Goal: Information Seeking & Learning: Find specific page/section

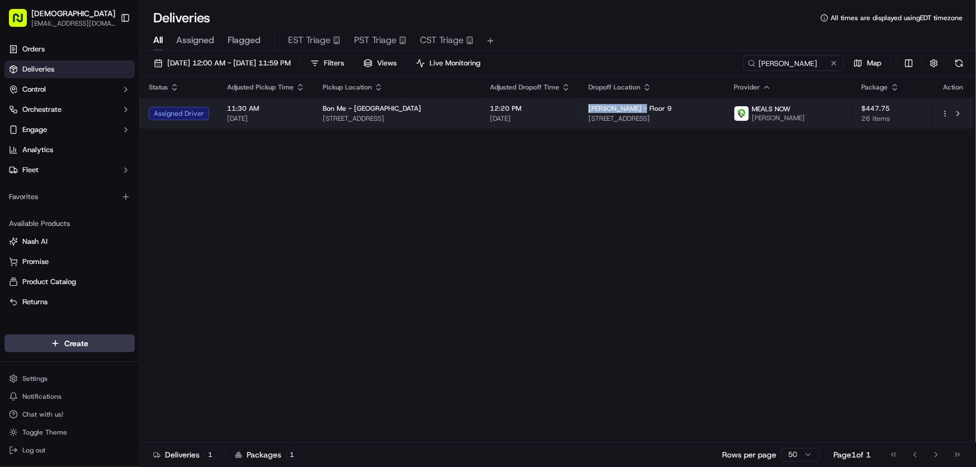
drag, startPoint x: 588, startPoint y: 106, endPoint x: 640, endPoint y: 107, distance: 52.6
click at [640, 107] on span "Simpson Thacher - Floor 9" at bounding box center [629, 108] width 83 height 9
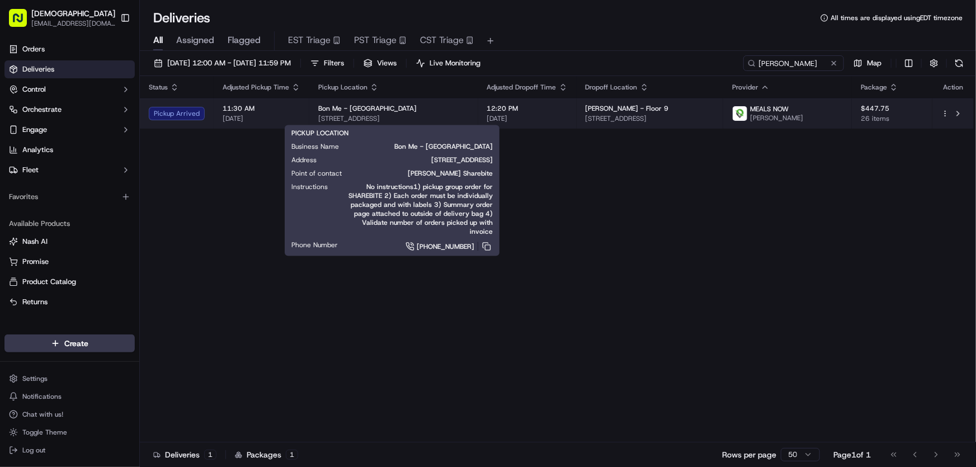
click at [351, 122] on span "313 Congress St, Boston, MA 02210, USA" at bounding box center [393, 118] width 151 height 9
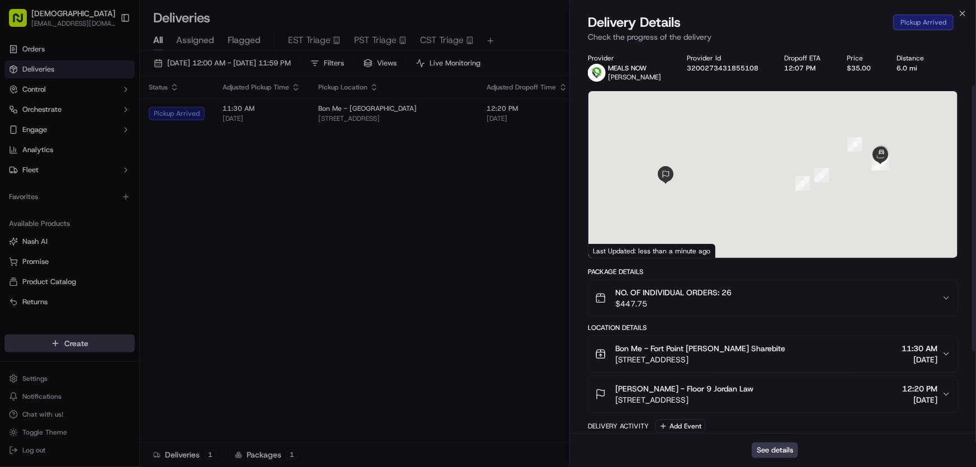
scroll to position [174, 0]
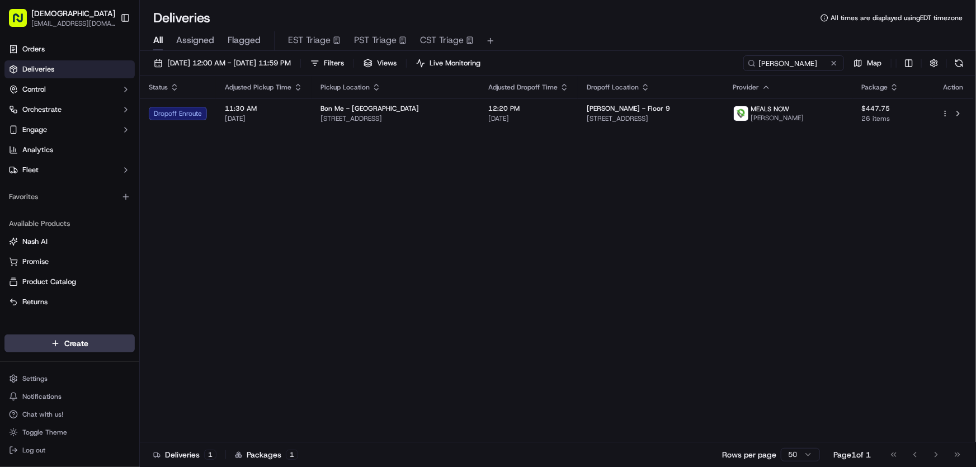
click at [425, 181] on div "Status Adjusted Pickup Time Pickup Location Adjusted Dropoff Time Dropoff Locat…" at bounding box center [557, 259] width 834 height 366
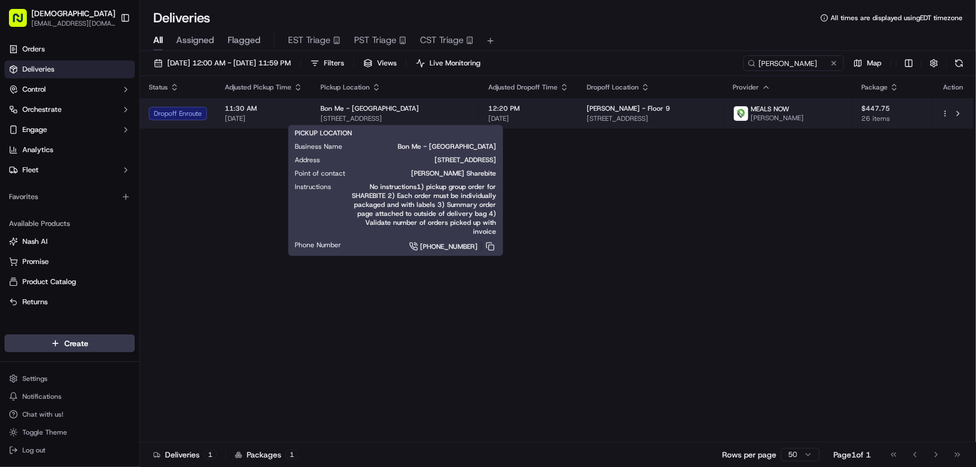
drag, startPoint x: 453, startPoint y: 117, endPoint x: 316, endPoint y: 122, distance: 137.7
click at [316, 122] on td "Bon Me - Fort Point 313 Congress St, Boston, MA 02210, USA" at bounding box center [395, 113] width 168 height 30
copy span "313 Congress St, Boston, MA 02210, USA"
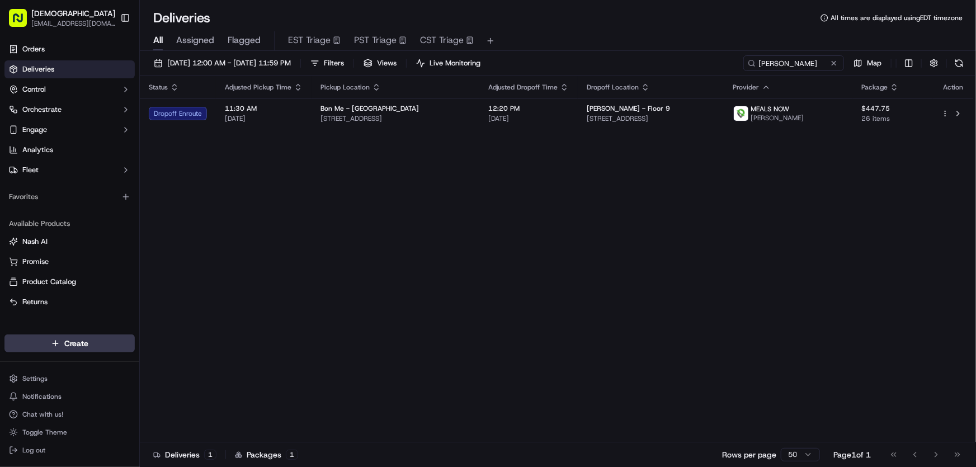
click at [437, 168] on div "Status Adjusted Pickup Time Pickup Location Adjusted Dropoff Time Dropoff Locat…" at bounding box center [557, 259] width 834 height 366
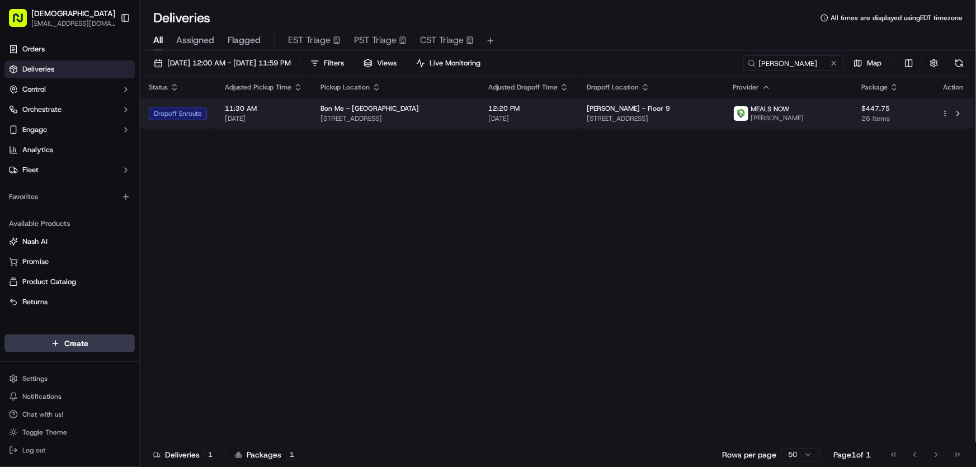
click at [410, 119] on span "313 Congress St, Boston, MA 02210, USA" at bounding box center [395, 118] width 150 height 9
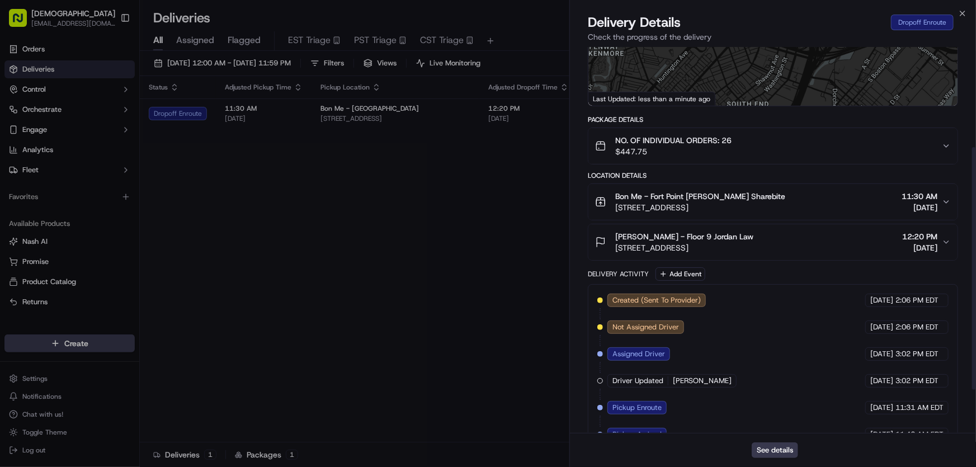
scroll to position [228, 0]
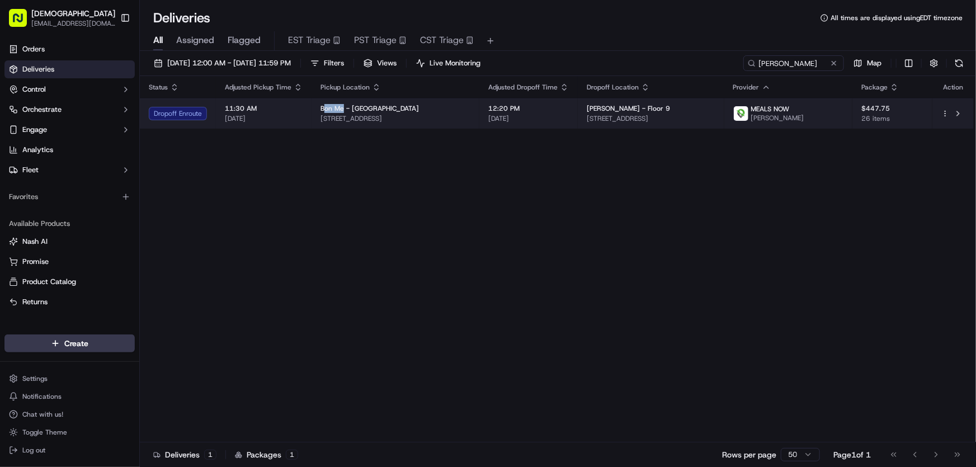
drag, startPoint x: 322, startPoint y: 106, endPoint x: 341, endPoint y: 107, distance: 19.0
click at [341, 107] on span "Bon Me - Fort Point" at bounding box center [369, 108] width 98 height 9
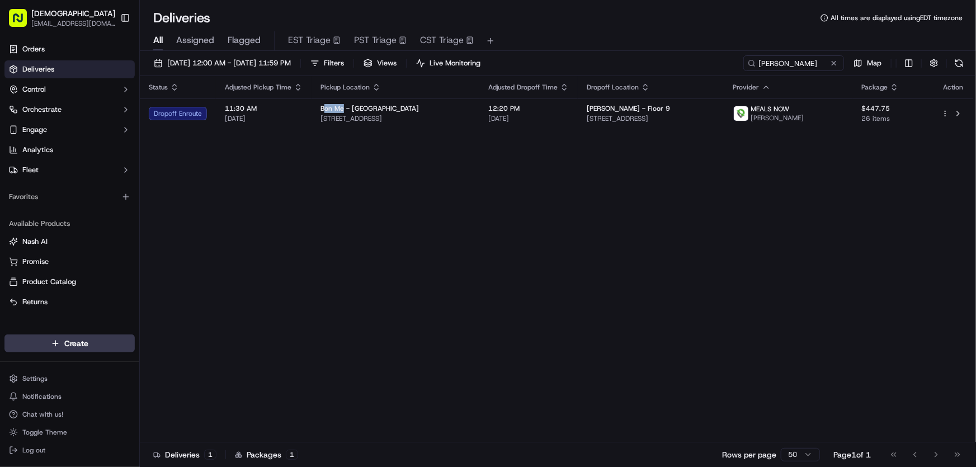
copy span "on Me"
click at [494, 220] on div "Status Adjusted Pickup Time Pickup Location Adjusted Dropoff Time Dropoff Locat…" at bounding box center [557, 259] width 834 height 366
click at [390, 162] on div "Status Adjusted Pickup Time Pickup Location Adjusted Dropoff Time Dropoff Locat…" at bounding box center [557, 259] width 834 height 366
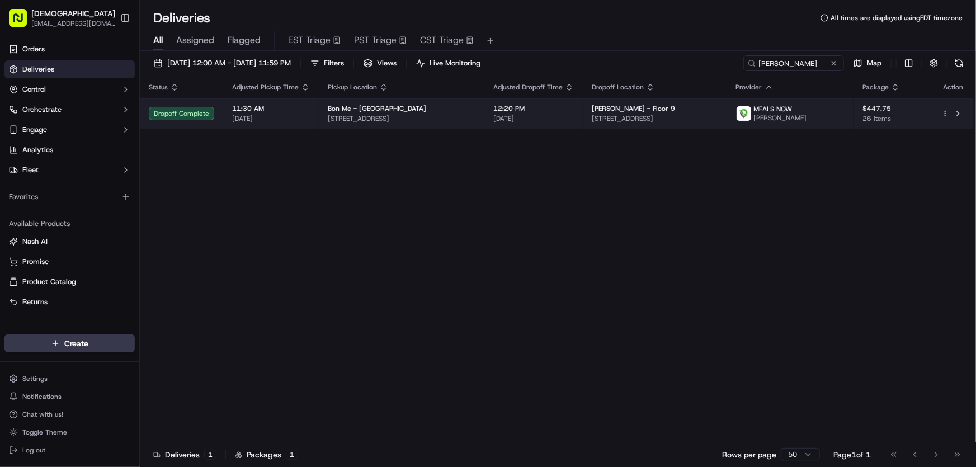
click at [382, 117] on span "313 Congress St, Boston, MA 02210, USA" at bounding box center [402, 118] width 148 height 9
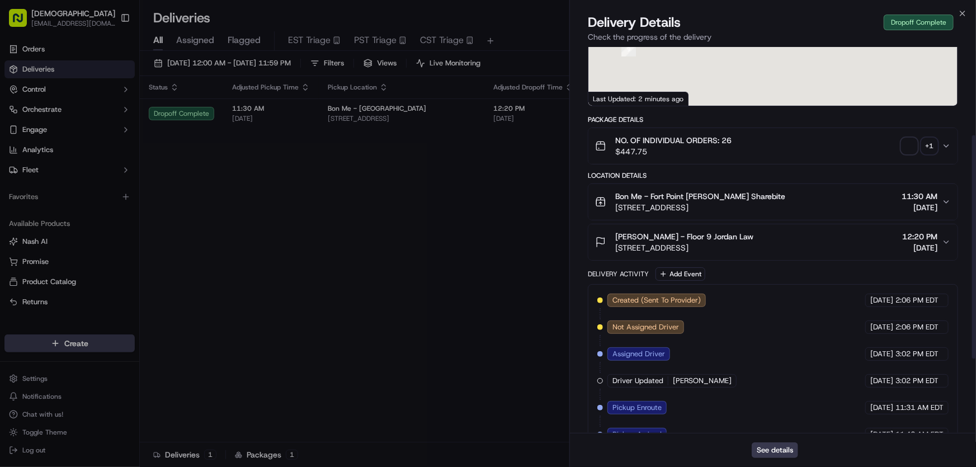
scroll to position [281, 0]
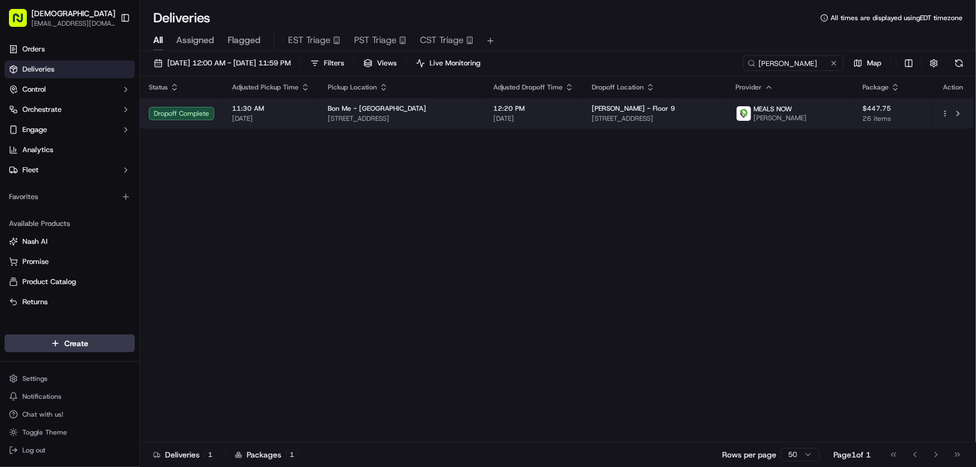
click at [417, 122] on span "313 Congress St, Boston, MA 02210, USA" at bounding box center [402, 118] width 148 height 9
click at [429, 117] on span "313 Congress St, Boston, MA 02210, USA" at bounding box center [402, 118] width 148 height 9
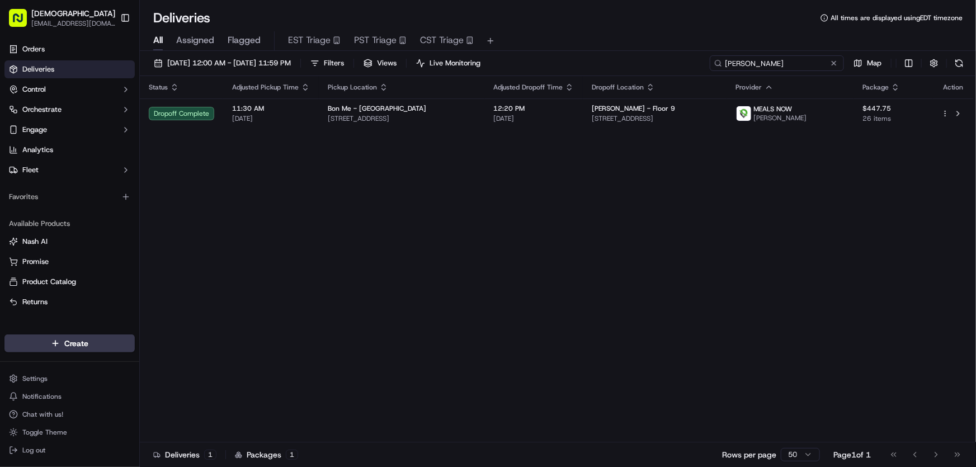
drag, startPoint x: 759, startPoint y: 62, endPoint x: 688, endPoint y: 62, distance: 71.0
click at [688, 62] on div "09/23/2025 12:00 AM - 09/23/2025 11:59 PM Filters Views Live Monitoring simpson…" at bounding box center [558, 65] width 836 height 21
type input "makemake"
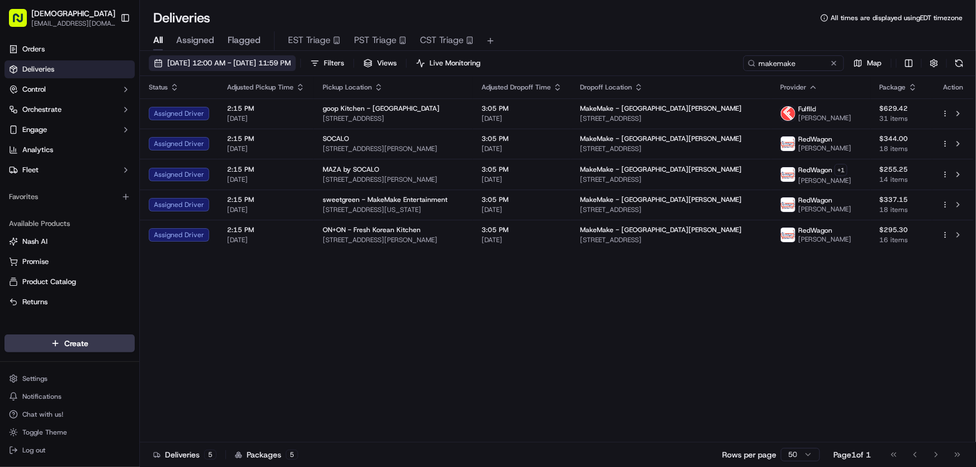
click at [237, 65] on span "[DATE] 12:00 AM - [DATE] 11:59 PM" at bounding box center [229, 63] width 124 height 10
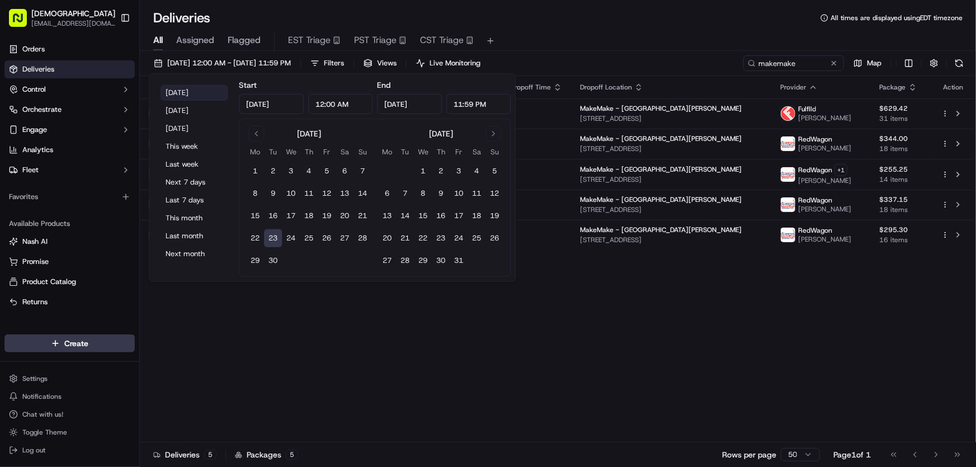
click at [179, 92] on button "Today" at bounding box center [193, 93] width 67 height 16
click at [569, 27] on div "All Assigned Flagged EST Triage PST Triage CST Triage" at bounding box center [558, 39] width 836 height 24
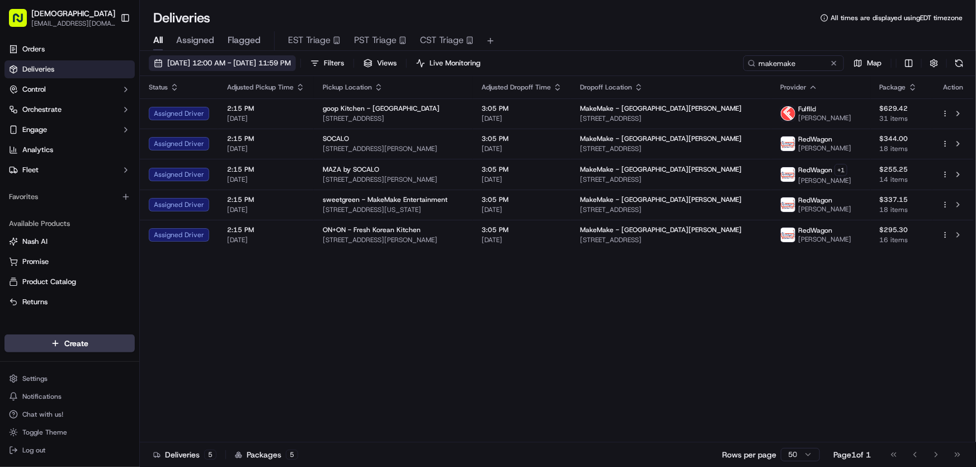
click at [228, 63] on span "[DATE] 12:00 AM - [DATE] 11:59 PM" at bounding box center [229, 63] width 124 height 10
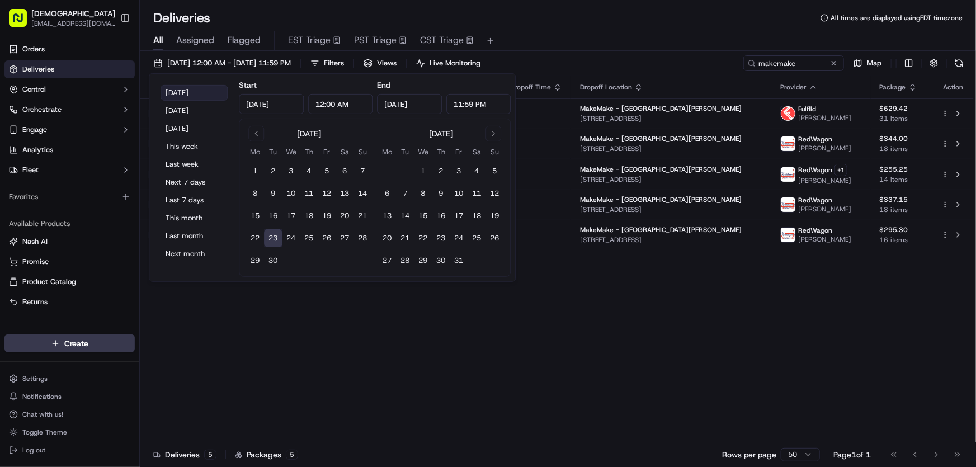
click at [179, 94] on button "Today" at bounding box center [193, 93] width 67 height 16
click at [630, 313] on div "Status Adjusted Pickup Time Pickup Location Adjusted Dropoff Time Dropoff Locat…" at bounding box center [557, 259] width 834 height 366
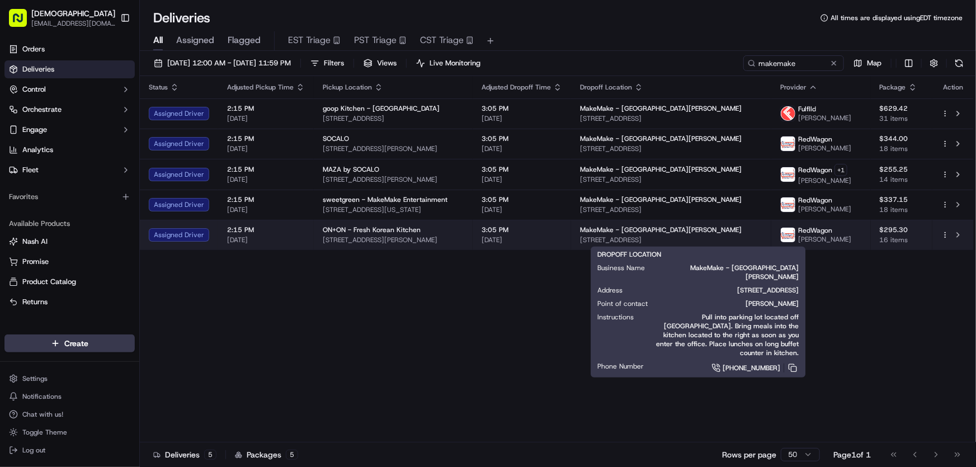
drag, startPoint x: 618, startPoint y: 240, endPoint x: 769, endPoint y: 242, distance: 150.4
click at [769, 242] on td "MakeMake - Santa Monica 2308 Broadway, Santa Monica, CA 90404, USA" at bounding box center [671, 235] width 200 height 30
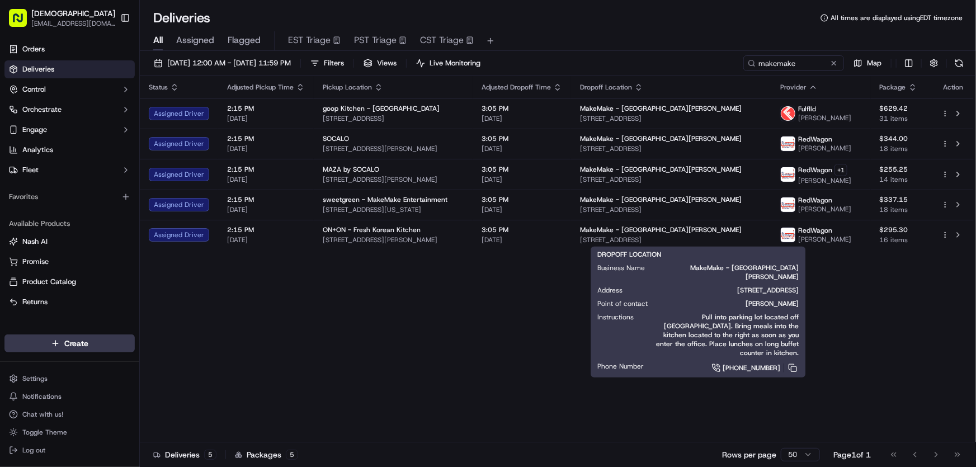
copy span "2308 Broadway, Santa Monica, CA 90404, USA"
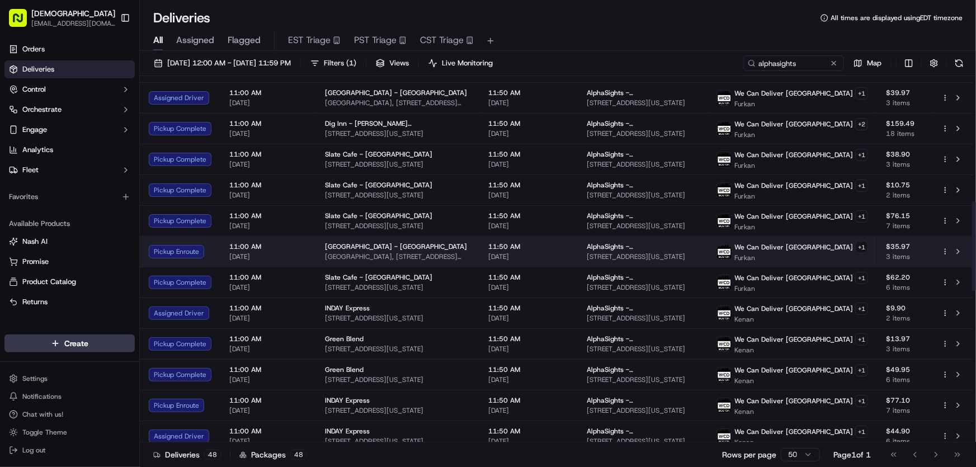
scroll to position [660, 0]
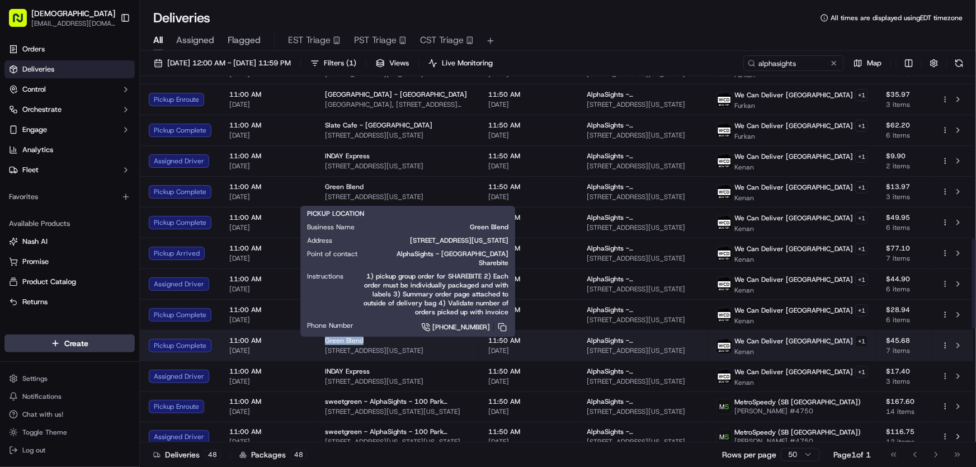
drag, startPoint x: 319, startPoint y: 334, endPoint x: 362, endPoint y: 336, distance: 42.5
click at [362, 336] on td "Green Blend 387 8th Ave, New York, NY 10001, USA" at bounding box center [397, 345] width 163 height 31
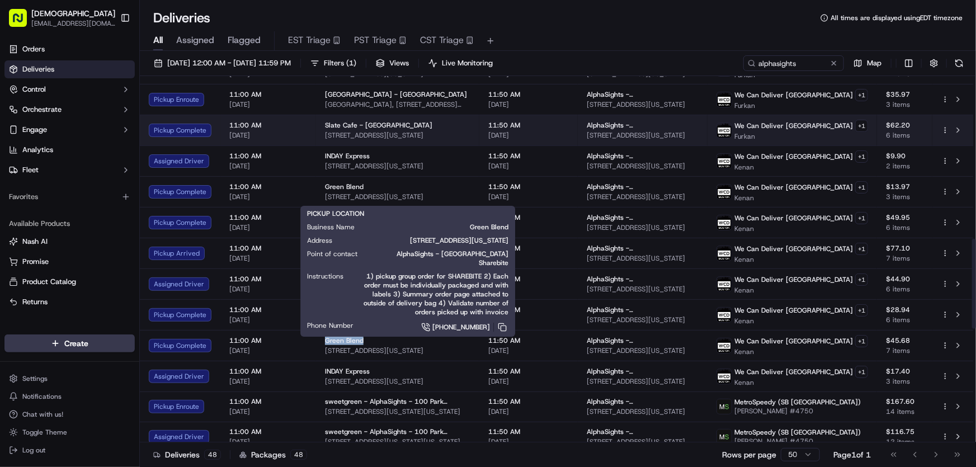
copy span "Green Blend"
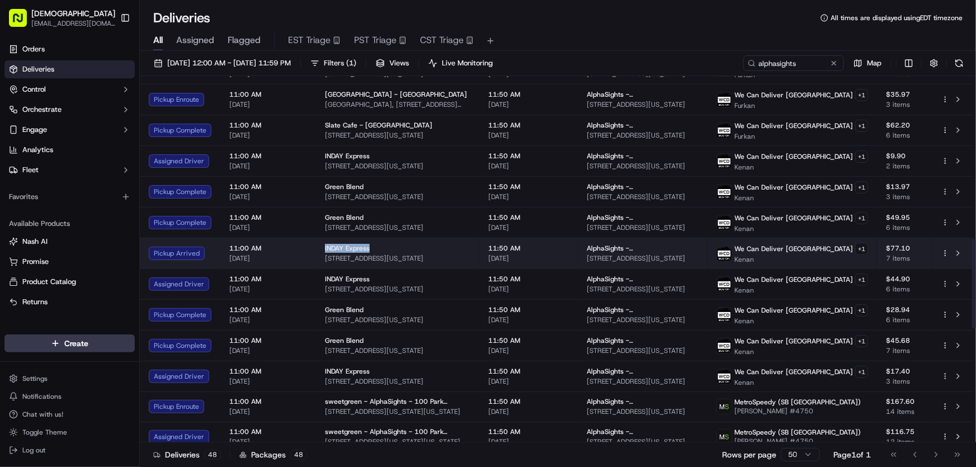
drag, startPoint x: 318, startPoint y: 243, endPoint x: 370, endPoint y: 242, distance: 51.5
click at [370, 242] on td "INDAY Express 133 W 38th St, New York, NY 10018, USA" at bounding box center [397, 253] width 163 height 31
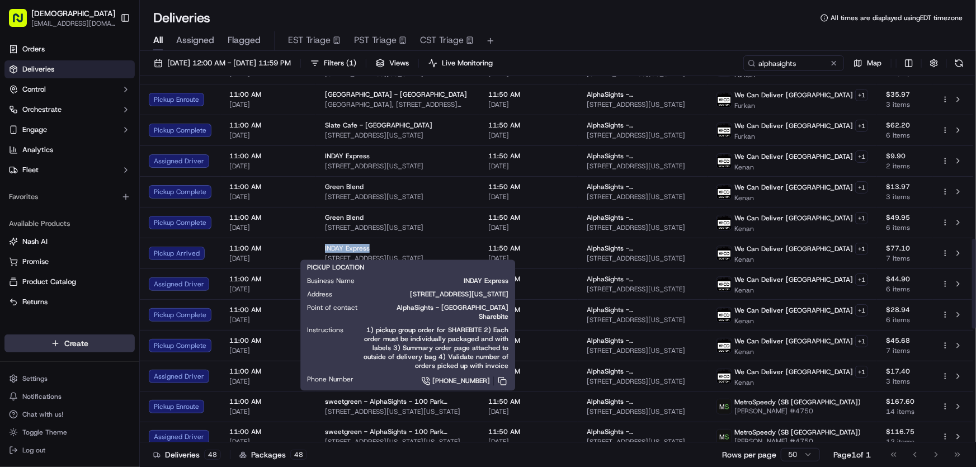
copy span "INDAY Express"
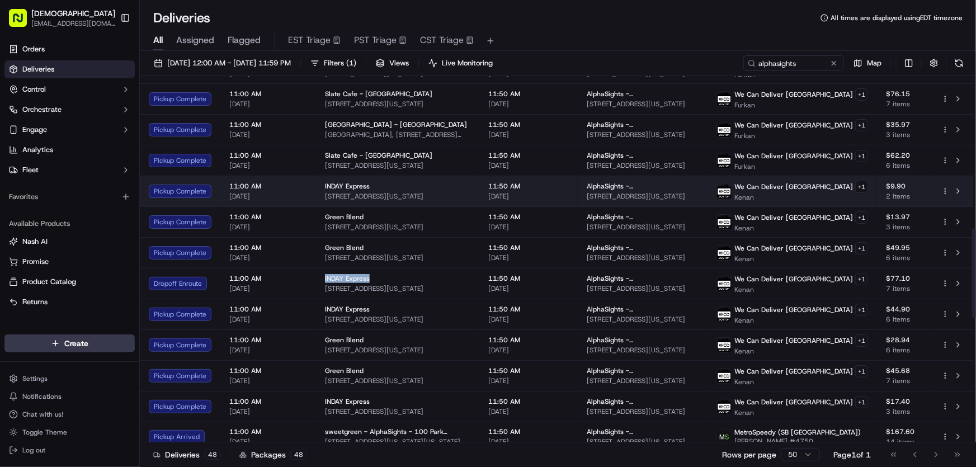
scroll to position [613, 0]
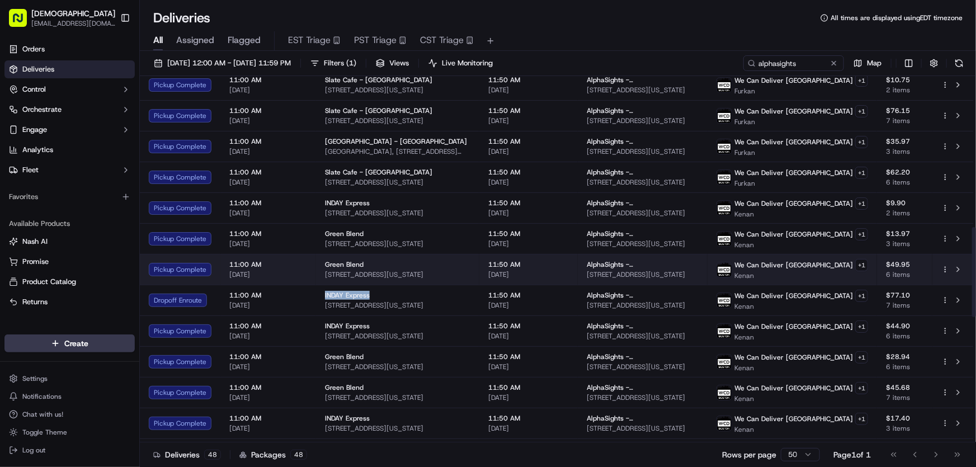
drag, startPoint x: 448, startPoint y: 269, endPoint x: 324, endPoint y: 272, distance: 124.7
click at [325, 272] on span "387 8th Ave, New York, NY 10001, USA" at bounding box center [397, 274] width 145 height 9
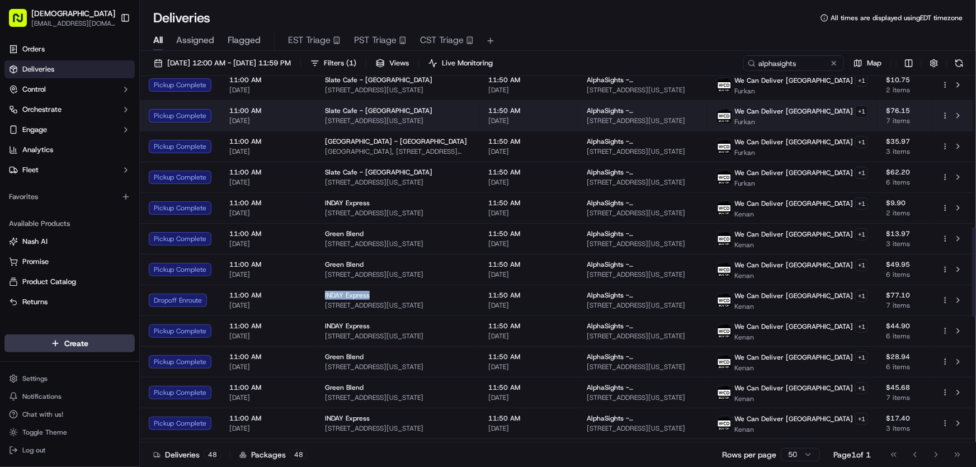
copy span "387 8th Ave, New York, NY 10001, USA"
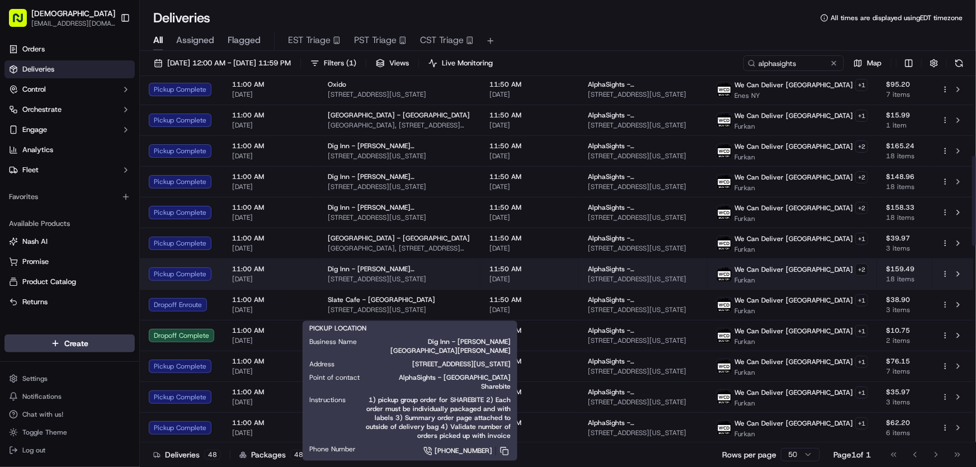
scroll to position [308, 0]
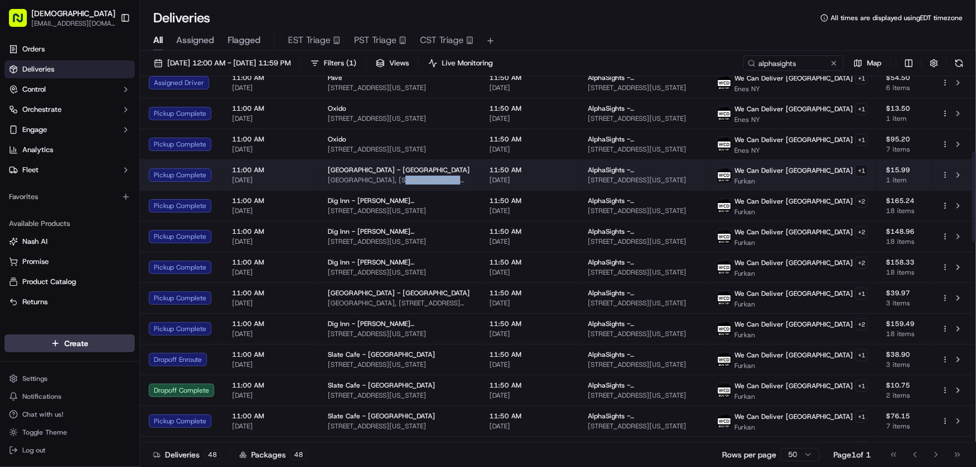
drag, startPoint x: 388, startPoint y: 175, endPoint x: 461, endPoint y: 179, distance: 72.8
click at [461, 179] on span "Bryant Park Office, 41 W 40th St, New York, NY 10018, USA" at bounding box center [400, 180] width 144 height 9
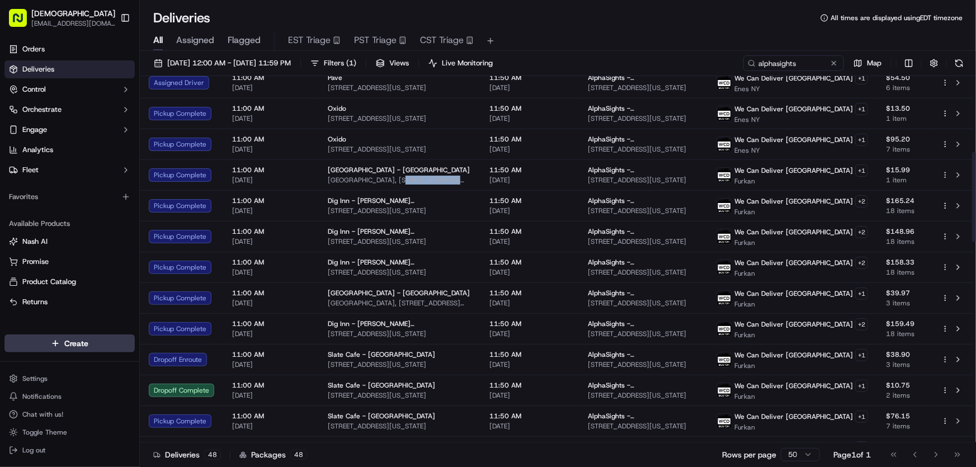
copy span "1 W 40th St, New York"
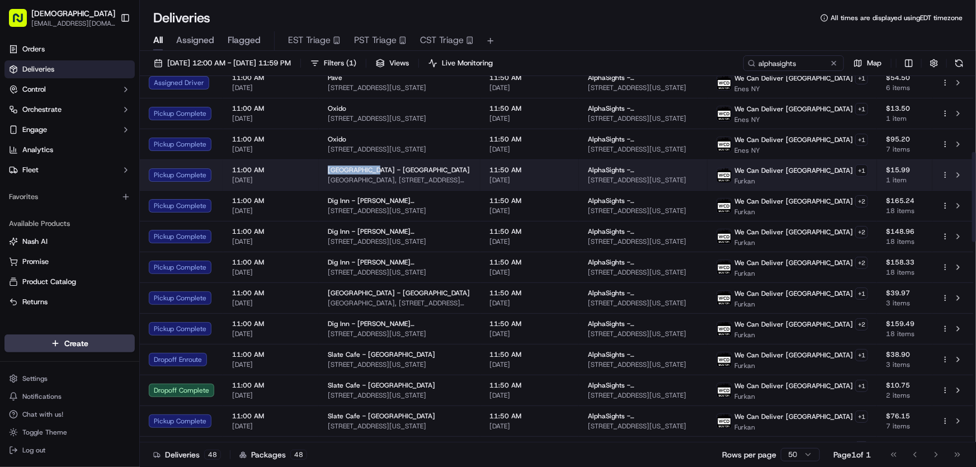
drag, startPoint x: 325, startPoint y: 167, endPoint x: 370, endPoint y: 167, distance: 44.7
click at [370, 167] on td "Casa Toscana - Bryant Park Bryant Park Office, 41 W 40th St, New York, NY 10018…" at bounding box center [400, 174] width 162 height 31
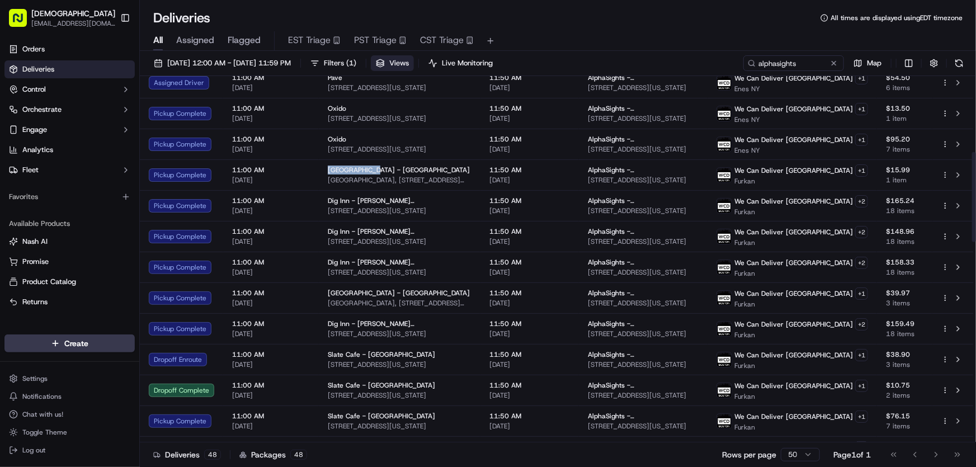
copy span "Casa Toscana"
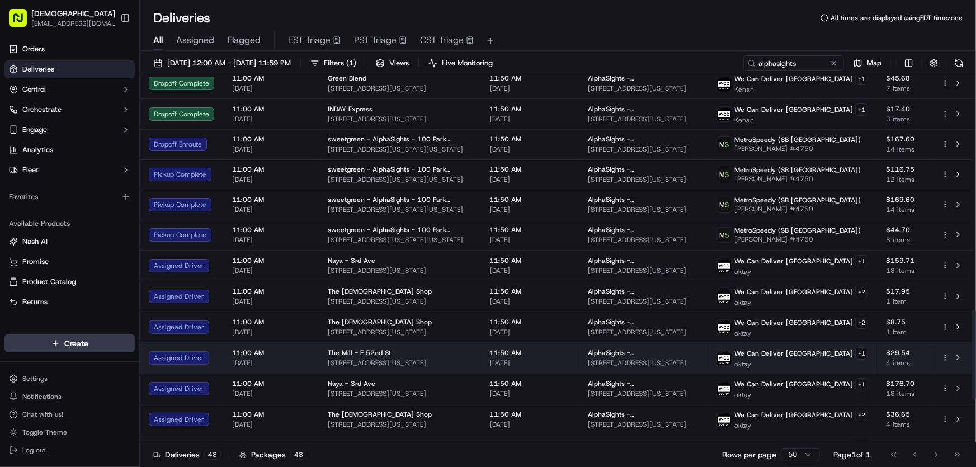
scroll to position [918, 0]
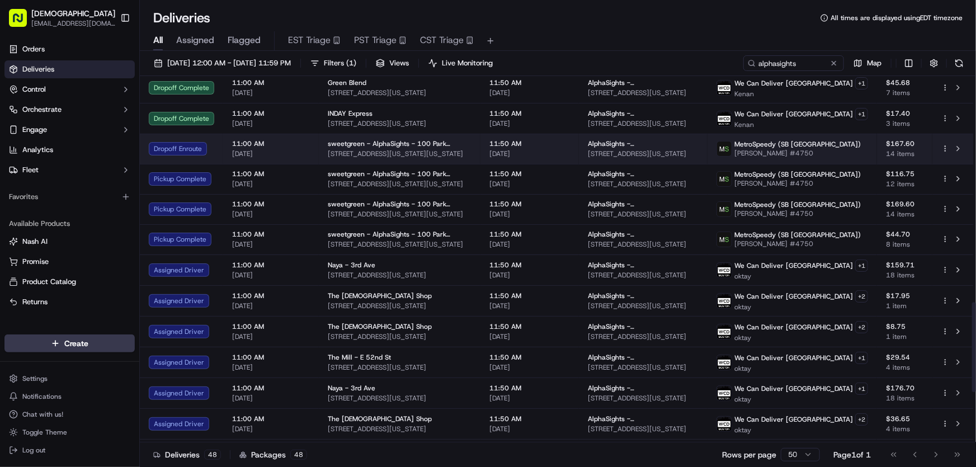
drag, startPoint x: 476, startPoint y: 145, endPoint x: 324, endPoint y: 151, distance: 152.2
click at [324, 151] on td "sweetgreen - AlphaSights - 100 Park FL 11 7 Pennsylvania Plaza, New York, NY 10…" at bounding box center [400, 149] width 162 height 30
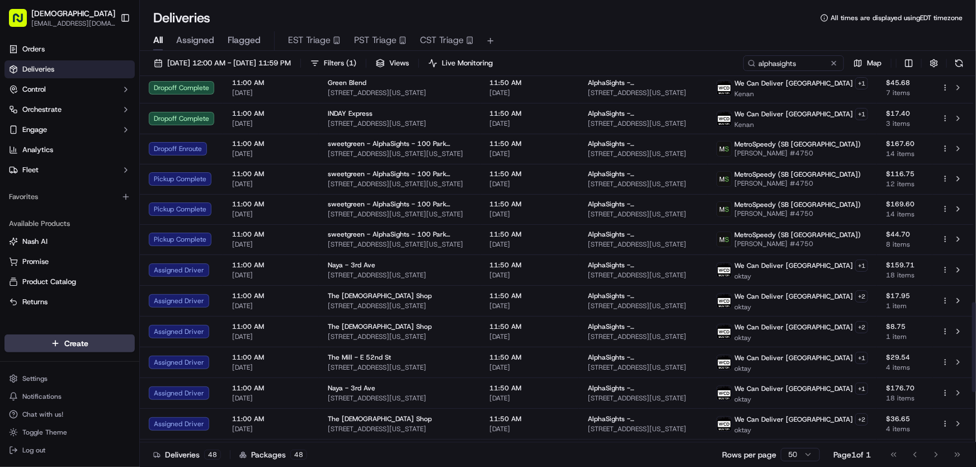
copy span "7 Pennsylvania Plaza, New York, NY 10001, USA"
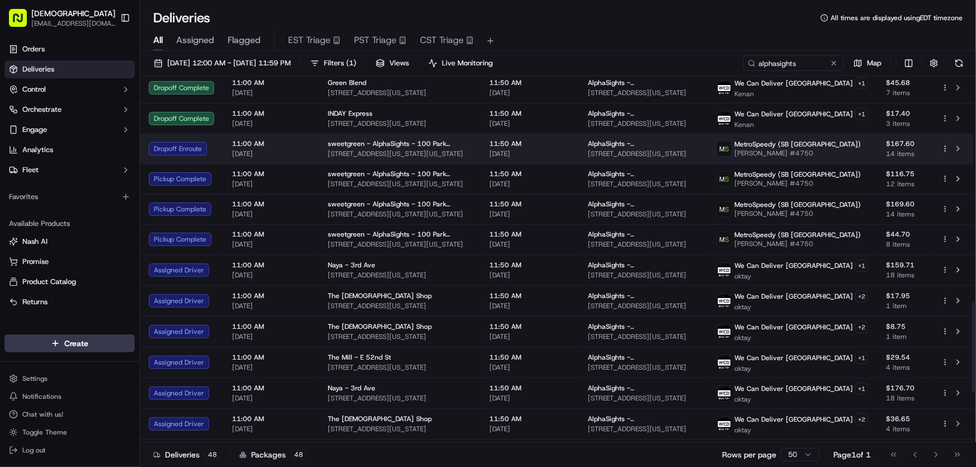
click at [357, 149] on span "7 Pennsylvania Plaza, New York, NY 10001, USA" at bounding box center [400, 153] width 144 height 9
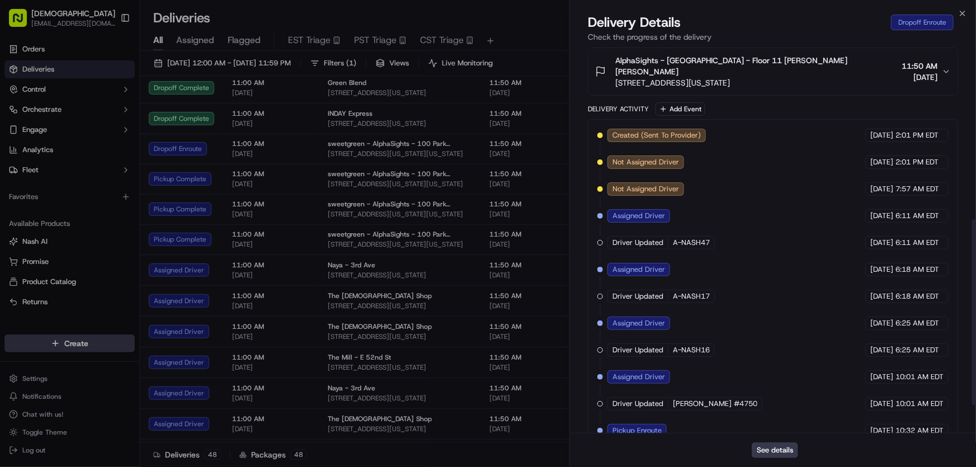
scroll to position [415, 0]
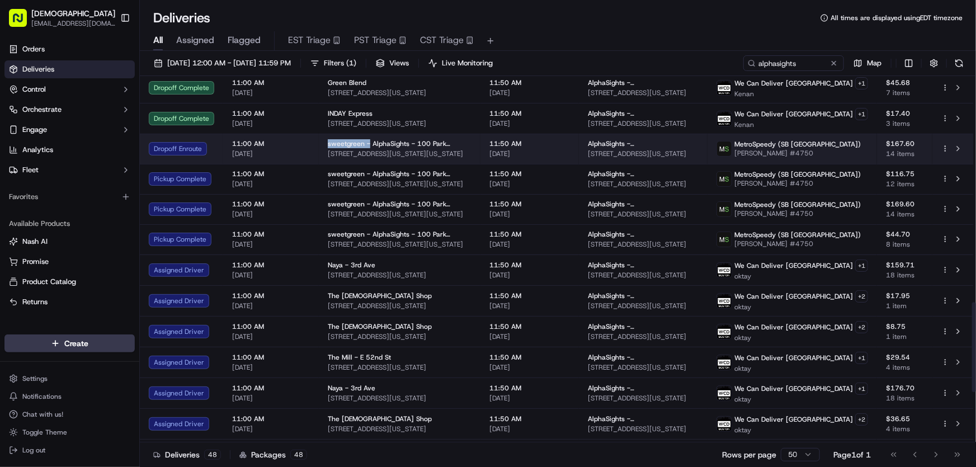
drag, startPoint x: 327, startPoint y: 134, endPoint x: 366, endPoint y: 134, distance: 38.6
click at [366, 139] on span "sweetgreen - AlphaSights - 100 Park FL 11" at bounding box center [400, 143] width 144 height 9
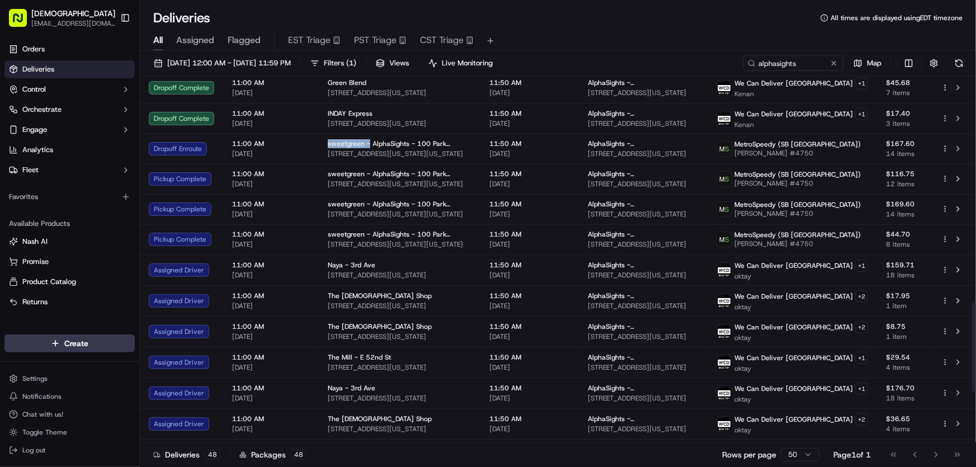
copy span "sweetgreen -"
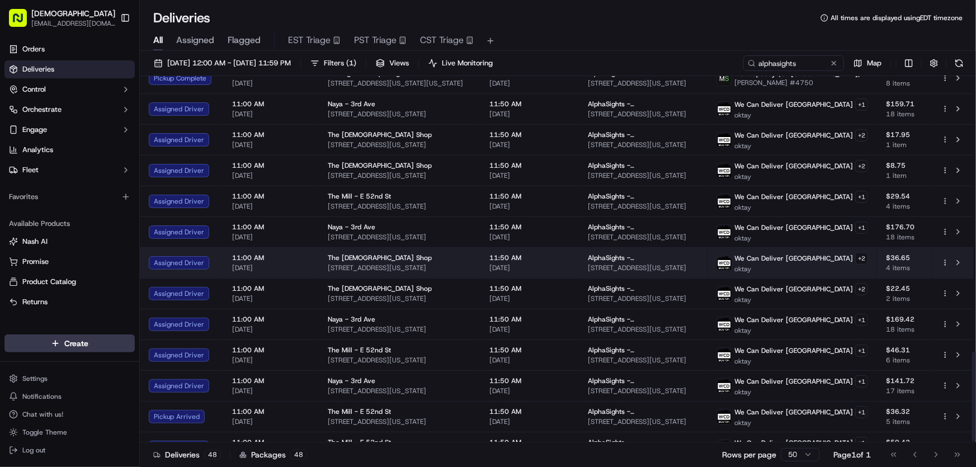
scroll to position [1122, 0]
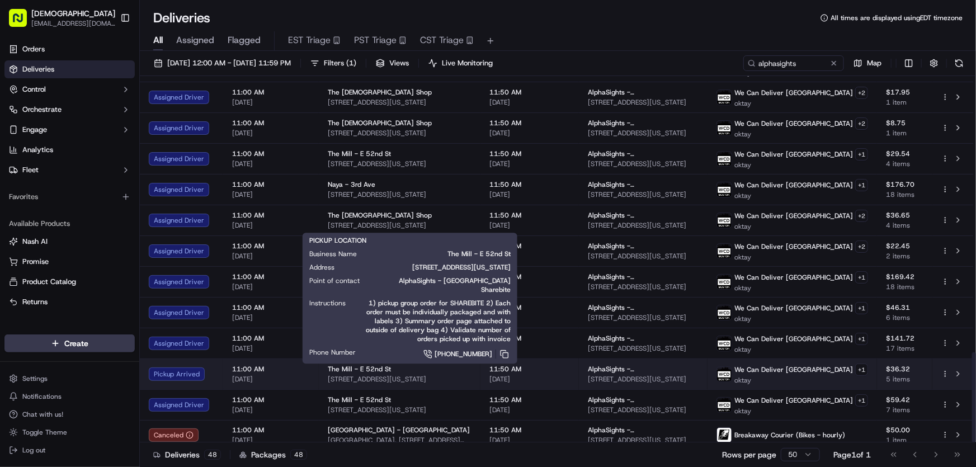
click at [342, 366] on div "The Mill - E 52nd St 140 E 52nd St, New York, NY 10022, USA" at bounding box center [400, 374] width 144 height 19
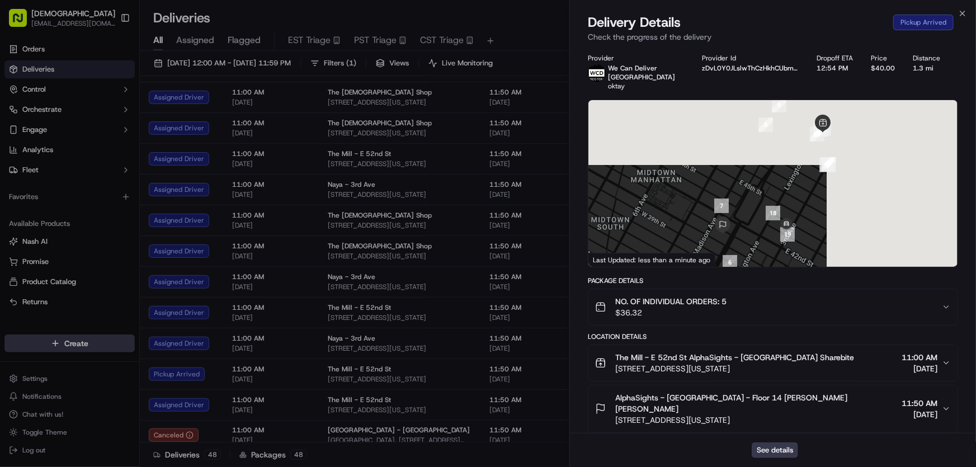
scroll to position [174, 0]
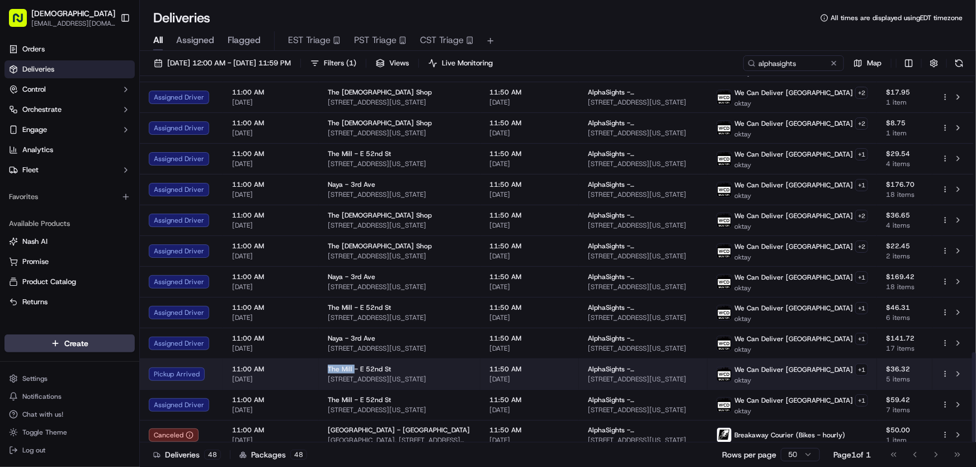
drag, startPoint x: 323, startPoint y: 360, endPoint x: 352, endPoint y: 362, distance: 29.1
click at [352, 362] on td "The Mill - E 52nd St 140 E 52nd St, New York, NY 10022, USA" at bounding box center [400, 373] width 162 height 31
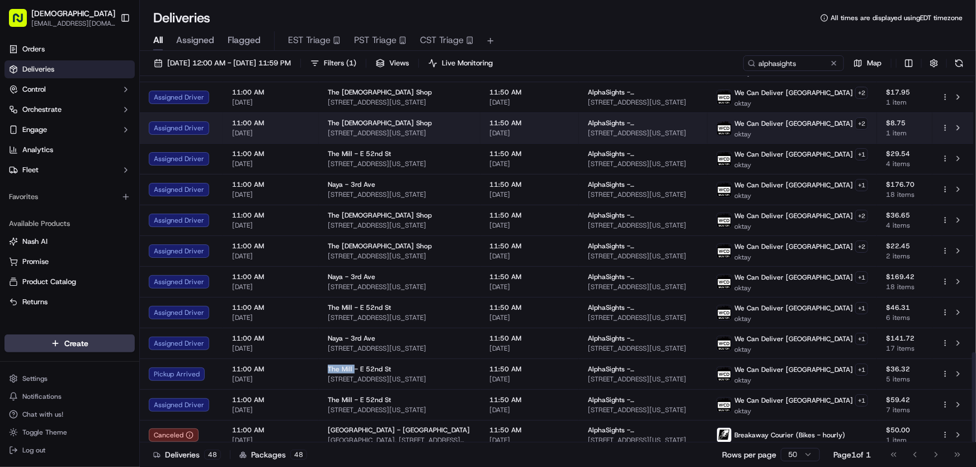
copy span "The Mill"
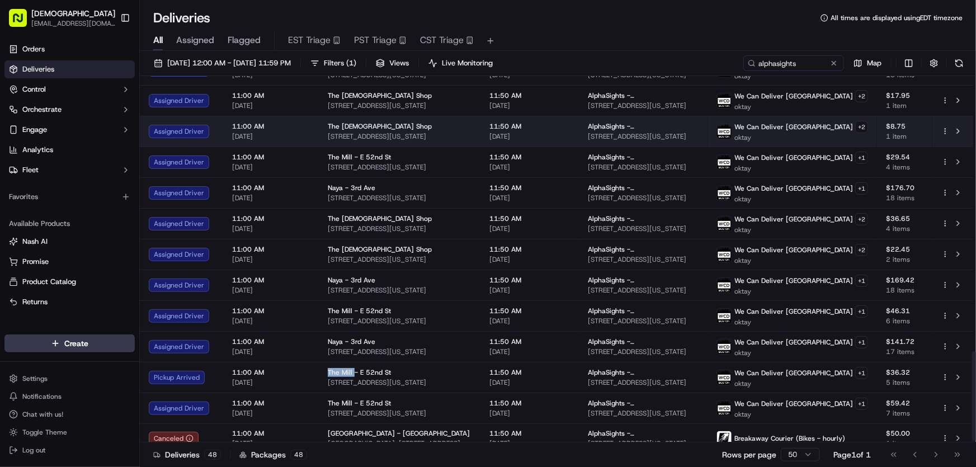
scroll to position [1122, 0]
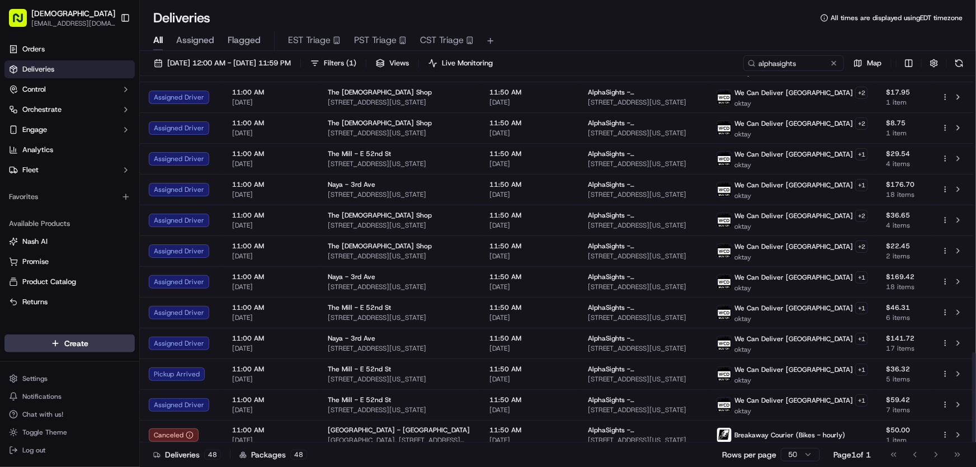
click at [617, 23] on div "Deliveries All times are displayed using EDT timezone" at bounding box center [558, 18] width 836 height 18
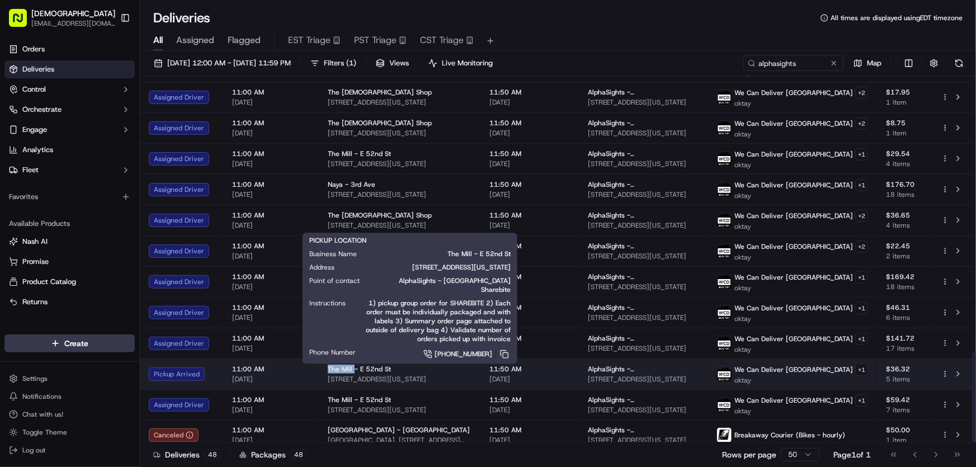
drag, startPoint x: 325, startPoint y: 361, endPoint x: 352, endPoint y: 363, distance: 27.5
click at [352, 363] on td "The Mill - E 52nd St 140 E 52nd St, New York, NY 10022, USA" at bounding box center [400, 373] width 162 height 31
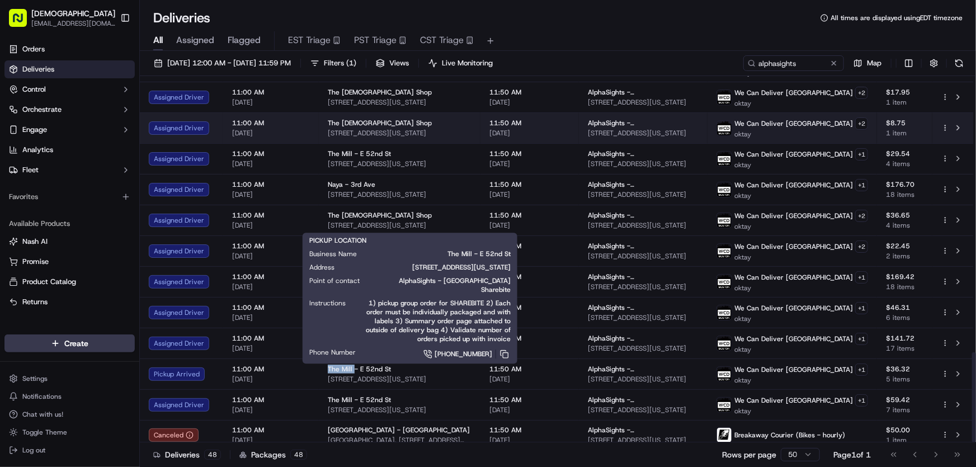
copy span "The Mill"
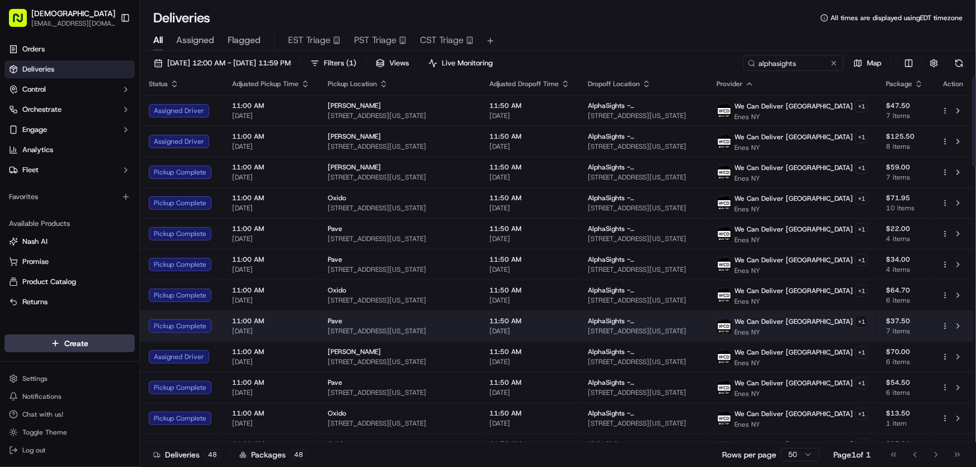
scroll to position [0, 0]
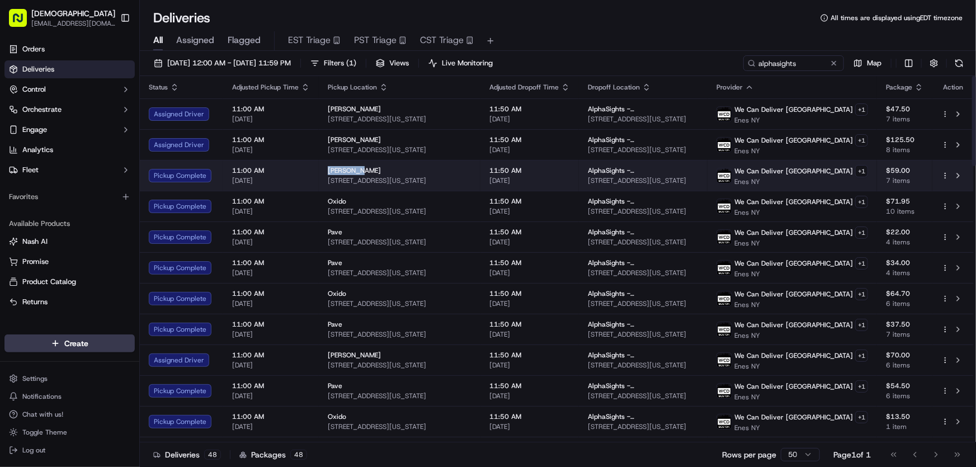
drag, startPoint x: 323, startPoint y: 167, endPoint x: 356, endPoint y: 167, distance: 33.0
click at [356, 167] on td "Aya Sushi 314 W 39th St, New York, NY 10018, USA" at bounding box center [400, 175] width 162 height 31
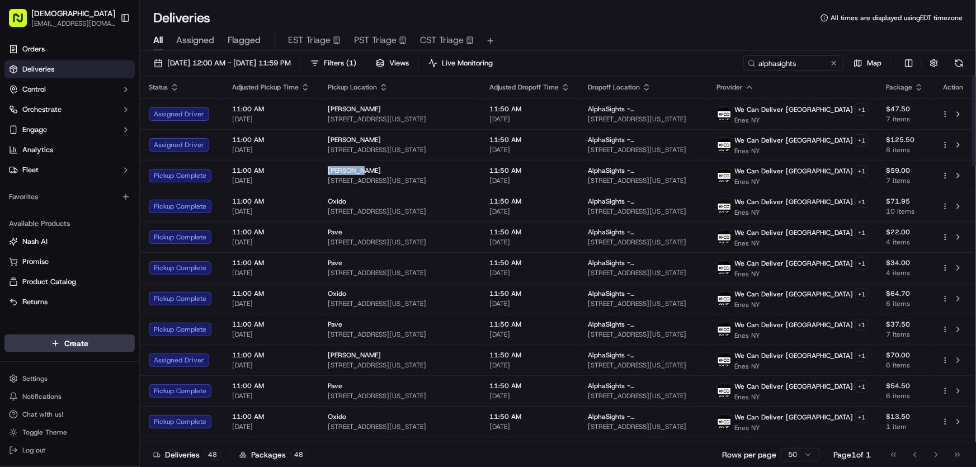
copy span "Aya Sushi"
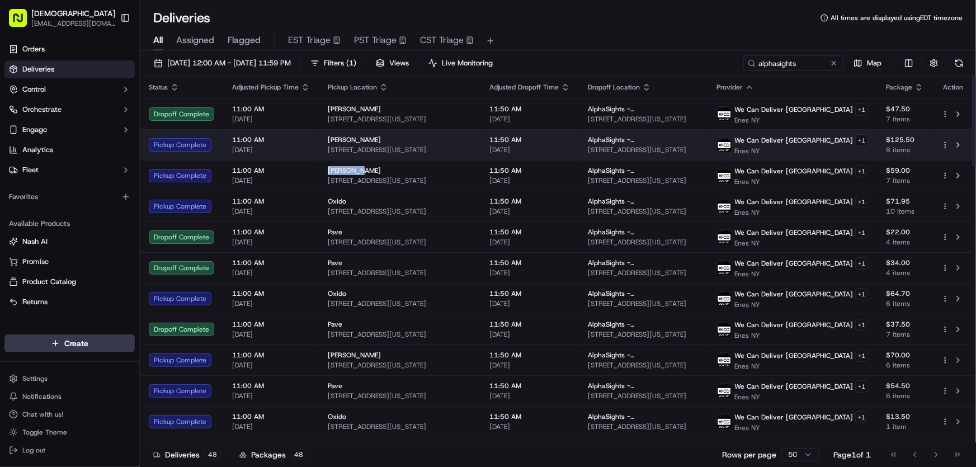
drag, startPoint x: 460, startPoint y: 145, endPoint x: 323, endPoint y: 146, distance: 136.4
click at [323, 146] on td "Aya Sushi 314 W 39th St, New York, NY 10018, USA" at bounding box center [400, 144] width 162 height 31
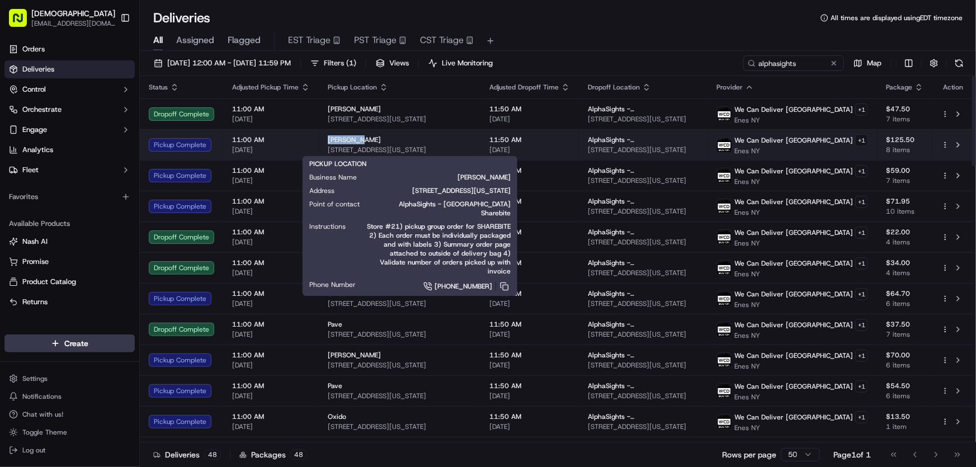
drag, startPoint x: 324, startPoint y: 136, endPoint x: 368, endPoint y: 140, distance: 43.8
click at [368, 140] on td "Aya Sushi 314 W 39th St, New York, NY 10018, USA" at bounding box center [400, 144] width 162 height 31
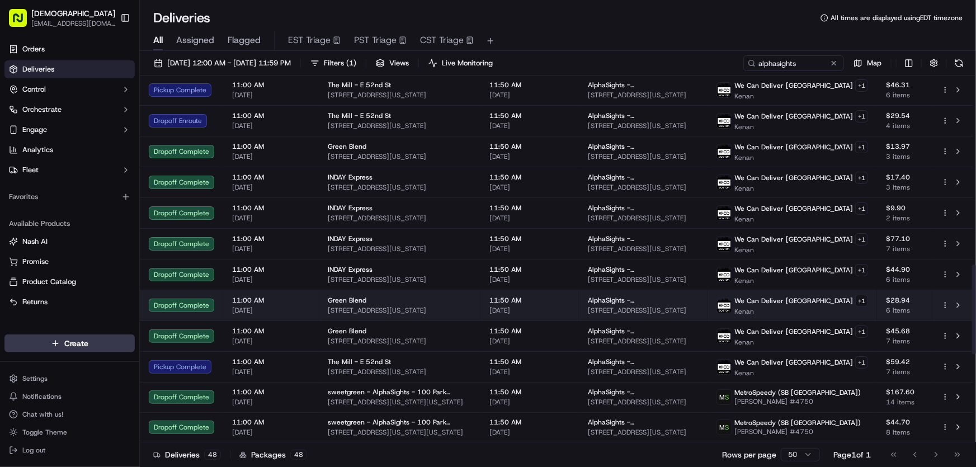
scroll to position [915, 0]
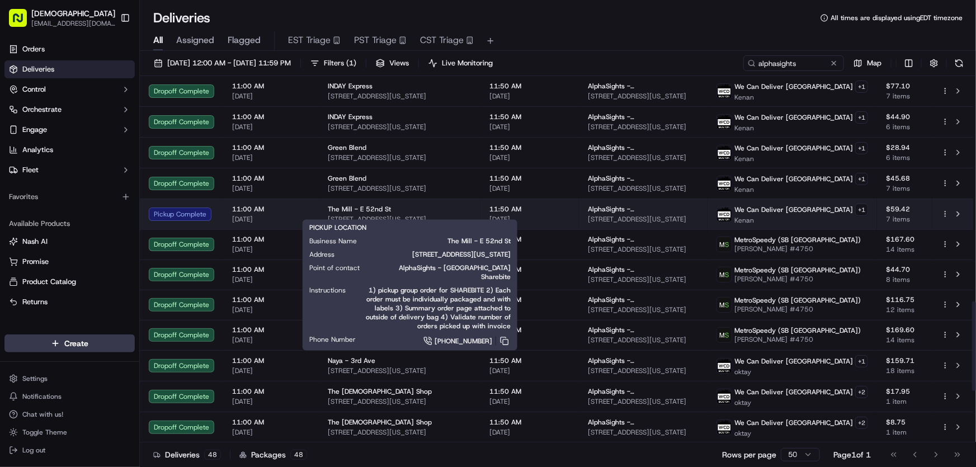
drag, startPoint x: 455, startPoint y: 212, endPoint x: 328, endPoint y: 215, distance: 127.5
click at [328, 215] on span "140 E 52nd St, New York, NY 10022, USA" at bounding box center [400, 219] width 144 height 9
drag, startPoint x: 324, startPoint y: 199, endPoint x: 349, endPoint y: 201, distance: 25.3
click at [349, 201] on td "The Mill - E 52nd St 140 E 52nd St, New York, NY 10022, USA" at bounding box center [400, 214] width 162 height 31
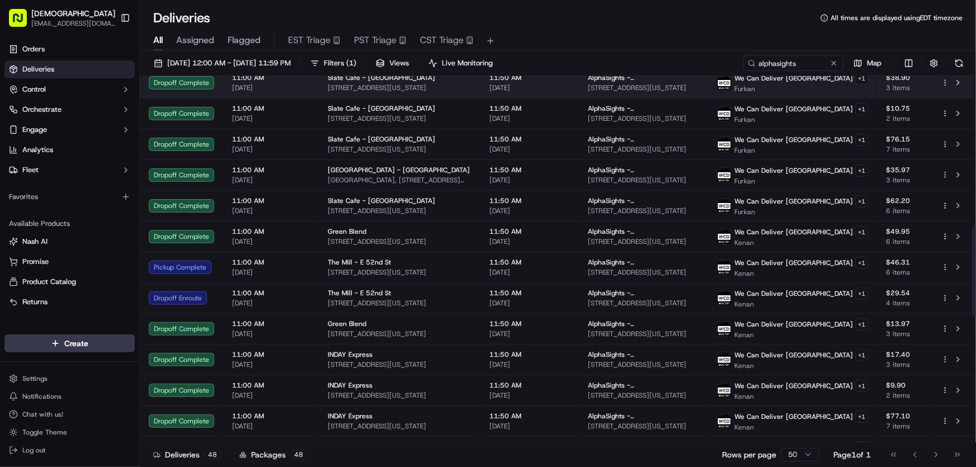
scroll to position [609, 0]
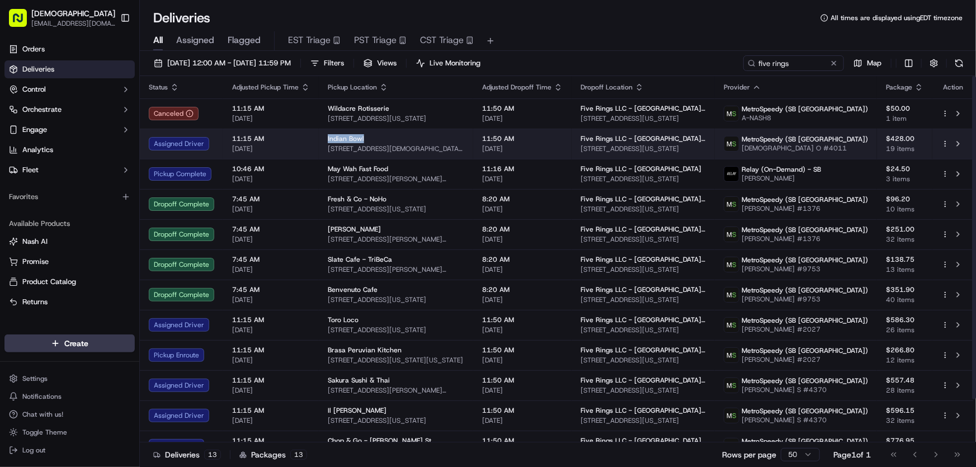
drag, startPoint x: 324, startPoint y: 137, endPoint x: 373, endPoint y: 135, distance: 48.7
click at [373, 135] on td "Indian Bowl 120 Church St, New York, NY 10007, USA" at bounding box center [396, 144] width 154 height 30
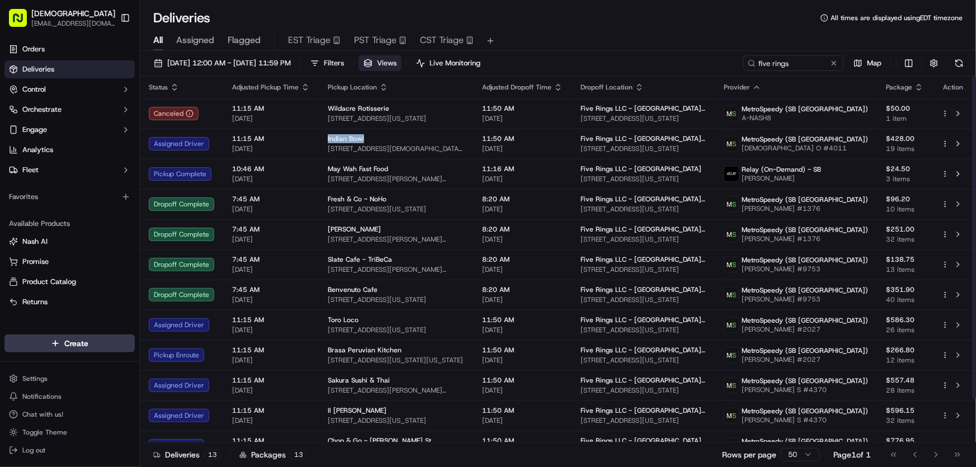
copy span "Indian Bowl"
click at [637, 31] on div "All Assigned Flagged EST Triage PST Triage CST Triage" at bounding box center [558, 41] width 836 height 20
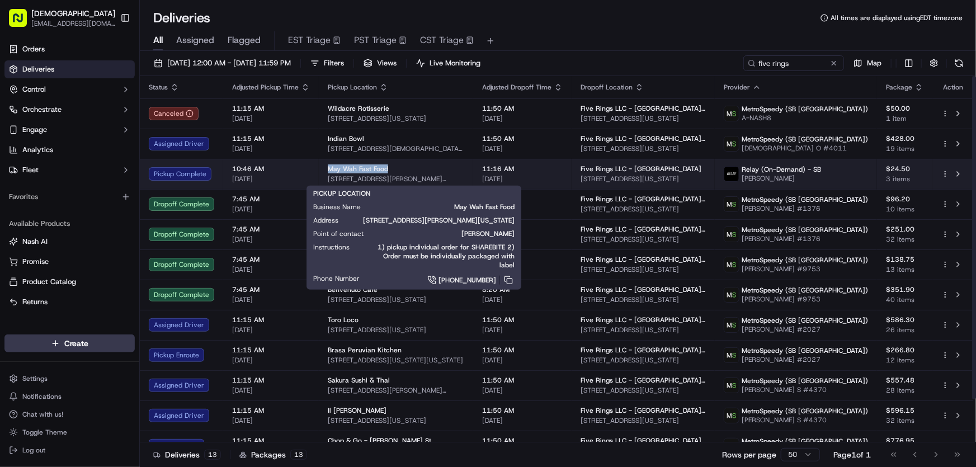
drag, startPoint x: 324, startPoint y: 166, endPoint x: 391, endPoint y: 167, distance: 66.5
click at [391, 167] on td "May Wah Fast Food 190 Hester St, New York, NY 10013, USA" at bounding box center [396, 174] width 154 height 30
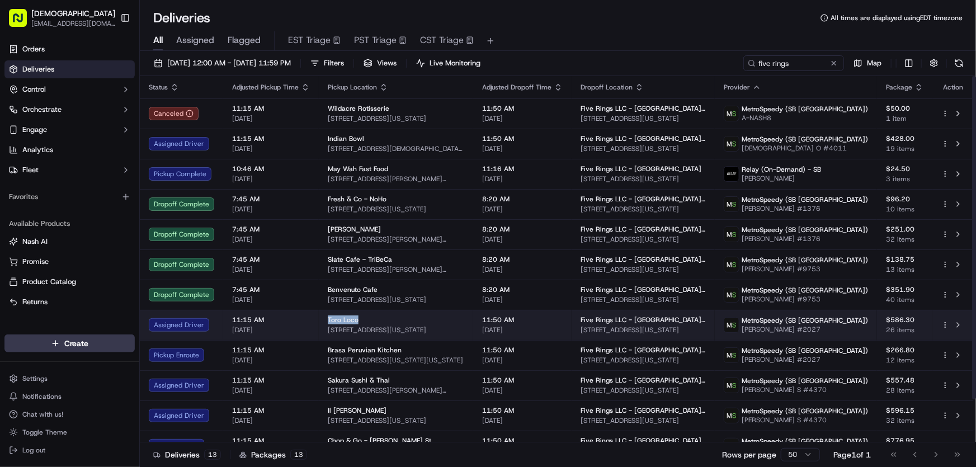
drag, startPoint x: 323, startPoint y: 319, endPoint x: 356, endPoint y: 317, distance: 33.0
click at [356, 317] on td "Toro Loco 15 Stone St, New York, NY 10004, USA" at bounding box center [396, 325] width 154 height 30
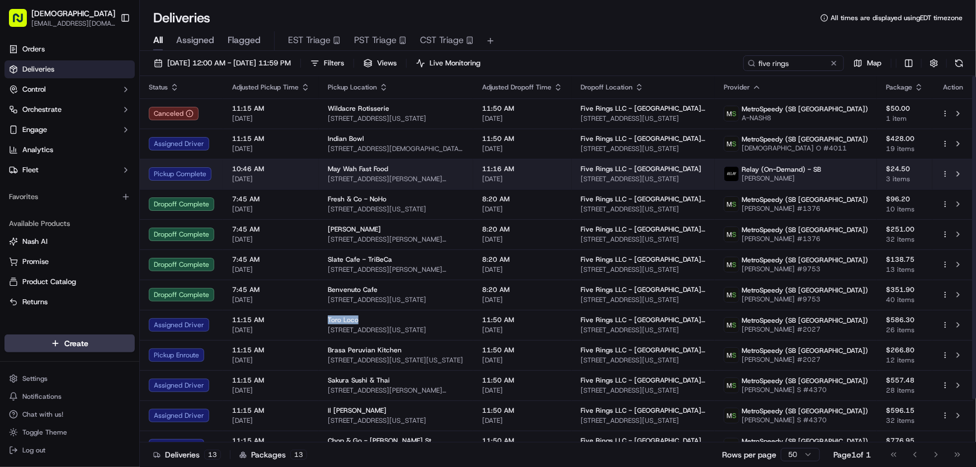
copy span "Toro Loco"
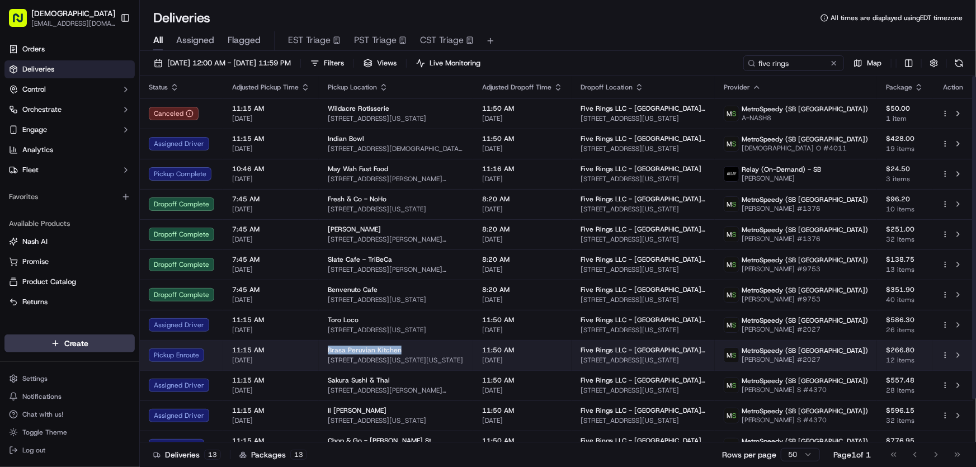
drag, startPoint x: 325, startPoint y: 348, endPoint x: 401, endPoint y: 348, distance: 76.0
click at [401, 348] on td "Brasa Peruvian Kitchen 1 New York Plaza, 1 FDR Dr, New York, NY 10004, USA" at bounding box center [396, 355] width 154 height 30
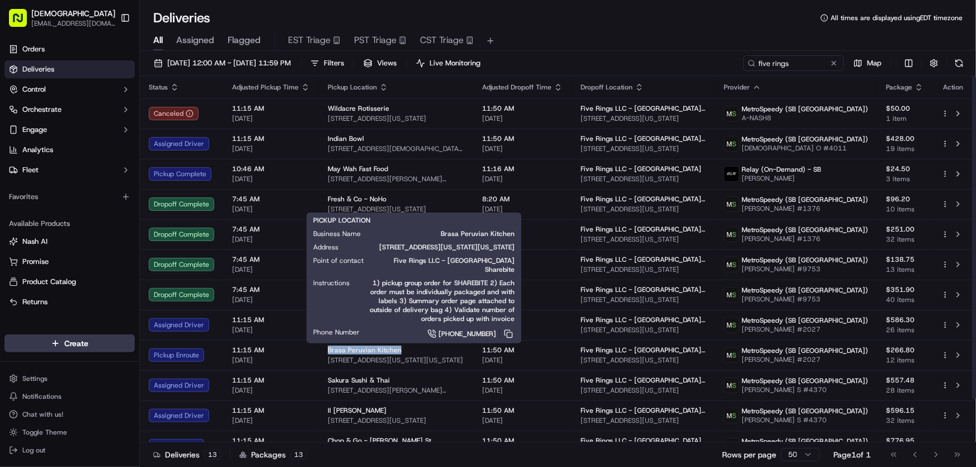
copy span "Brasa Peruvian Kitchen"
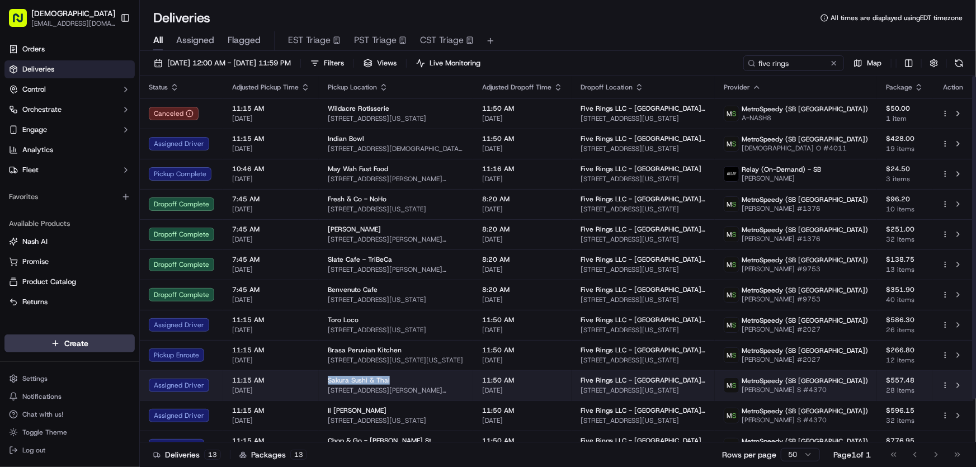
drag, startPoint x: 327, startPoint y: 377, endPoint x: 391, endPoint y: 378, distance: 64.9
click at [391, 378] on div "Sakura Sushi & Thai" at bounding box center [396, 380] width 136 height 9
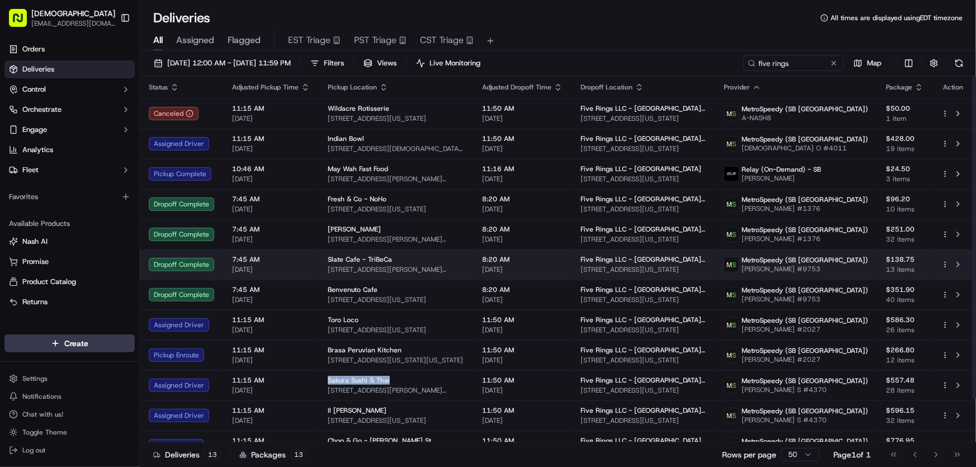
copy span "Sakura Sushi & Thai"
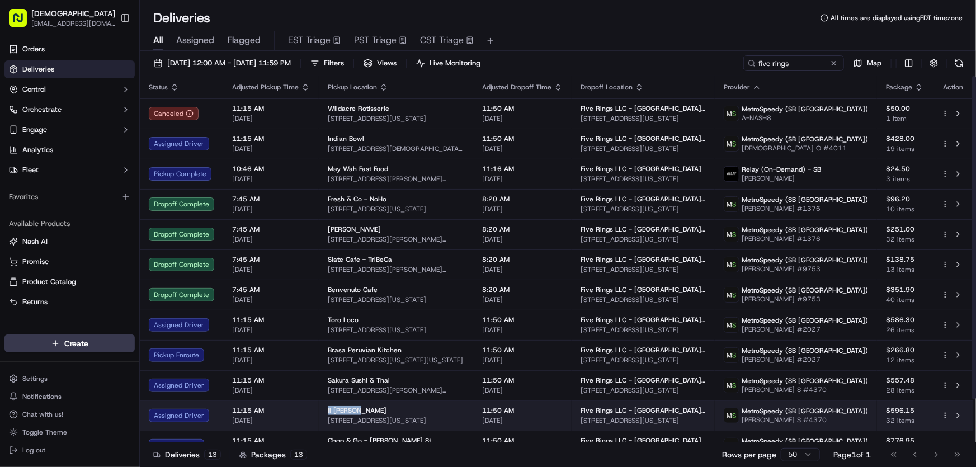
drag, startPoint x: 319, startPoint y: 408, endPoint x: 357, endPoint y: 408, distance: 38.0
click at [357, 408] on td "Il Mattone 49 Beach St, New York, NY 10013, USA" at bounding box center [396, 415] width 154 height 30
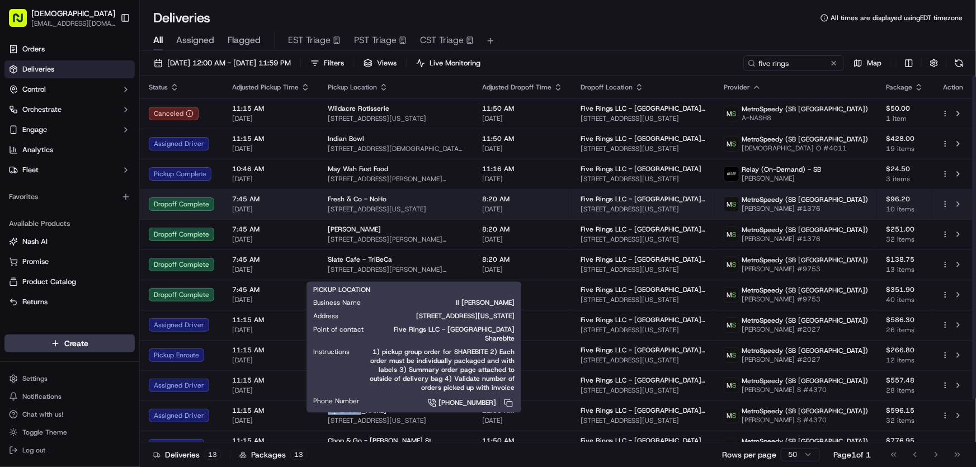
copy span "Il Mattone"
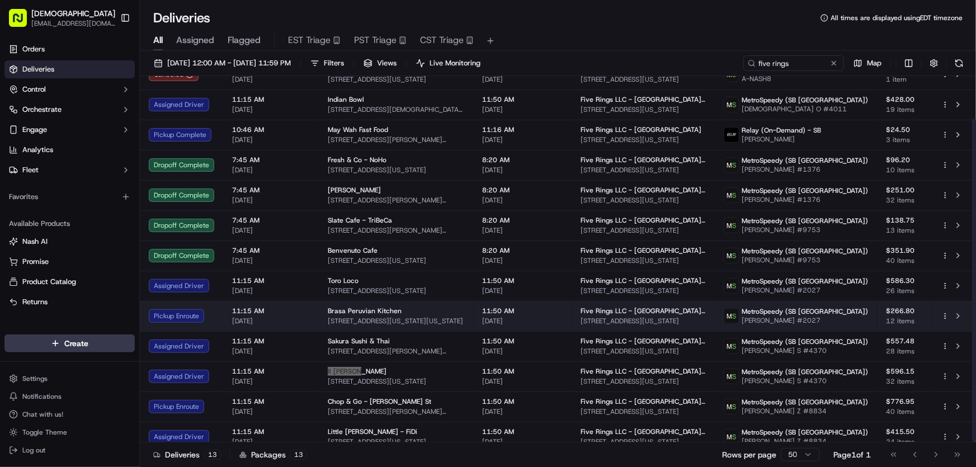
scroll to position [48, 0]
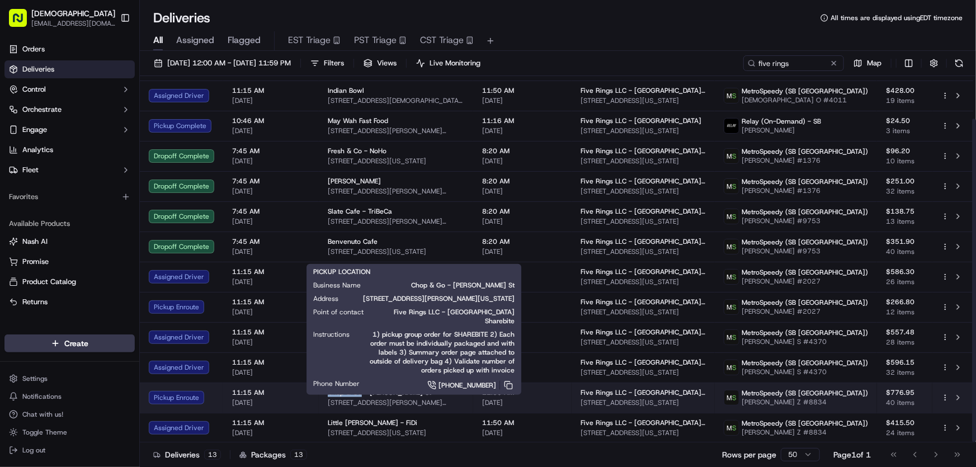
drag, startPoint x: 324, startPoint y: 387, endPoint x: 361, endPoint y: 393, distance: 37.4
click at [361, 393] on td "Chop & Go - John St 85 John St, New York, NY 10038, USA" at bounding box center [396, 397] width 154 height 30
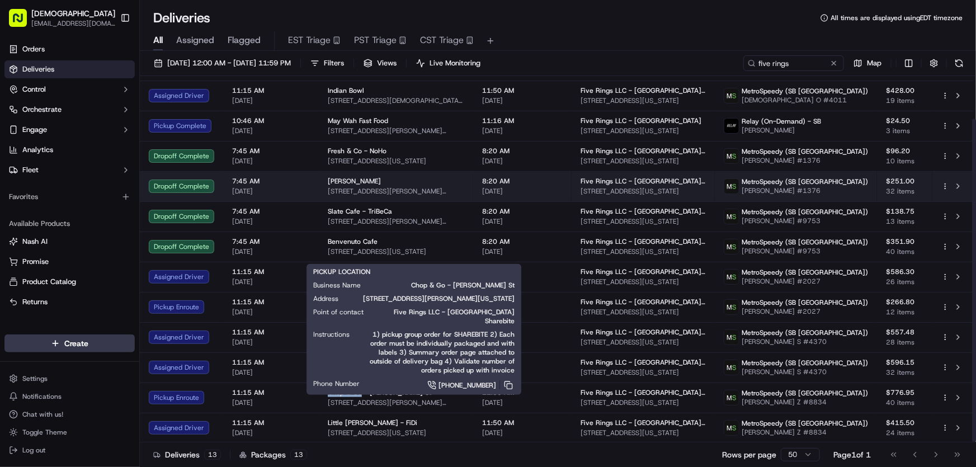
copy span "Chop & Go"
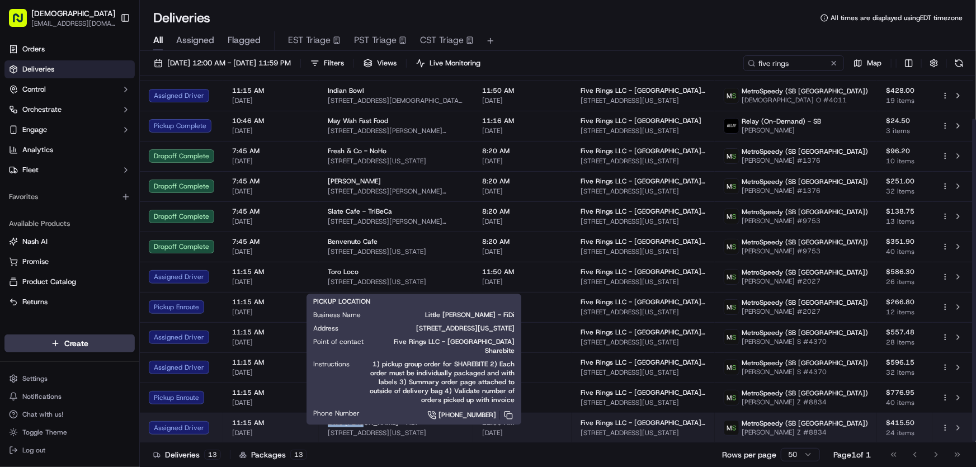
drag, startPoint x: 325, startPoint y: 422, endPoint x: 360, endPoint y: 423, distance: 34.7
click at [360, 423] on td "Little Biggs - FiDi 100 Pearl St, New York, NY 10004, USA" at bounding box center [396, 428] width 154 height 30
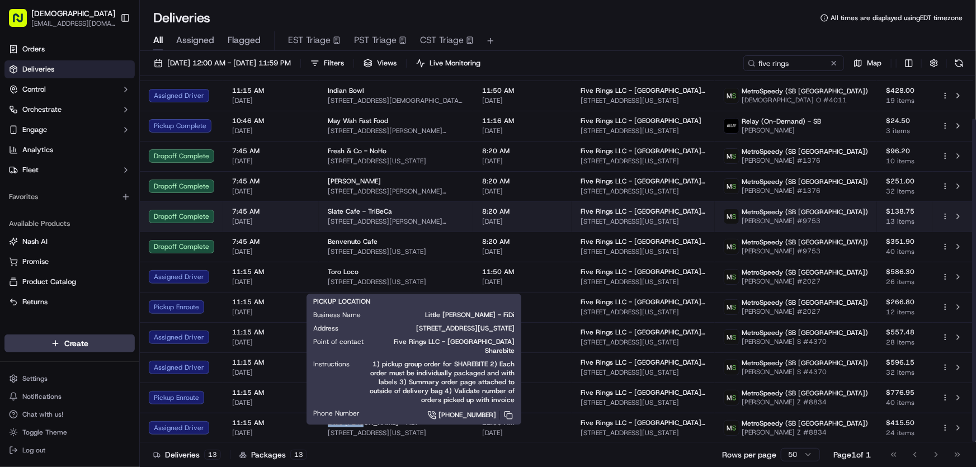
copy span "Little Biggs"
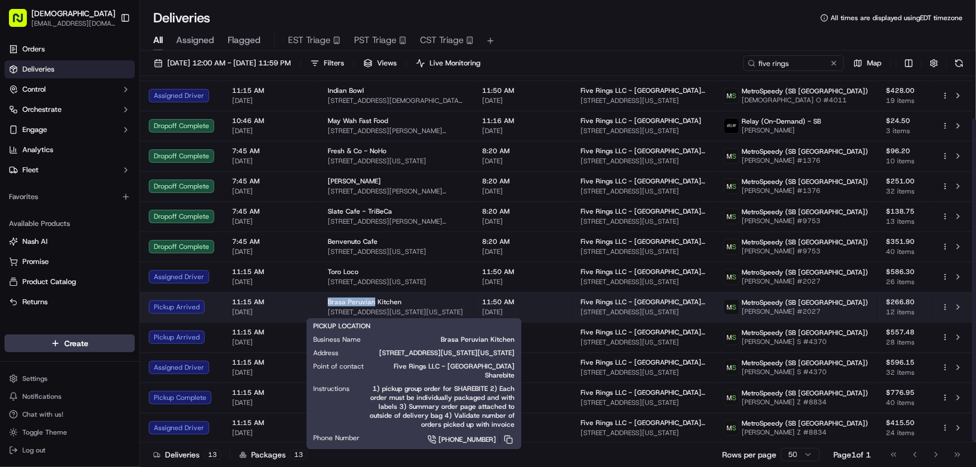
drag, startPoint x: 327, startPoint y: 301, endPoint x: 372, endPoint y: 302, distance: 45.3
click at [372, 302] on span "Brasa Peruvian Kitchen" at bounding box center [365, 301] width 74 height 9
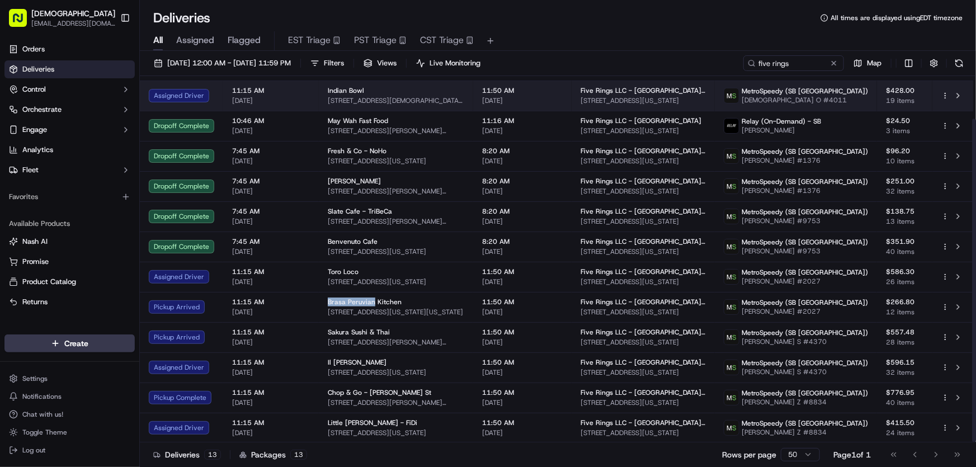
copy span "Brasa Peruvian"
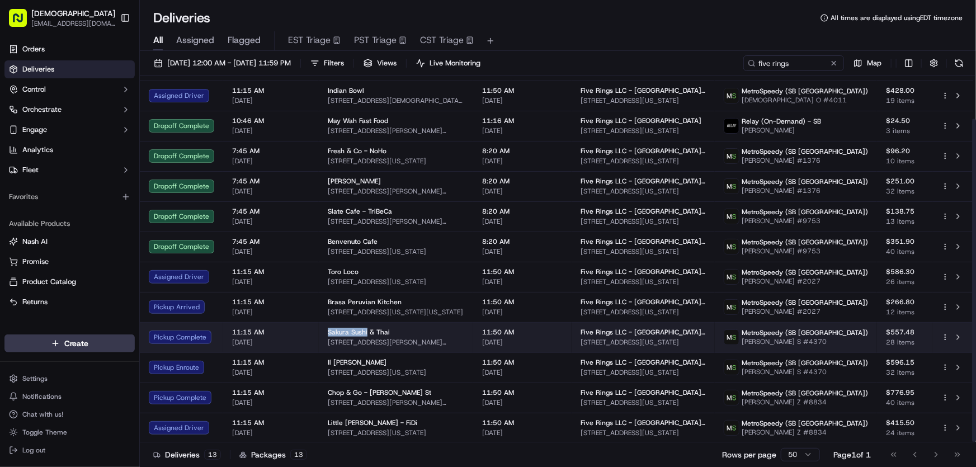
drag, startPoint x: 325, startPoint y: 332, endPoint x: 365, endPoint y: 334, distance: 40.4
click at [365, 334] on td "Sakura Sushi & Thai 273 Mott St, New York, NY 10012, USA" at bounding box center [396, 337] width 154 height 30
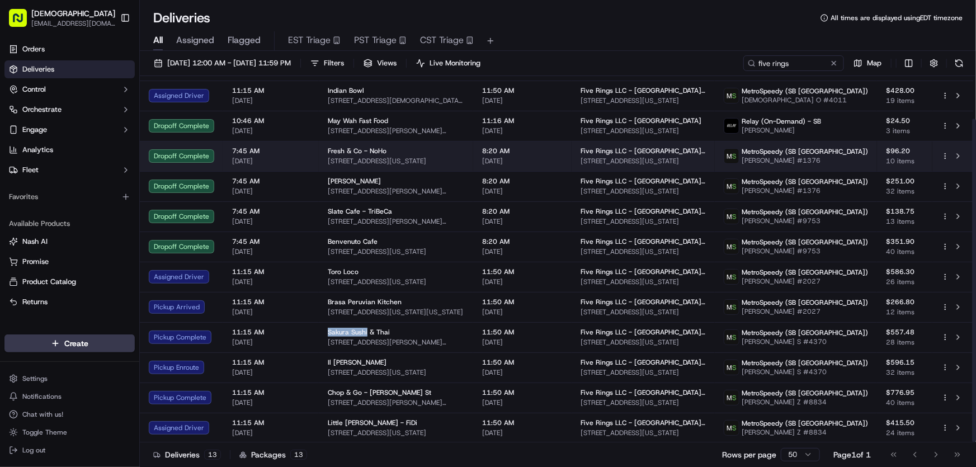
copy span "Sakura Sushi"
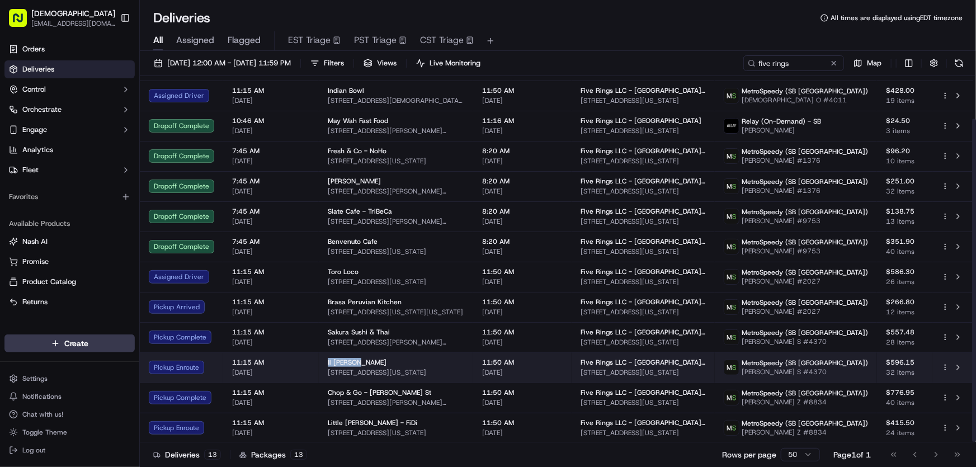
drag, startPoint x: 324, startPoint y: 362, endPoint x: 363, endPoint y: 361, distance: 38.6
click at [363, 361] on td "Il Mattone 49 Beach St, New York, NY 10013, USA" at bounding box center [396, 367] width 154 height 30
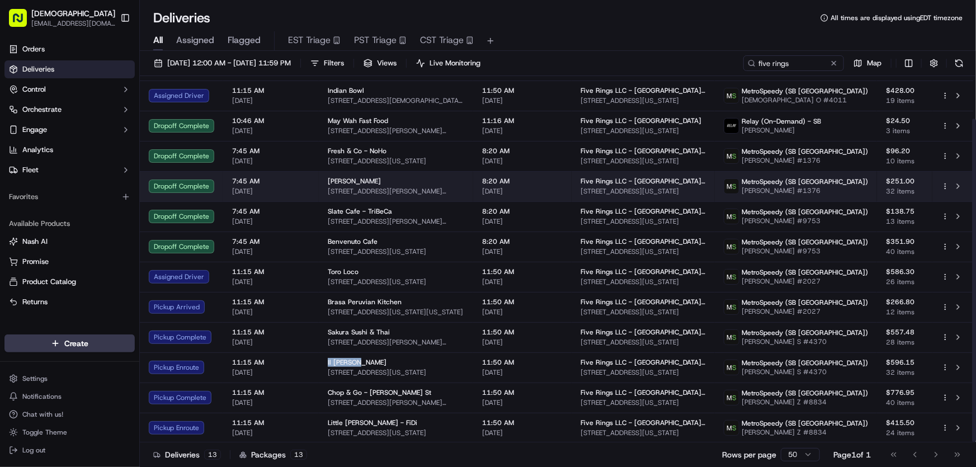
copy span "Il Mattone"
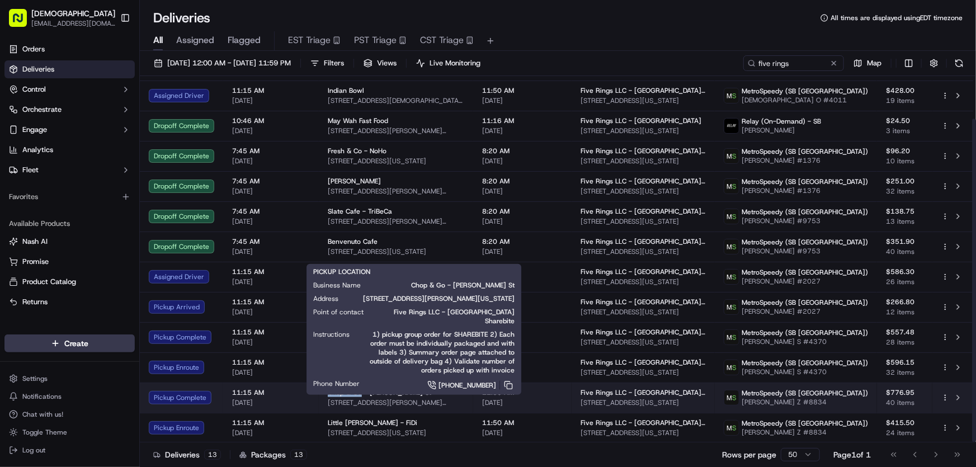
drag, startPoint x: 324, startPoint y: 392, endPoint x: 359, endPoint y: 393, distance: 35.2
click at [359, 393] on td "Chop & Go - John St 85 John St, New York, NY 10038, USA" at bounding box center [396, 397] width 154 height 30
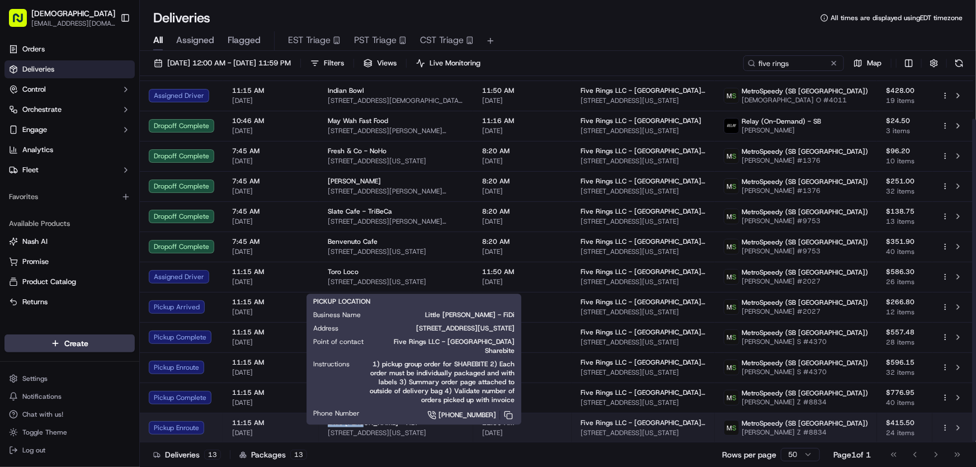
drag, startPoint x: 324, startPoint y: 420, endPoint x: 360, endPoint y: 420, distance: 35.8
click at [360, 420] on td "Little Biggs - FiDi 100 Pearl St, New York, NY 10004, USA" at bounding box center [396, 428] width 154 height 30
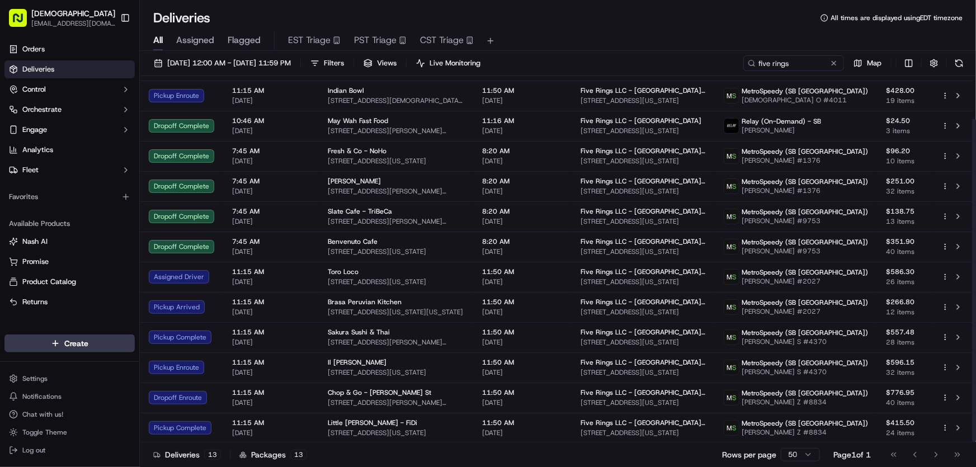
click at [584, 31] on div "All Assigned Flagged EST Triage PST Triage CST Triage" at bounding box center [558, 41] width 836 height 20
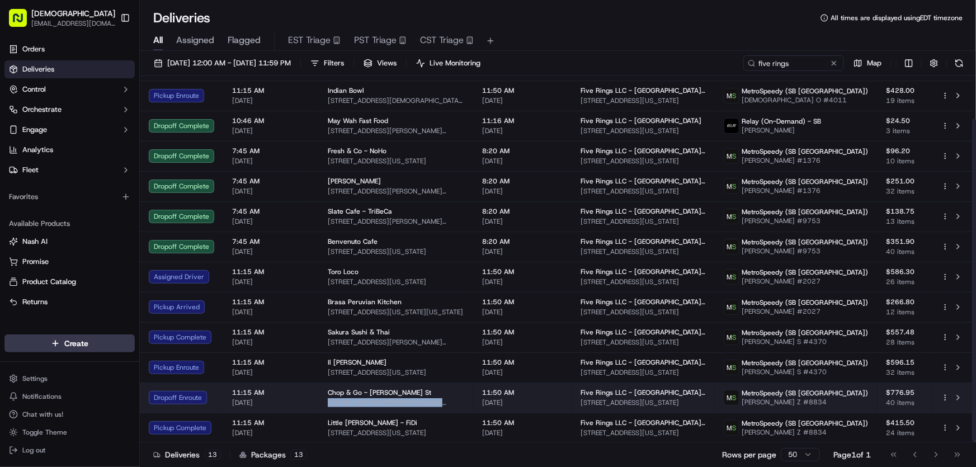
drag, startPoint x: 450, startPoint y: 403, endPoint x: 325, endPoint y: 408, distance: 124.8
click at [325, 408] on td "Chop & Go - John St 85 John St, New York, NY 10038, USA" at bounding box center [396, 397] width 154 height 30
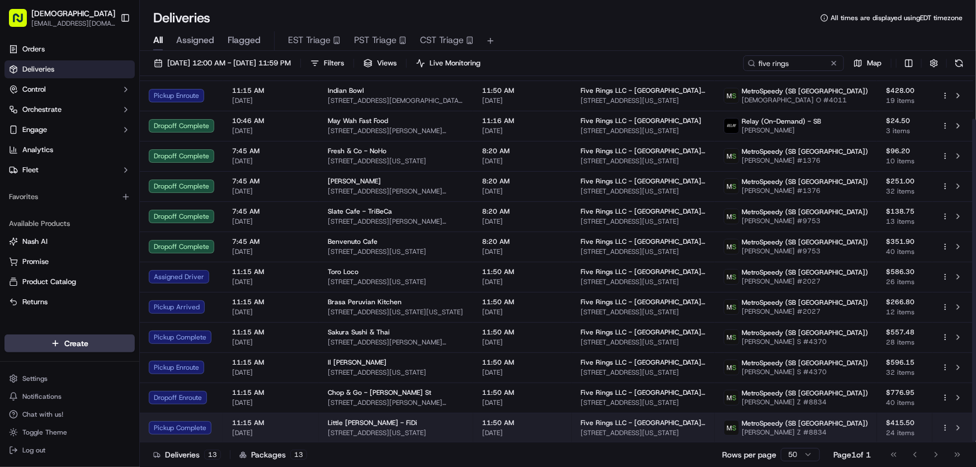
click at [361, 428] on span "100 Pearl St, New York, NY 10004, USA" at bounding box center [396, 432] width 136 height 9
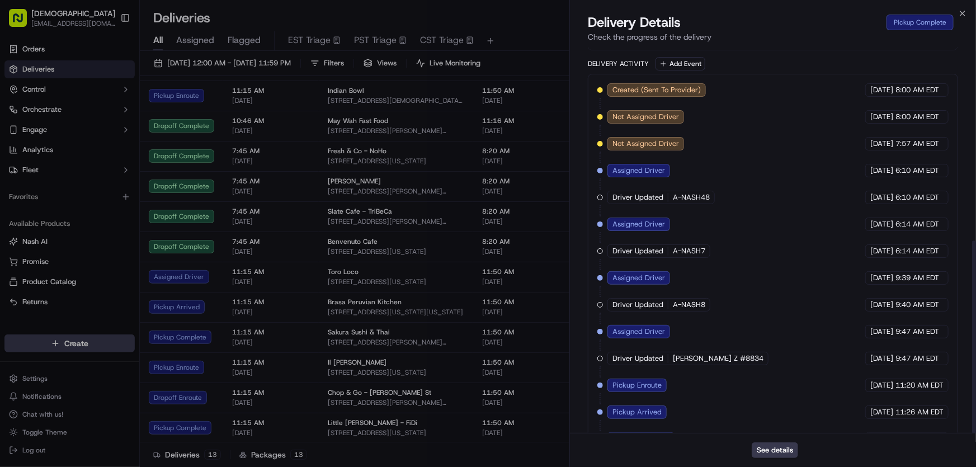
scroll to position [388, 0]
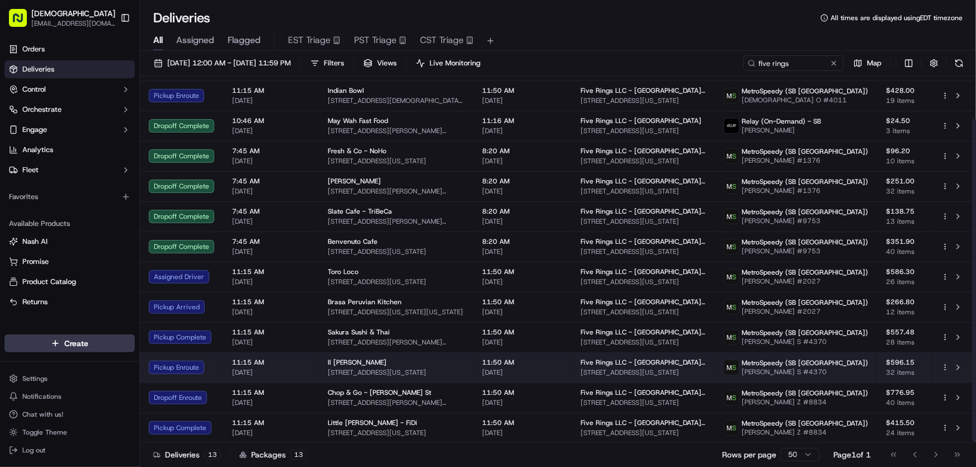
click at [365, 370] on span "49 Beach St, New York, NY 10013, USA" at bounding box center [396, 372] width 136 height 9
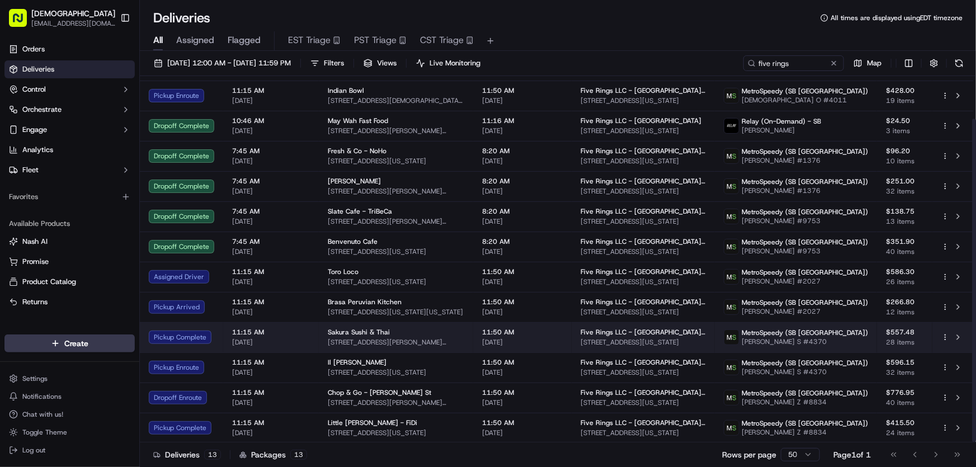
click at [464, 345] on span "273 Mott St, New York, NY 10012, USA" at bounding box center [396, 342] width 136 height 9
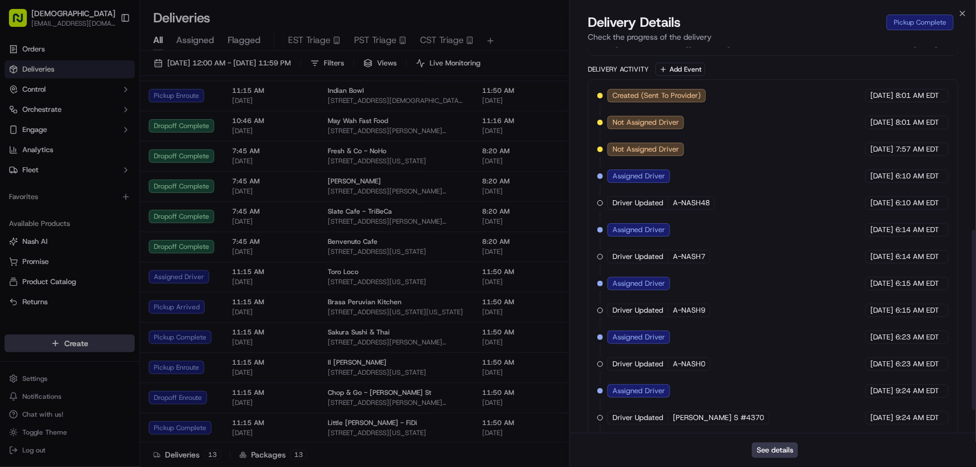
scroll to position [442, 0]
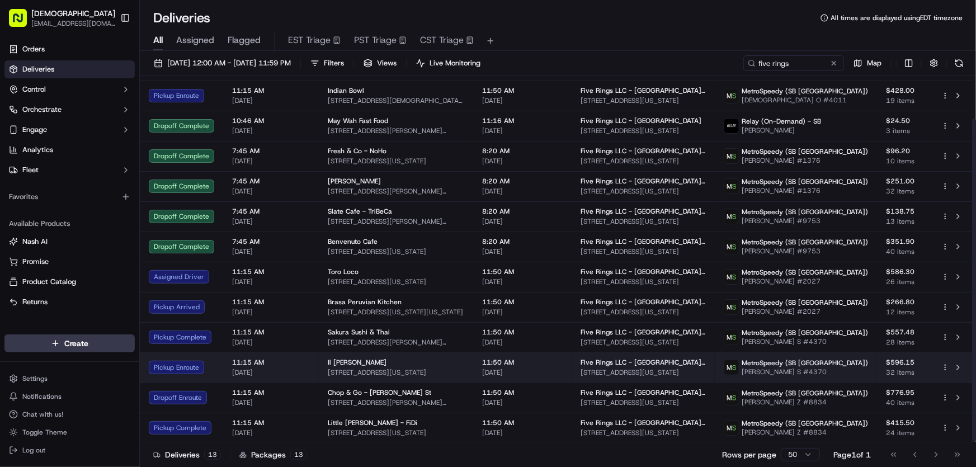
click at [341, 368] on span "49 Beach St, New York, NY 10013, USA" at bounding box center [396, 372] width 136 height 9
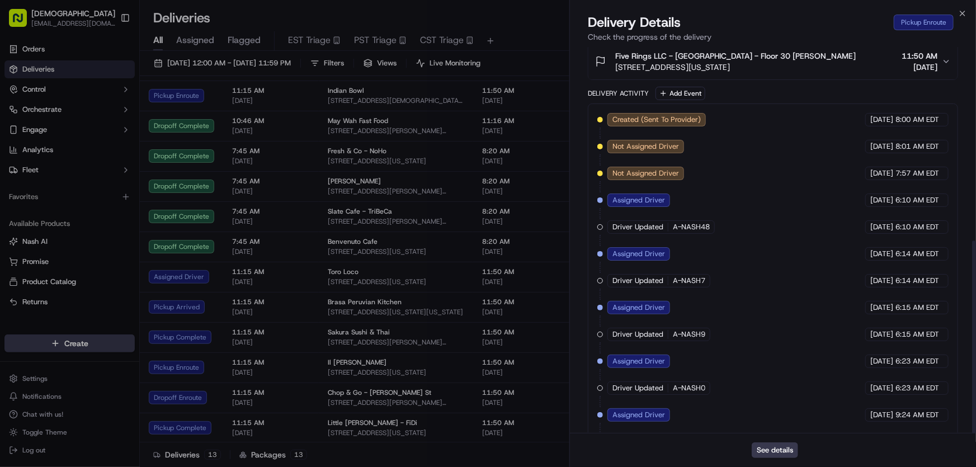
scroll to position [388, 0]
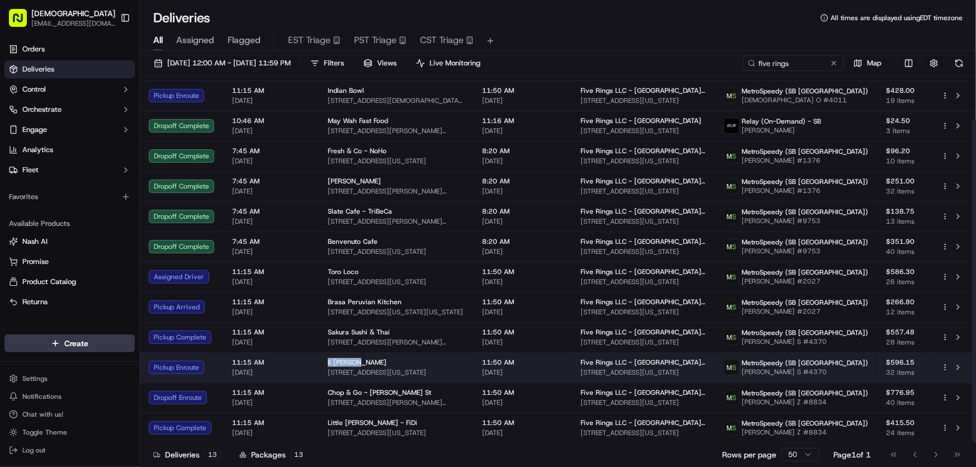
drag, startPoint x: 323, startPoint y: 360, endPoint x: 363, endPoint y: 360, distance: 40.3
click at [363, 360] on td "Il Mattone 49 Beach St, New York, NY 10013, USA" at bounding box center [396, 367] width 154 height 30
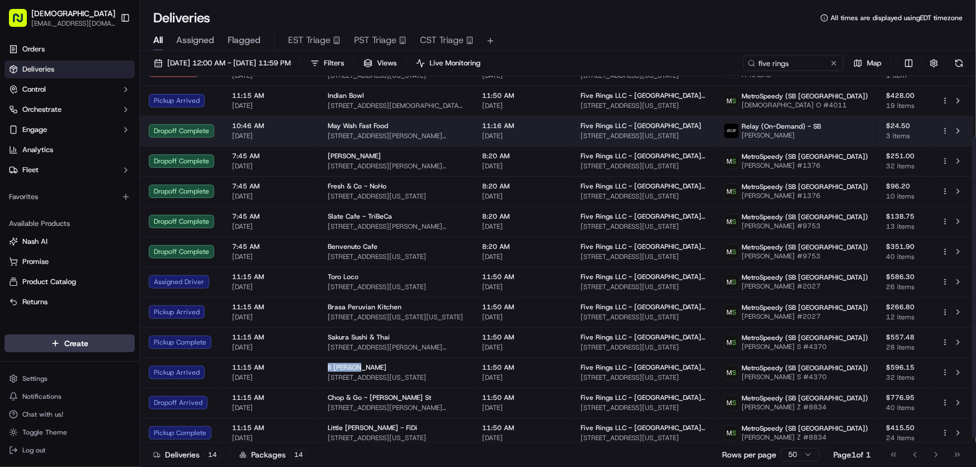
scroll to position [0, 0]
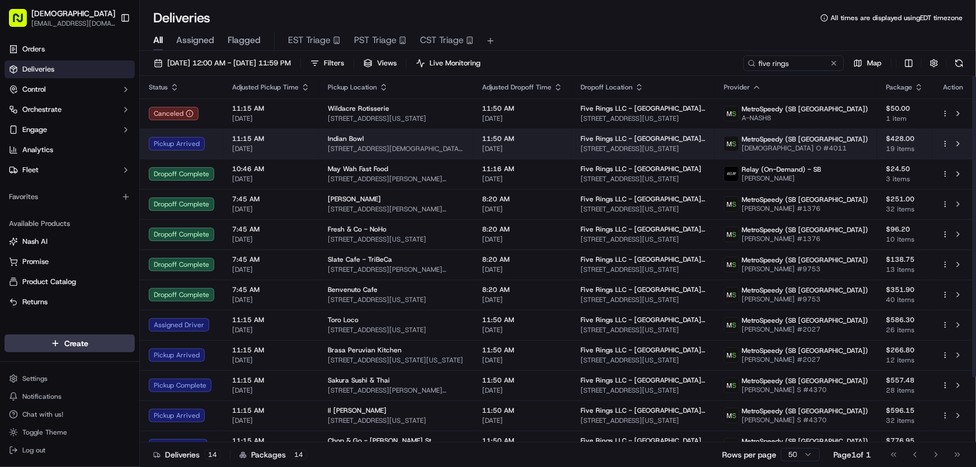
click at [348, 140] on span "Indian Bowl" at bounding box center [346, 138] width 36 height 9
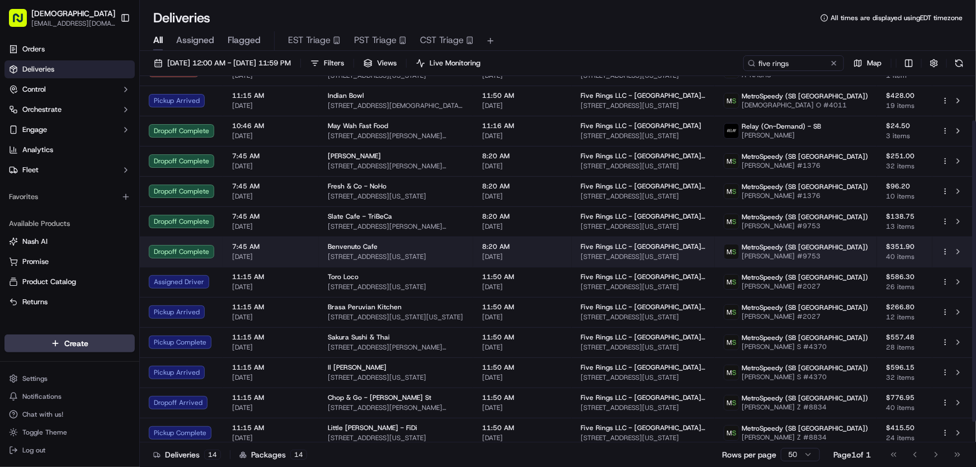
scroll to position [78, 0]
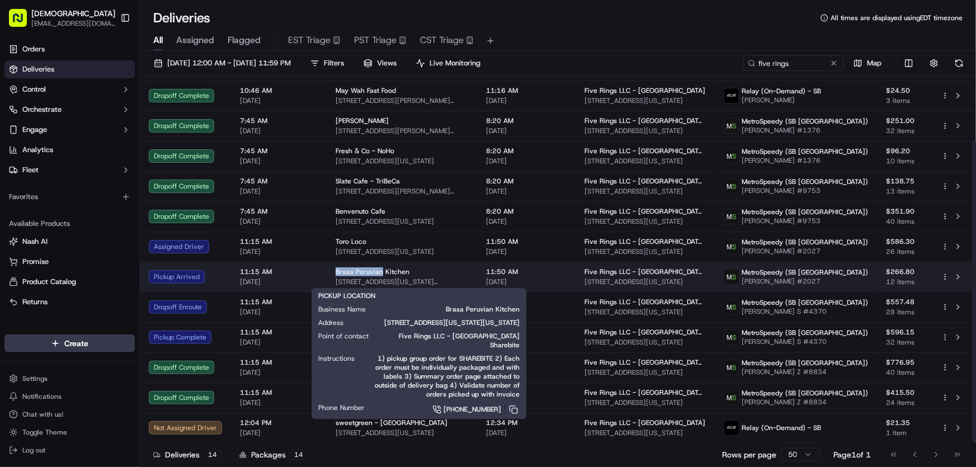
drag, startPoint x: 330, startPoint y: 270, endPoint x: 377, endPoint y: 273, distance: 47.1
click at [377, 273] on td "Brasa Peruvian Kitchen 1 New York Plaza, 1 FDR Dr, New York, NY 10004, USA" at bounding box center [402, 277] width 150 height 30
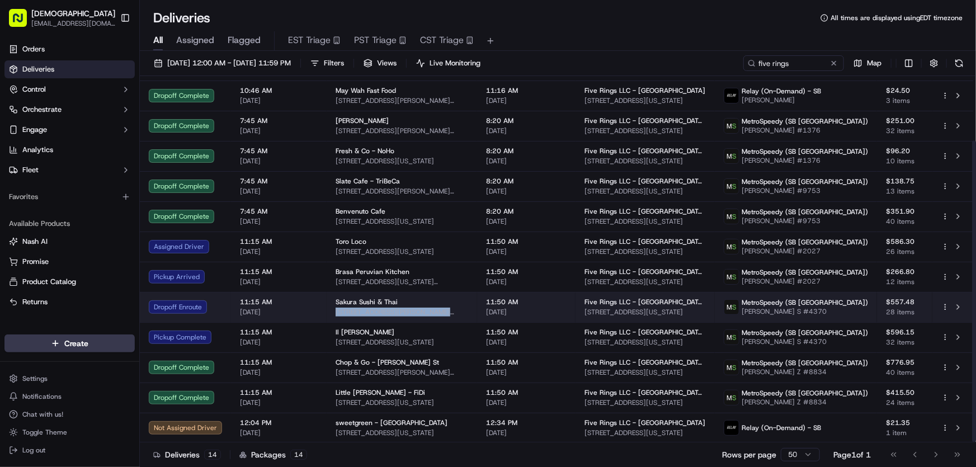
drag, startPoint x: 458, startPoint y: 310, endPoint x: 333, endPoint y: 313, distance: 125.3
click at [335, 313] on span "273 Mott St, New York, NY 10012, USA" at bounding box center [401, 312] width 133 height 9
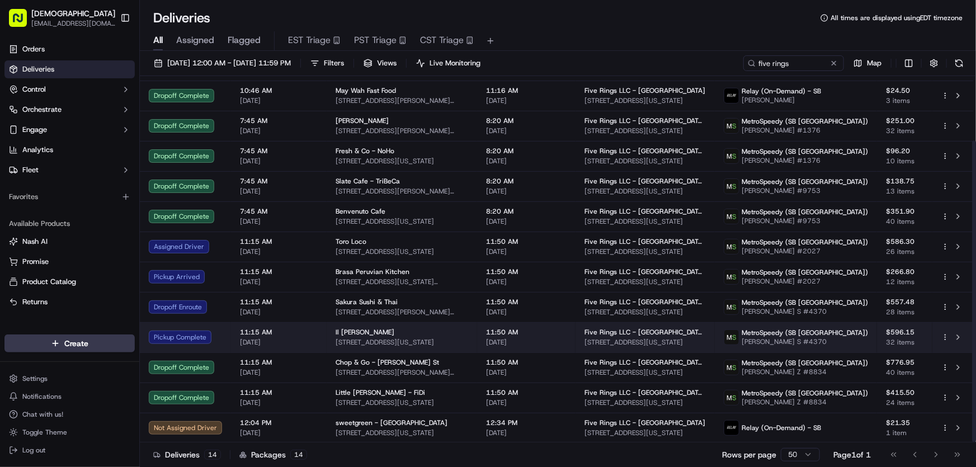
click at [366, 340] on span "49 Beach St, New York, NY 10013, USA" at bounding box center [401, 342] width 133 height 9
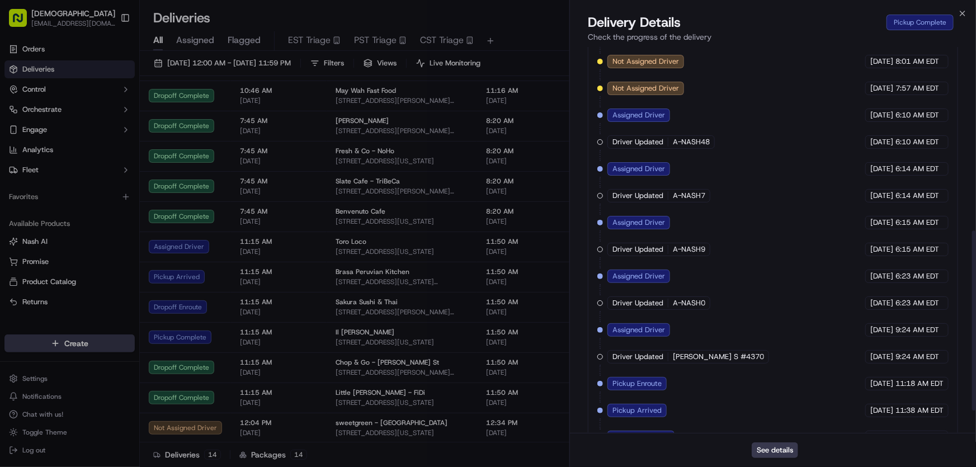
scroll to position [442, 0]
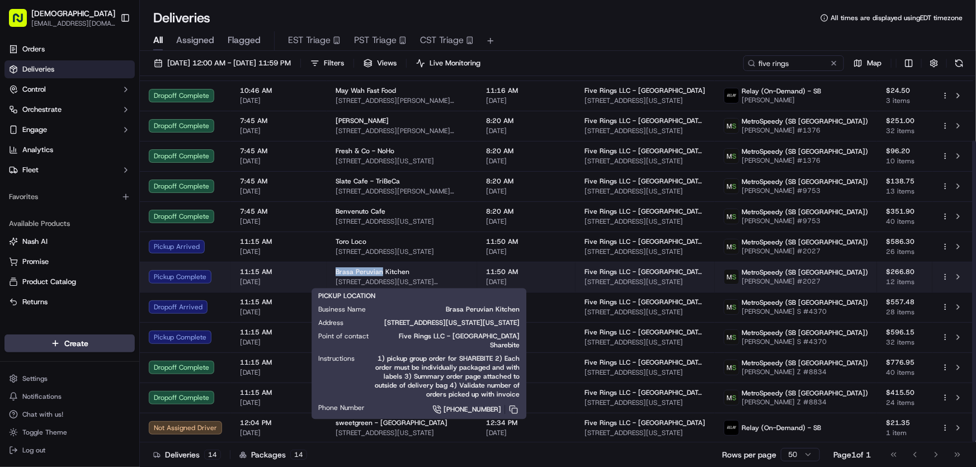
drag, startPoint x: 330, startPoint y: 273, endPoint x: 378, endPoint y: 273, distance: 48.1
click at [378, 273] on td "Brasa Peruvian Kitchen 1 New York Plaza, 1 FDR Dr, New York, NY 10004, USA" at bounding box center [402, 277] width 150 height 30
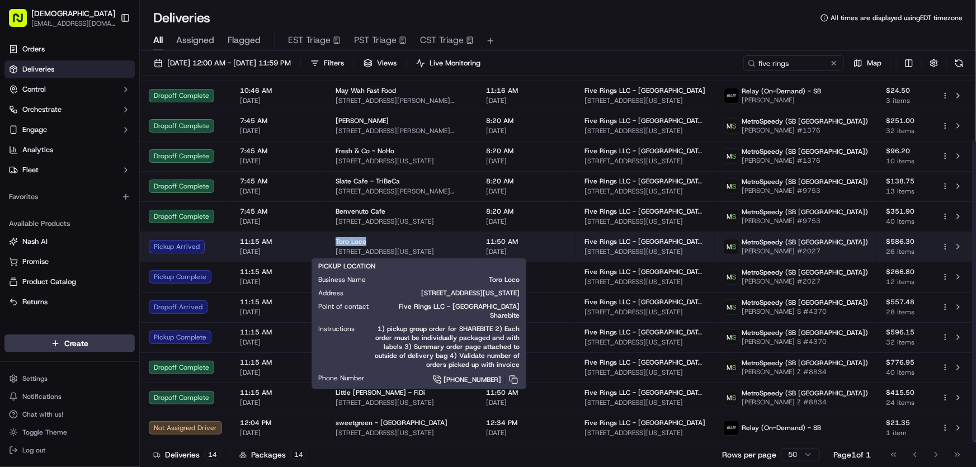
drag, startPoint x: 331, startPoint y: 239, endPoint x: 367, endPoint y: 239, distance: 36.3
click at [367, 239] on td "Toro Loco 15 Stone St, New York, NY 10004, USA" at bounding box center [402, 246] width 150 height 30
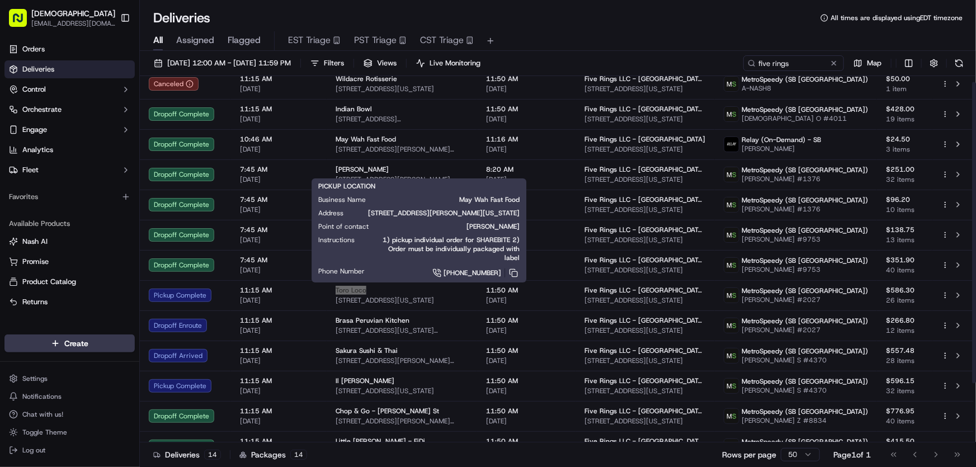
scroll to position [78, 0]
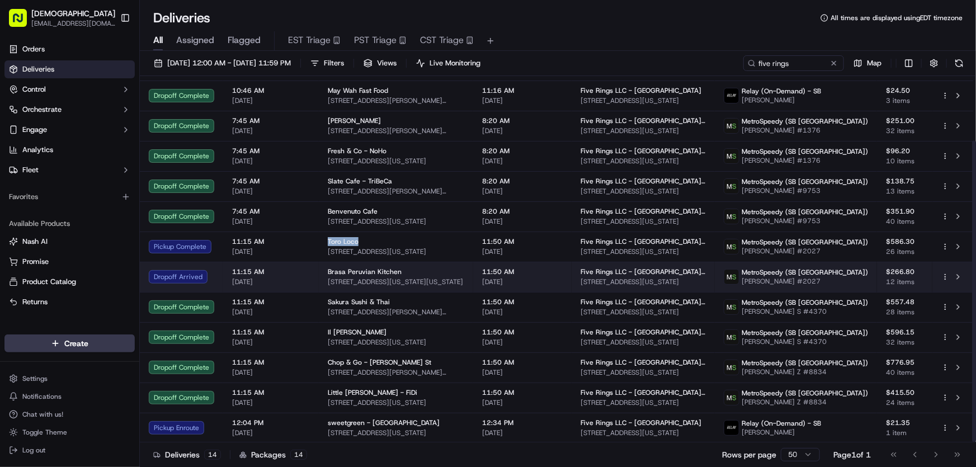
drag, startPoint x: 385, startPoint y: 281, endPoint x: 480, endPoint y: 276, distance: 95.7
click at [464, 280] on span "1 New York Plaza, 1 FDR Dr, New York, NY 10004, USA" at bounding box center [396, 281] width 136 height 9
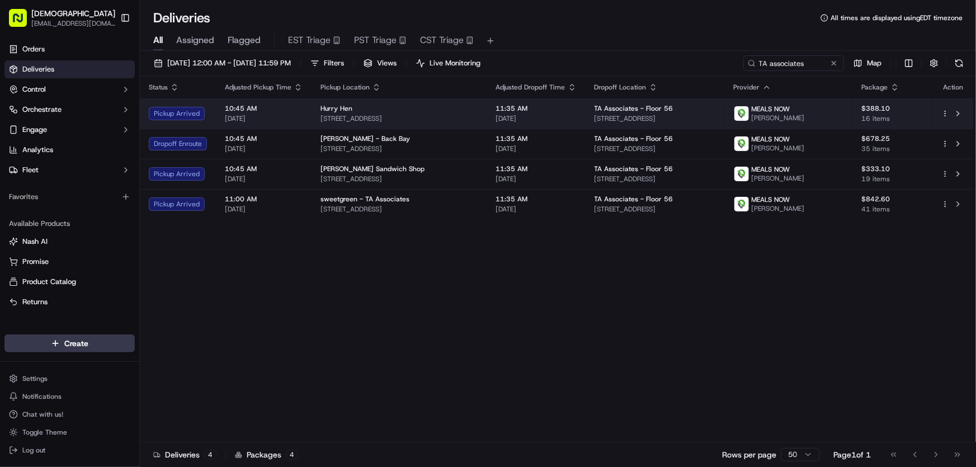
click at [424, 110] on div "Hurry Hen" at bounding box center [399, 108] width 158 height 9
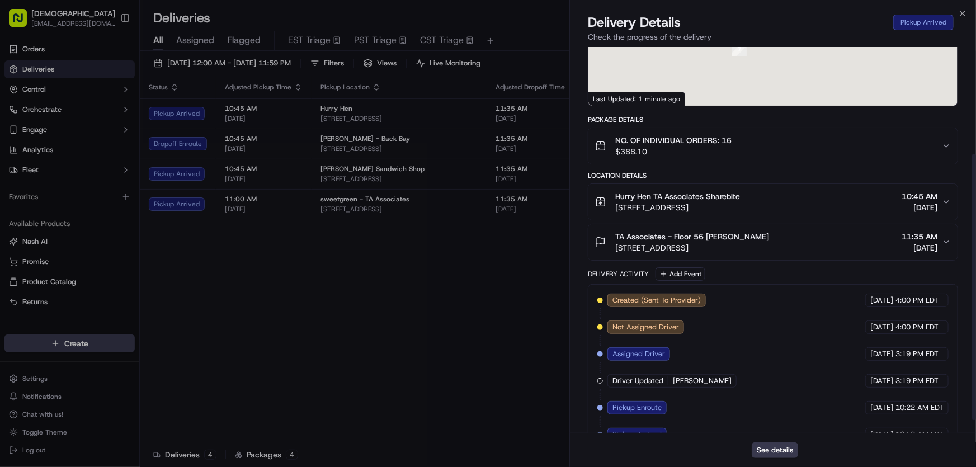
scroll to position [174, 0]
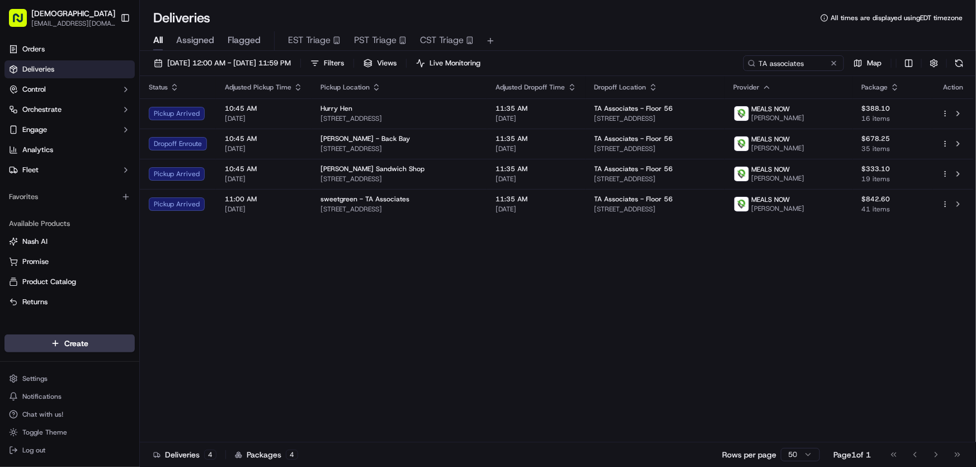
drag, startPoint x: 478, startPoint y: 324, endPoint x: 460, endPoint y: 314, distance: 21.0
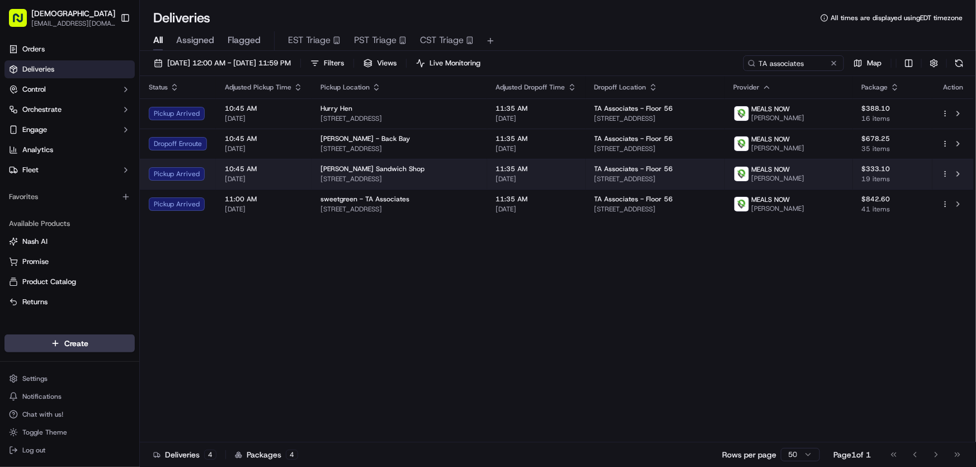
click at [366, 171] on span "Bennett's Sandwich Shop" at bounding box center [372, 168] width 104 height 9
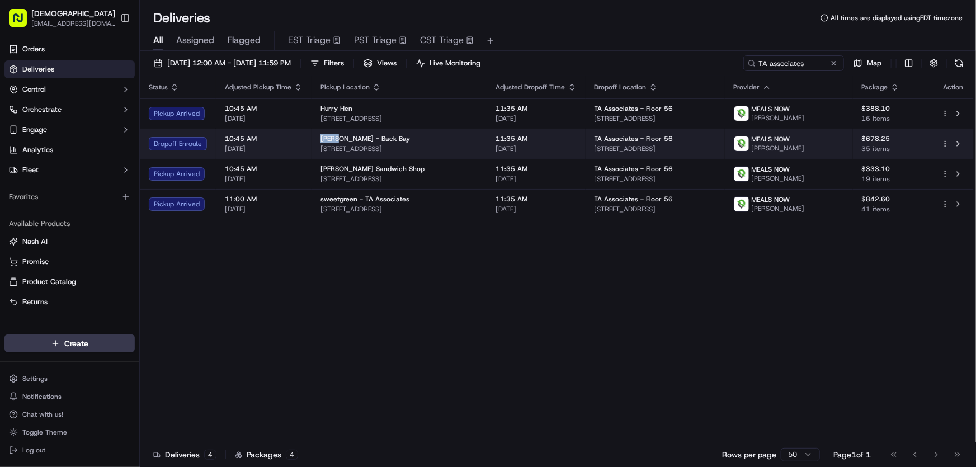
drag, startPoint x: 320, startPoint y: 138, endPoint x: 337, endPoint y: 139, distance: 16.3
click at [337, 139] on span "Greco - Back Bay" at bounding box center [364, 138] width 89 height 9
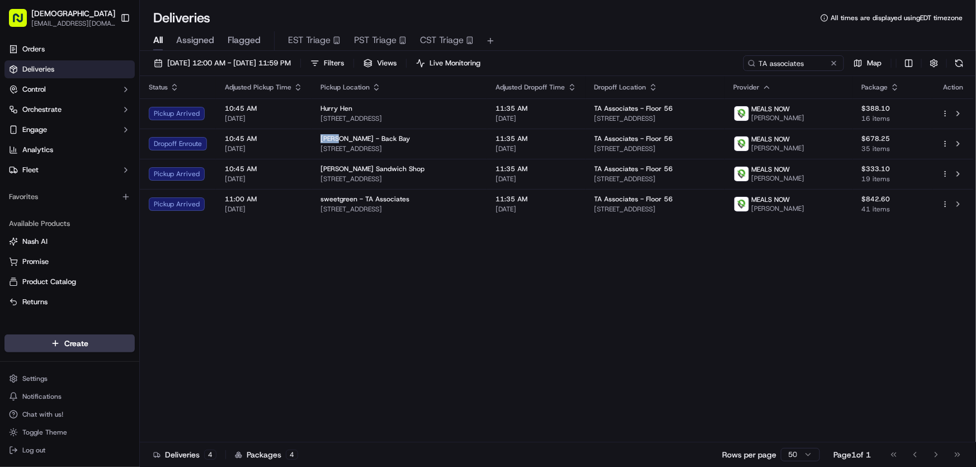
copy span "[PERSON_NAME]"
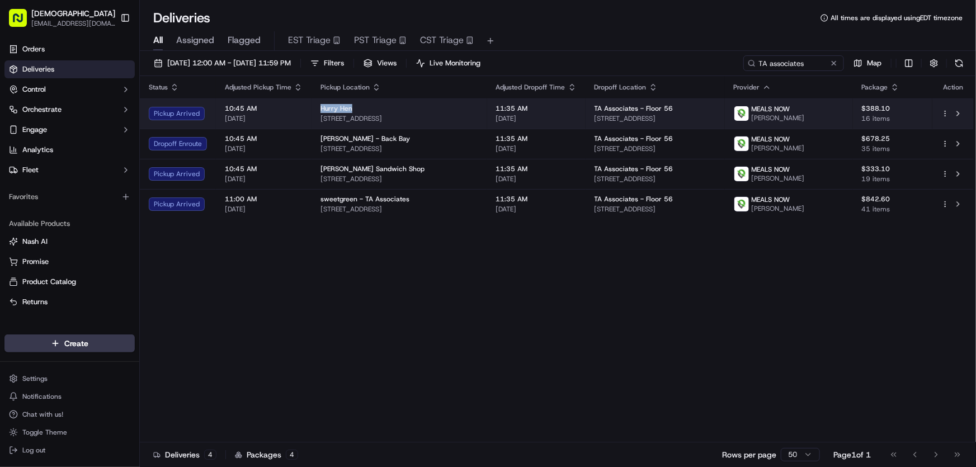
drag, startPoint x: 319, startPoint y: 106, endPoint x: 356, endPoint y: 106, distance: 36.3
click at [356, 106] on div "Hurry Hen" at bounding box center [399, 108] width 158 height 9
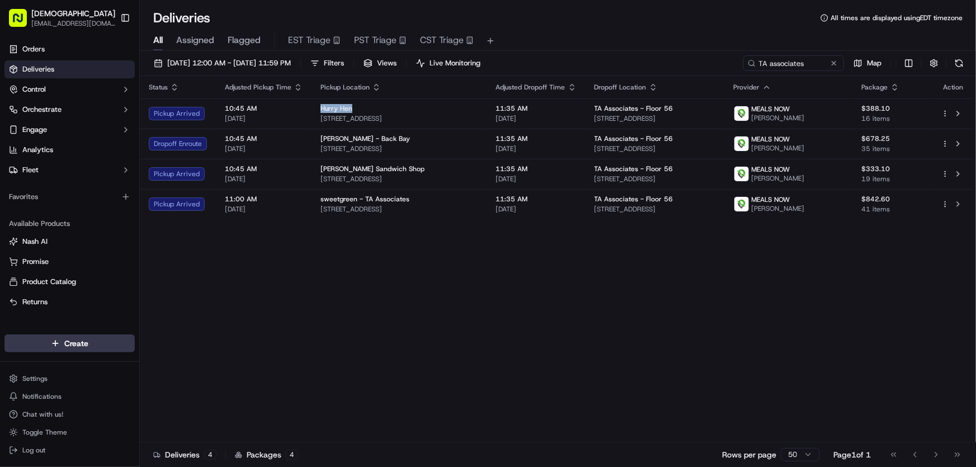
copy span "Hurry Hen"
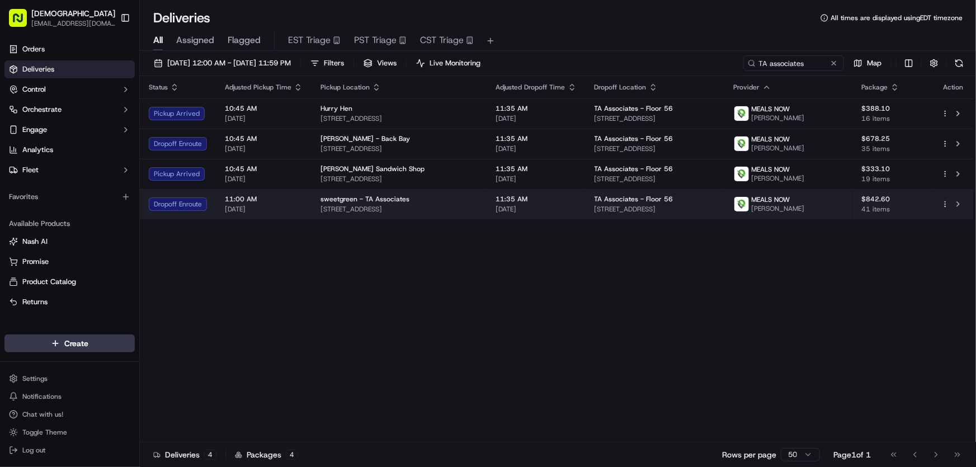
drag, startPoint x: 459, startPoint y: 209, endPoint x: 318, endPoint y: 207, distance: 140.4
click at [318, 207] on td "sweetgreen - TA Associates 300 Cambridge St, Boston, MA 02114, USA" at bounding box center [399, 204] width 176 height 30
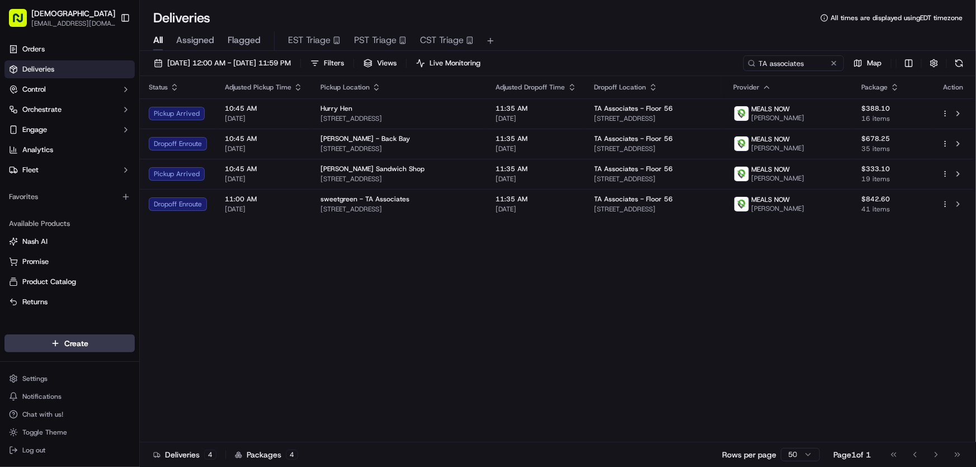
copy span "300 Cambridge St, Boston, MA 02114, USA"
click at [565, 257] on div "Status Adjusted Pickup Time Pickup Location Adjusted Dropoff Time Dropoff Locat…" at bounding box center [557, 259] width 834 height 366
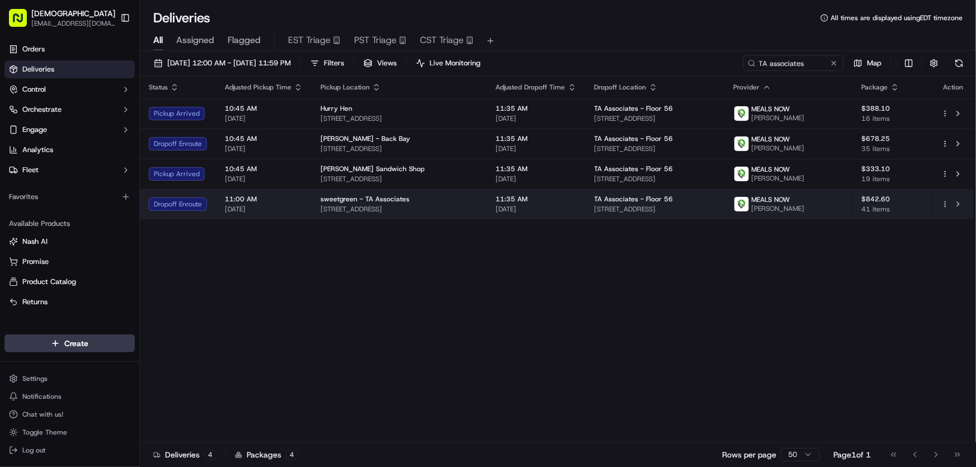
click at [462, 207] on span "300 Cambridge St, Boston, MA 02114, USA" at bounding box center [399, 209] width 158 height 9
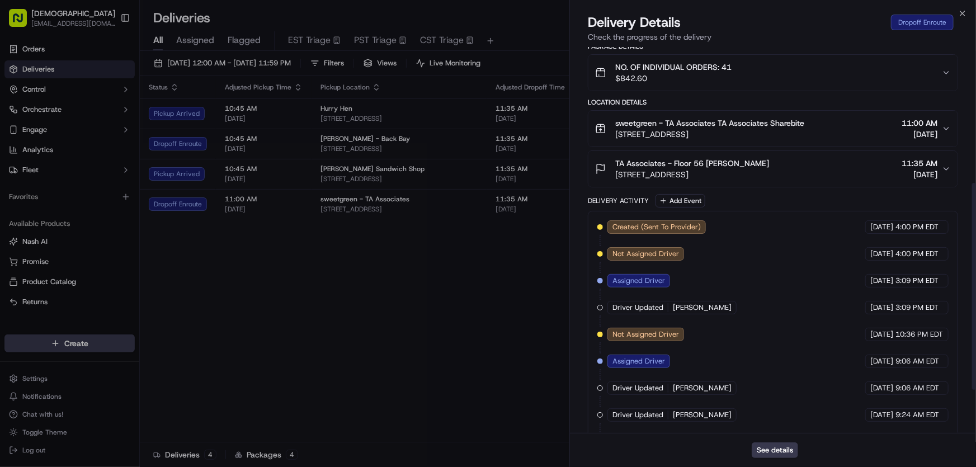
scroll to position [335, 0]
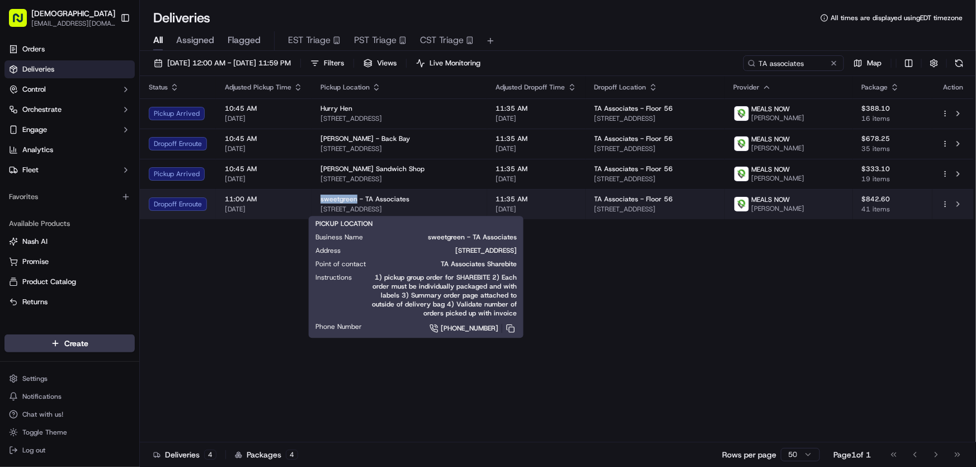
drag, startPoint x: 318, startPoint y: 200, endPoint x: 355, endPoint y: 200, distance: 36.9
click at [355, 200] on td "sweetgreen - TA Associates 300 Cambridge St, Boston, MA 02114, USA" at bounding box center [399, 204] width 176 height 30
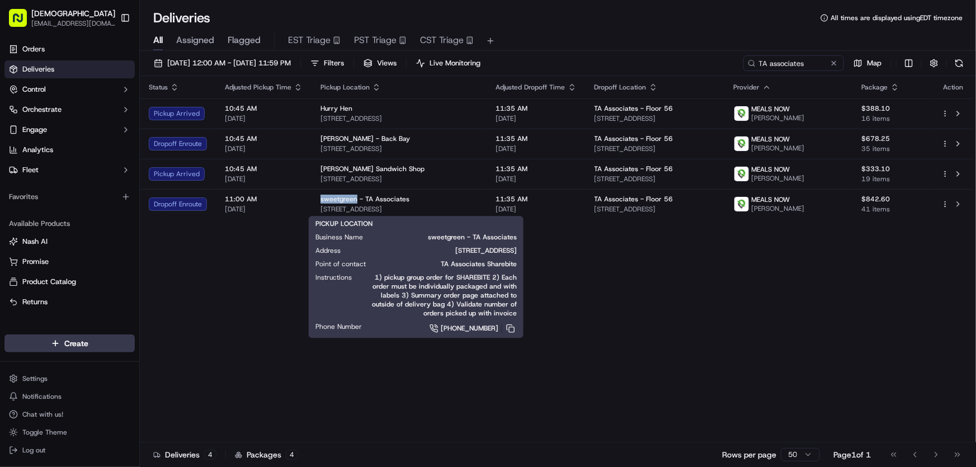
copy span "sweetgreen"
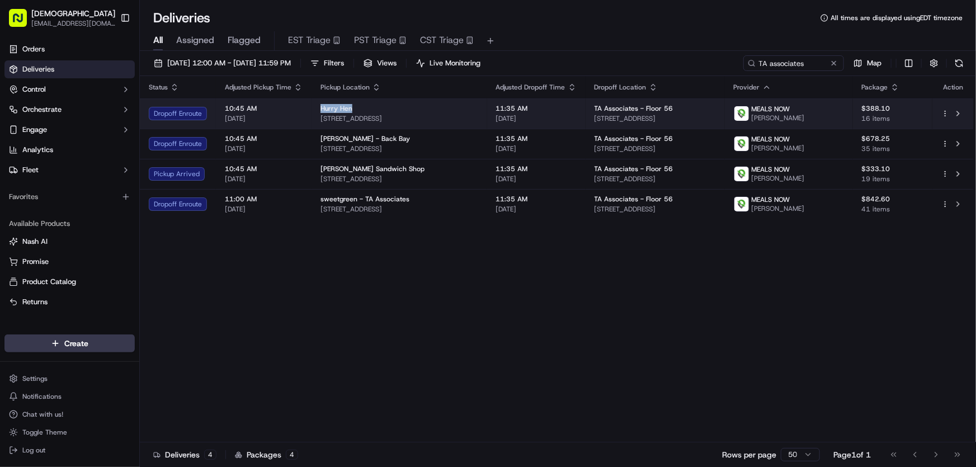
drag, startPoint x: 319, startPoint y: 107, endPoint x: 353, endPoint y: 107, distance: 34.7
click at [353, 107] on td "Hurry Hen 1024 Commonwealth Ave, Boston, MA 02215, USA" at bounding box center [399, 113] width 176 height 30
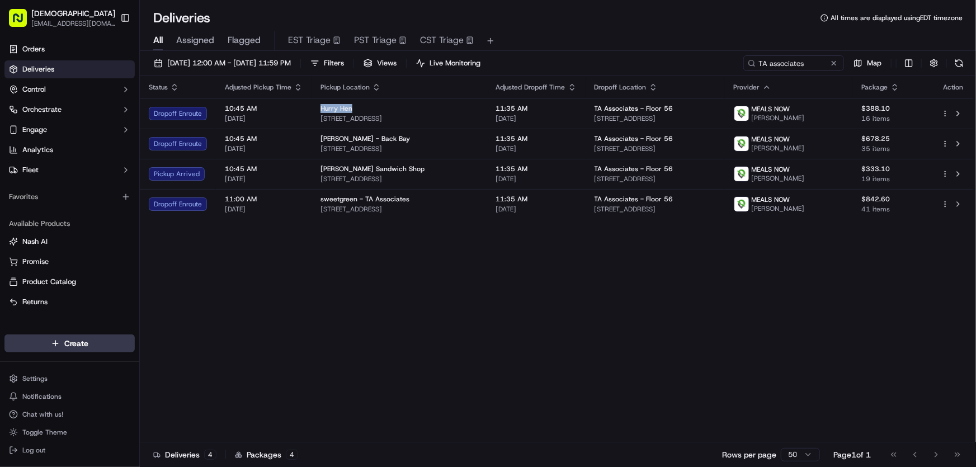
copy span "Hurry Hen"
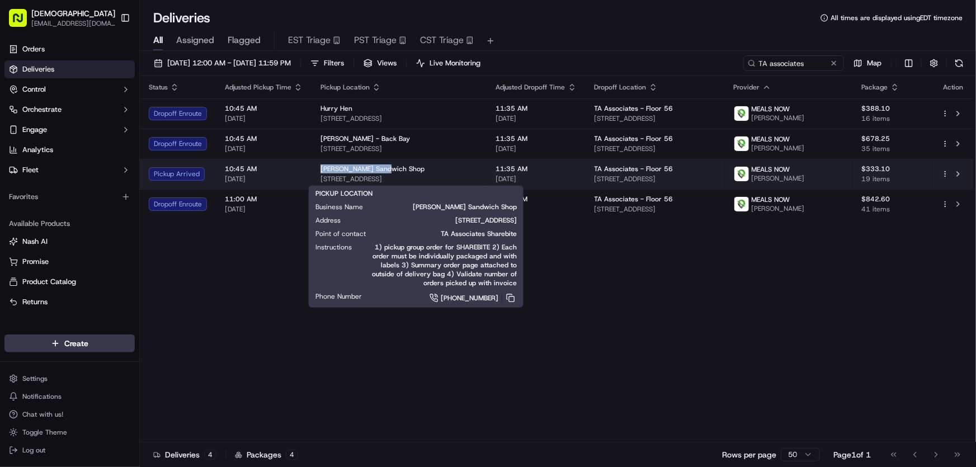
drag, startPoint x: 315, startPoint y: 168, endPoint x: 380, endPoint y: 172, distance: 65.5
click at [380, 172] on td "Bennett's Sandwich Shop 1348 Boylston St, Boston, MA 02115, USA" at bounding box center [399, 174] width 176 height 30
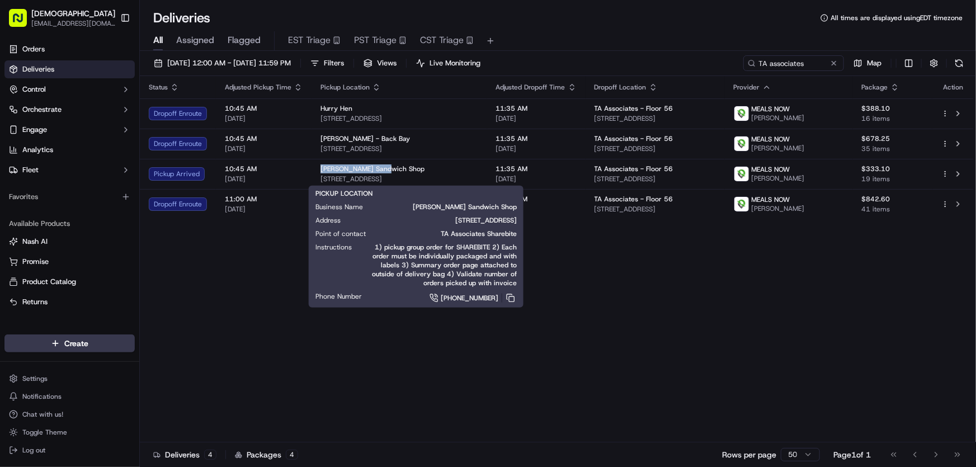
copy span "Bennett's Sandwich"
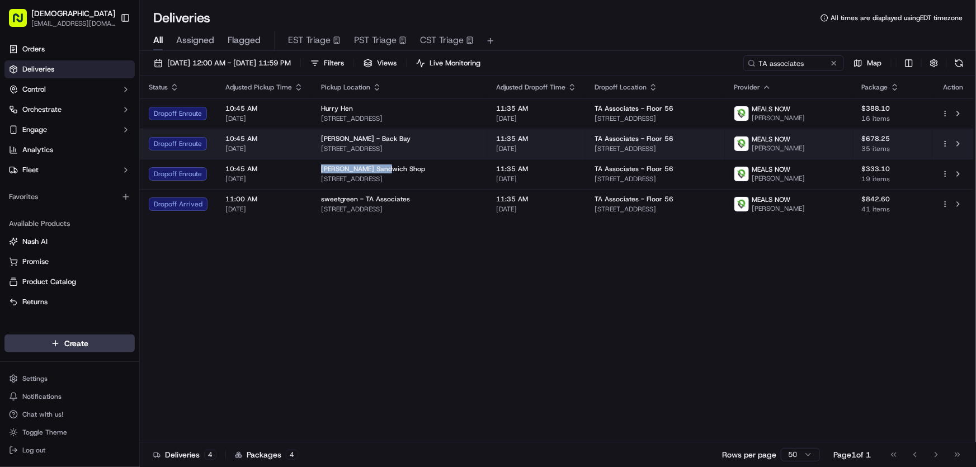
drag, startPoint x: 452, startPoint y: 146, endPoint x: 318, endPoint y: 156, distance: 134.6
click at [318, 156] on td "Greco - Back Bay 225 Newbury St, Boston, MA 02116, USA" at bounding box center [399, 144] width 175 height 30
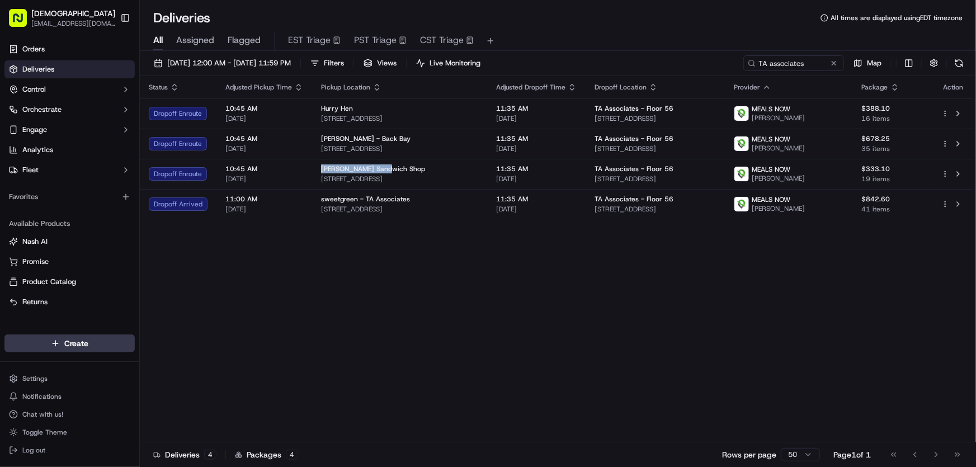
copy span "225 Newbury St, Boston, MA 02116, USA"
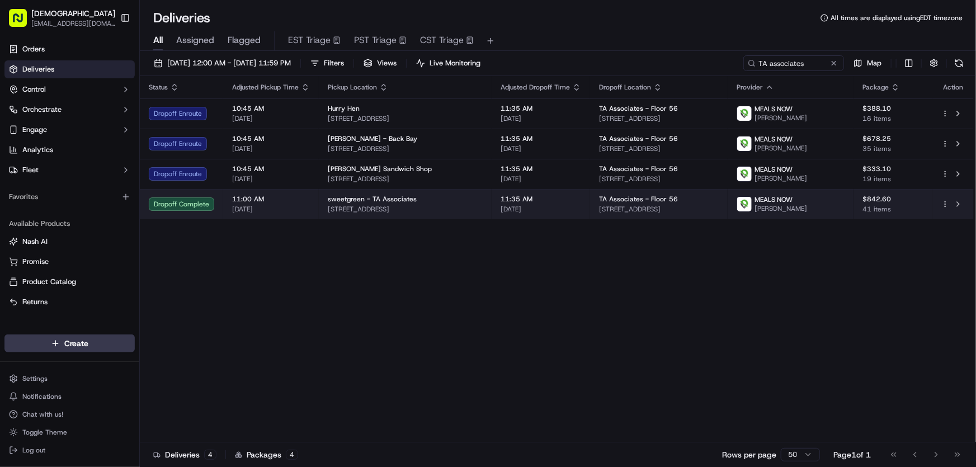
click at [393, 205] on span "300 Cambridge St, Boston, MA 02114, USA" at bounding box center [405, 209] width 155 height 9
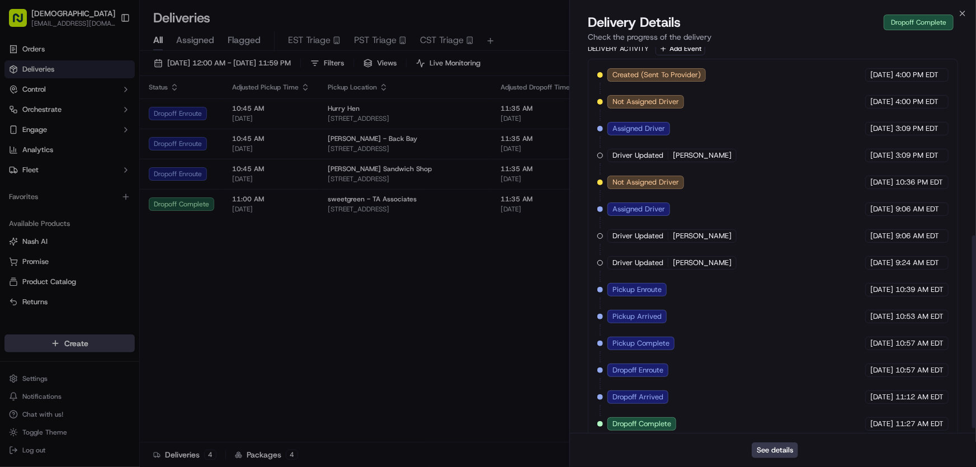
scroll to position [388, 0]
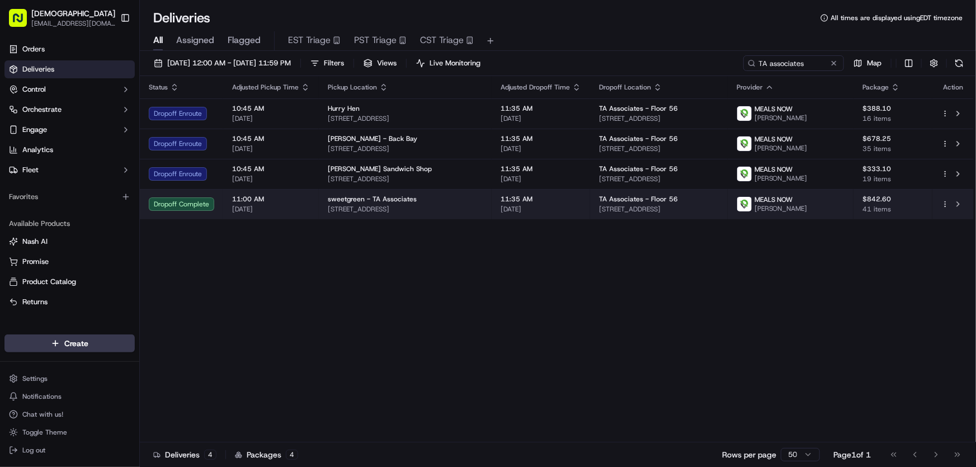
click at [370, 207] on span "300 Cambridge St, Boston, MA 02114, USA" at bounding box center [405, 209] width 155 height 9
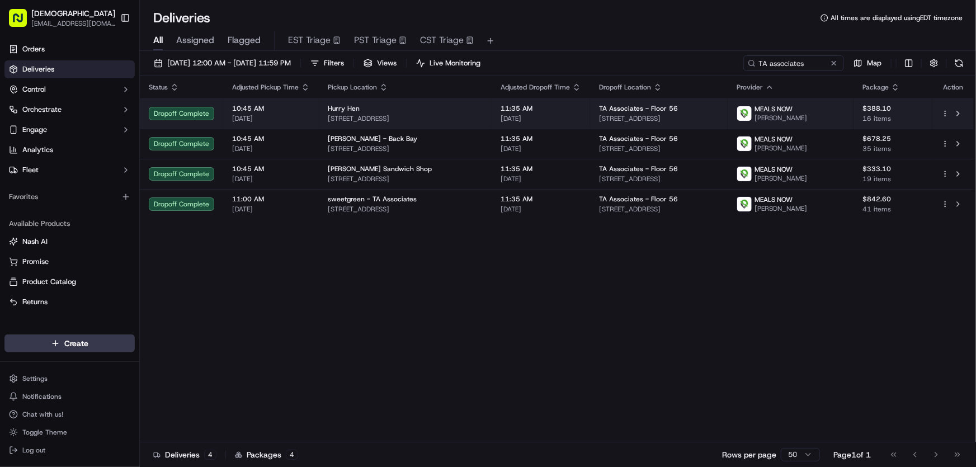
click at [360, 110] on div "Hurry Hen" at bounding box center [405, 108] width 155 height 9
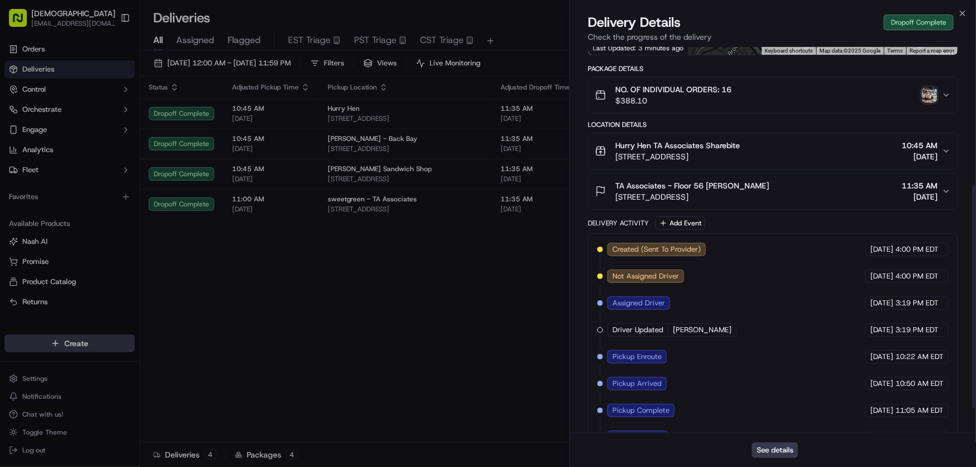
scroll to position [281, 0]
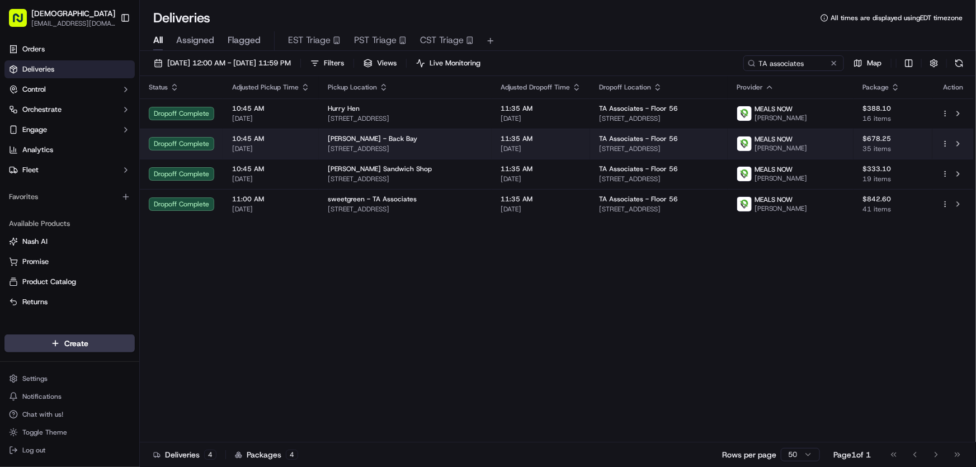
click at [346, 140] on span "[PERSON_NAME] - Back Bay" at bounding box center [372, 138] width 89 height 9
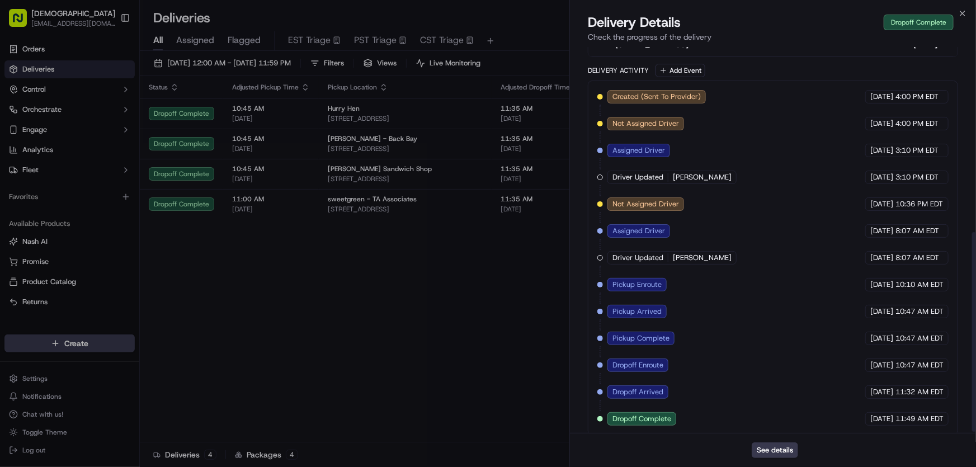
scroll to position [362, 0]
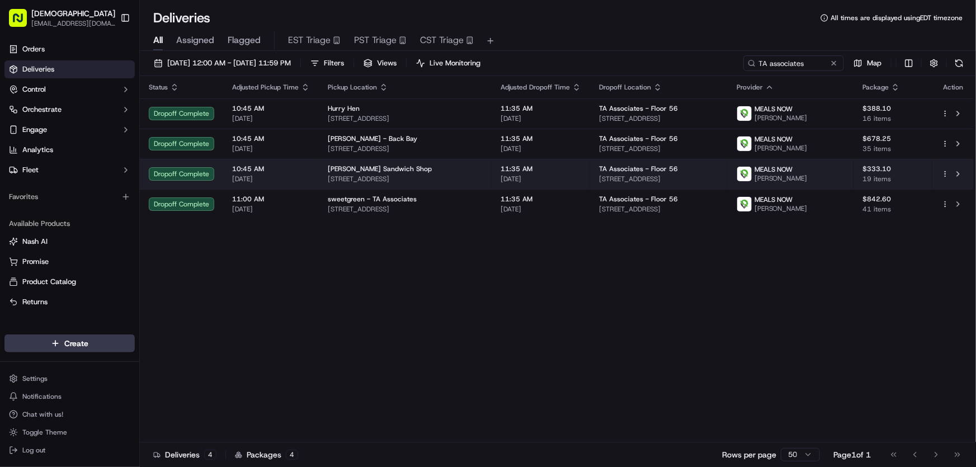
click at [329, 174] on span "[STREET_ADDRESS]" at bounding box center [405, 178] width 155 height 9
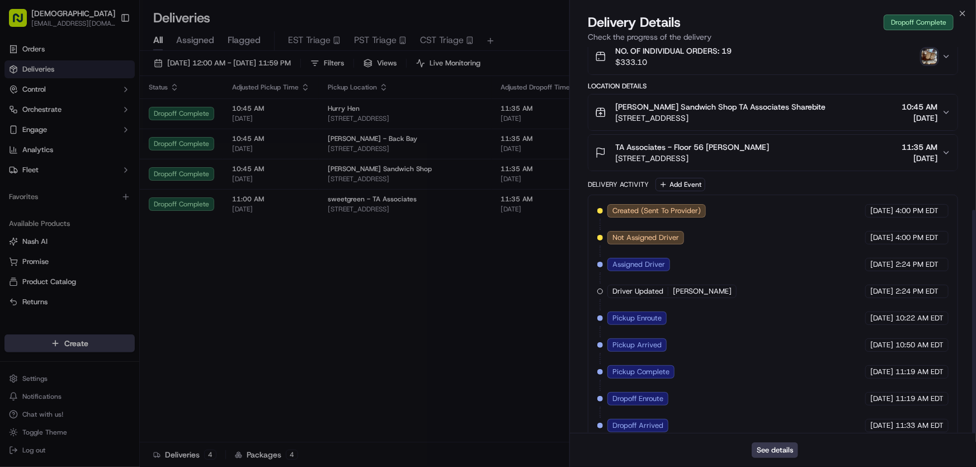
scroll to position [281, 0]
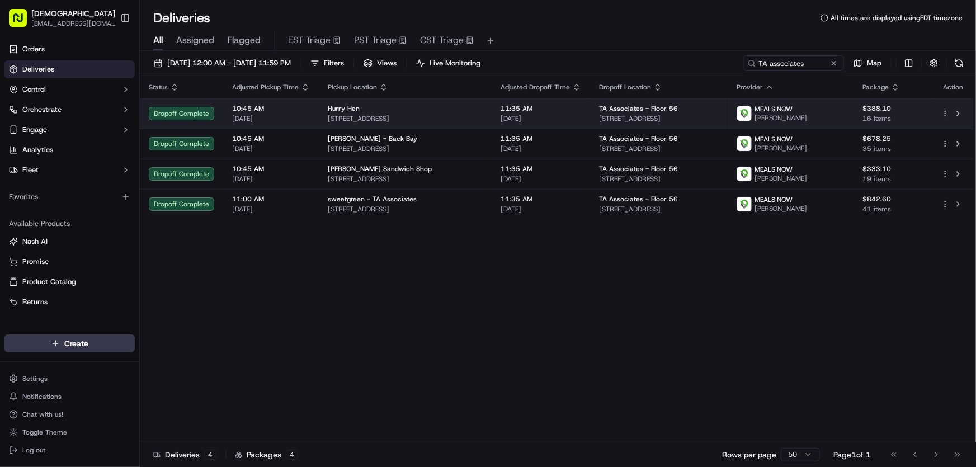
click at [382, 118] on span "[STREET_ADDRESS]" at bounding box center [405, 118] width 155 height 9
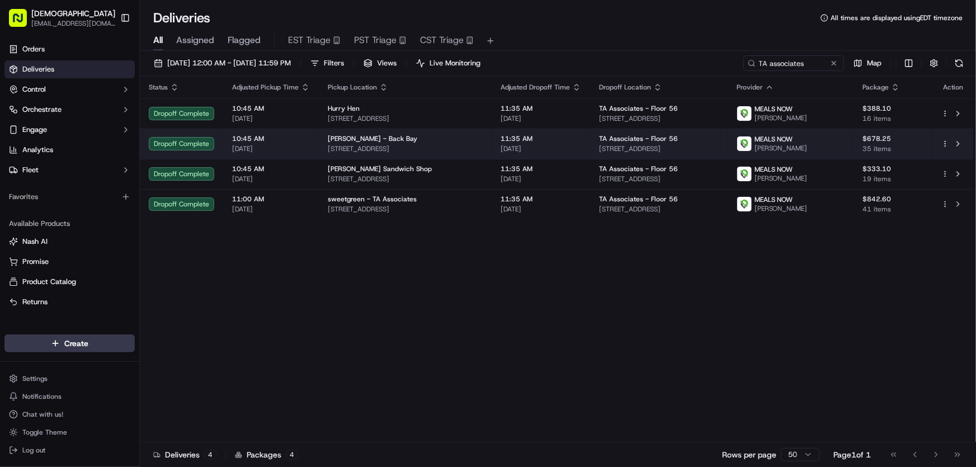
click at [397, 138] on div "[PERSON_NAME] - Back Bay" at bounding box center [405, 138] width 155 height 9
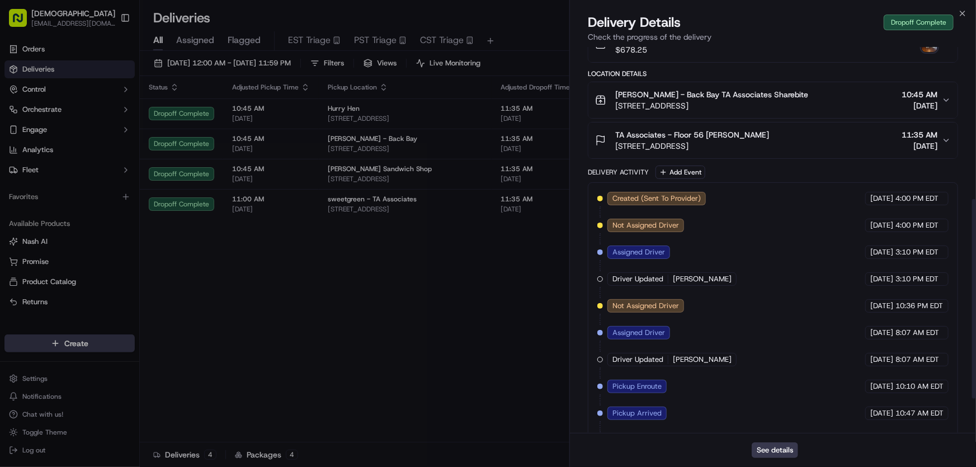
scroll to position [356, 0]
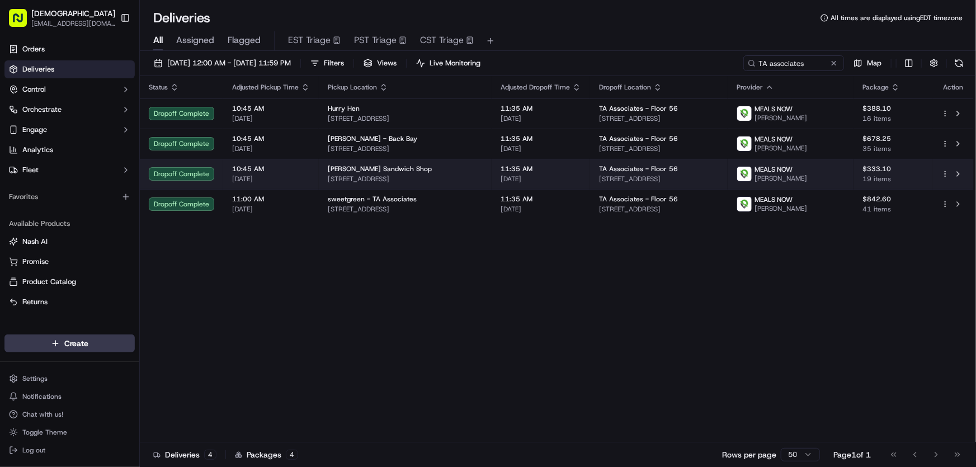
click at [364, 164] on span "[PERSON_NAME] Sandwich Shop" at bounding box center [380, 168] width 104 height 9
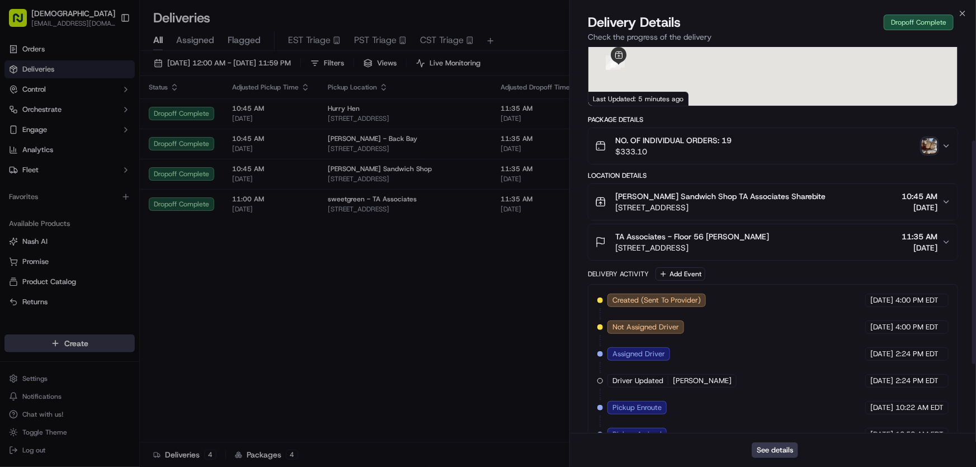
scroll to position [281, 0]
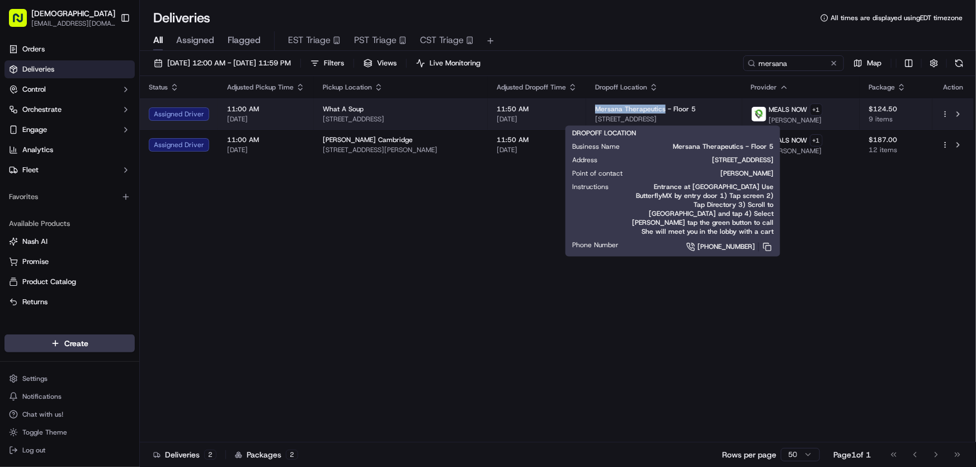
drag, startPoint x: 584, startPoint y: 111, endPoint x: 656, endPoint y: 112, distance: 71.6
click at [656, 112] on td "Mersana Therapeutics - Floor [GEOGRAPHIC_DATA][STREET_ADDRESS]" at bounding box center [663, 113] width 155 height 31
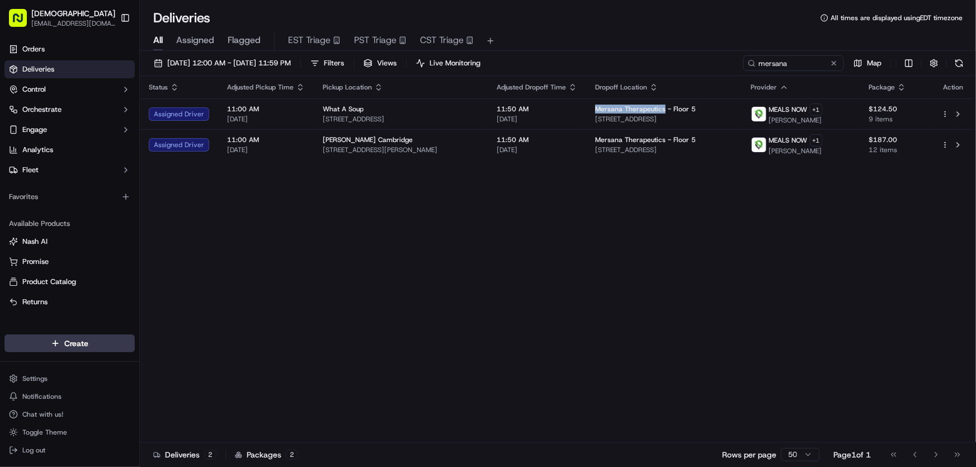
copy span "Mersana Therapeutics"
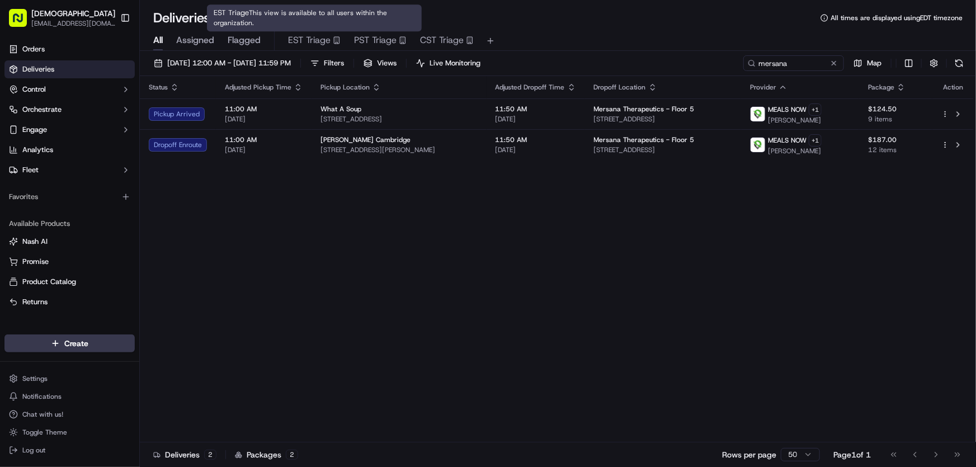
click at [294, 196] on div "Status Adjusted Pickup Time Pickup Location Adjusted Dropoff Time Dropoff Locat…" at bounding box center [557, 259] width 834 height 366
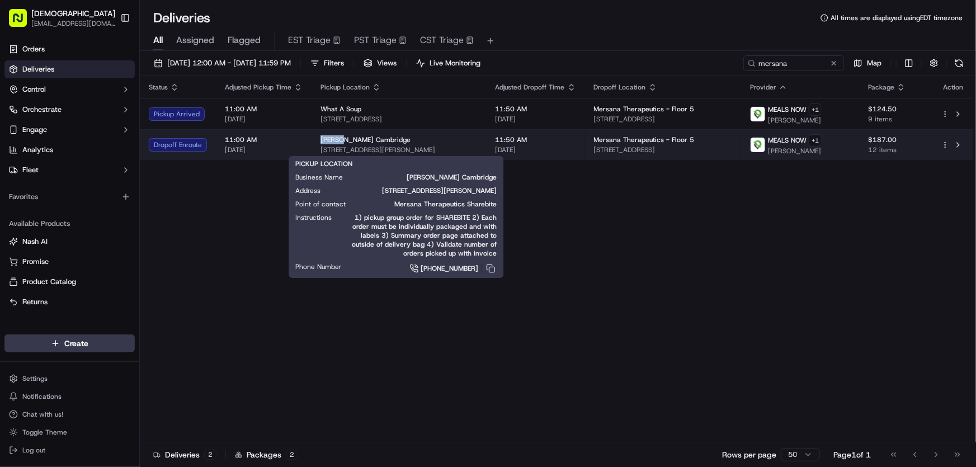
drag, startPoint x: 333, startPoint y: 135, endPoint x: 344, endPoint y: 138, distance: 12.0
click at [344, 138] on td "[PERSON_NAME] Cambridge [STREET_ADDRESS][PERSON_NAME]" at bounding box center [398, 144] width 175 height 31
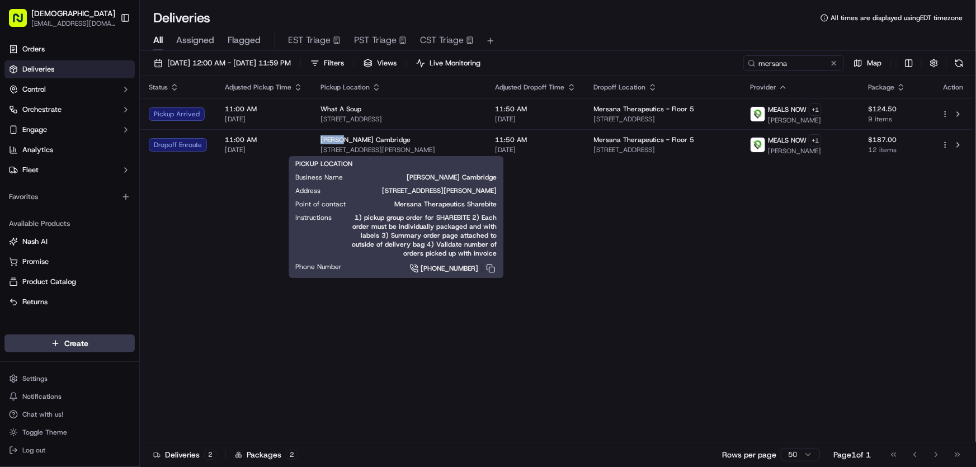
copy span "[PERSON_NAME]"
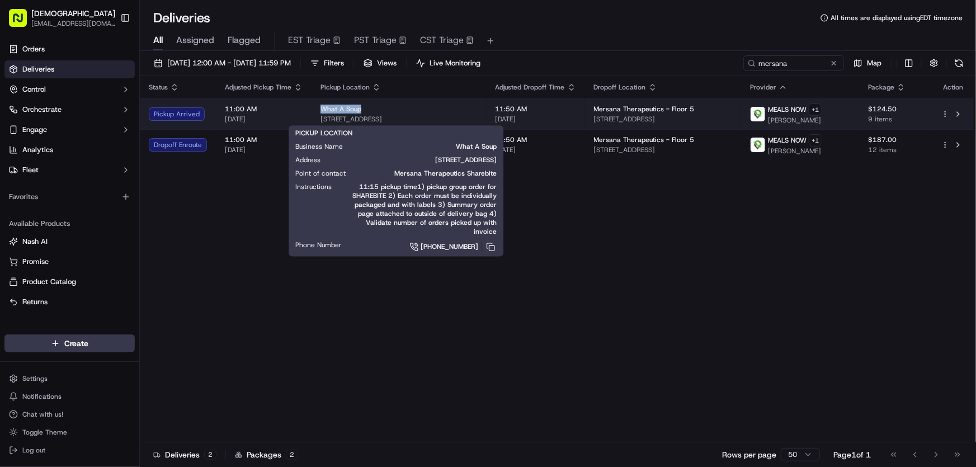
drag, startPoint x: 321, startPoint y: 106, endPoint x: 372, endPoint y: 106, distance: 51.4
click at [372, 106] on div "What A Soup" at bounding box center [398, 109] width 157 height 9
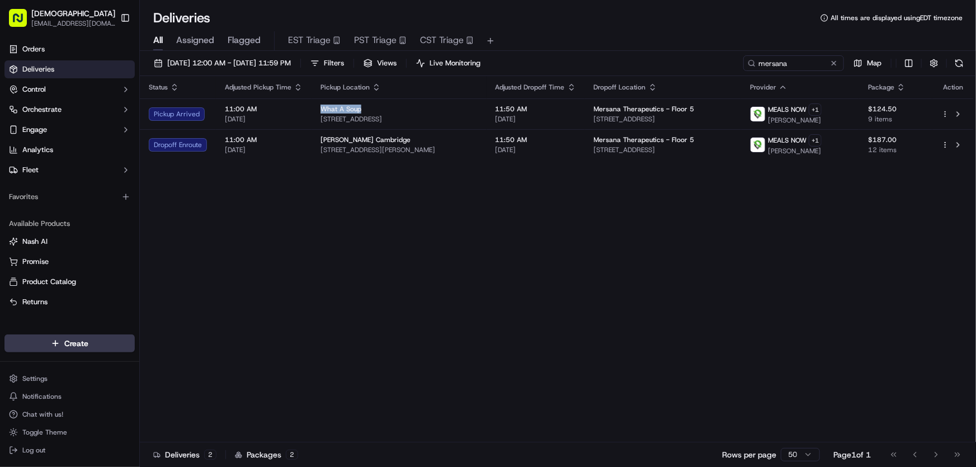
copy span "What A Soup"
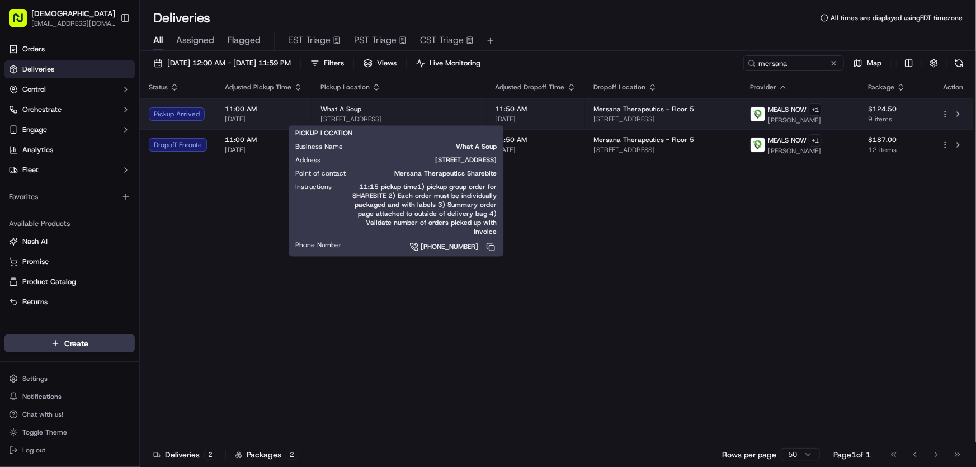
click at [415, 115] on span "[STREET_ADDRESS]" at bounding box center [398, 119] width 157 height 9
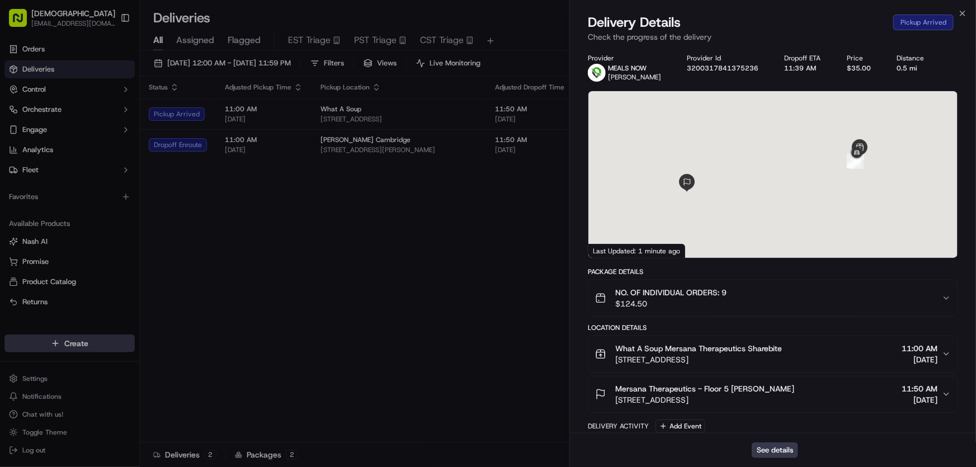
scroll to position [174, 0]
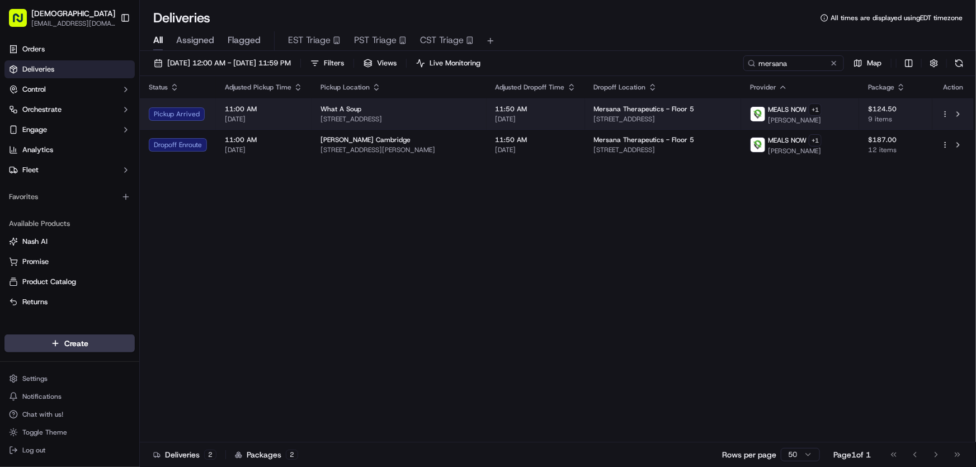
click at [352, 112] on span "What A Soup" at bounding box center [340, 109] width 41 height 9
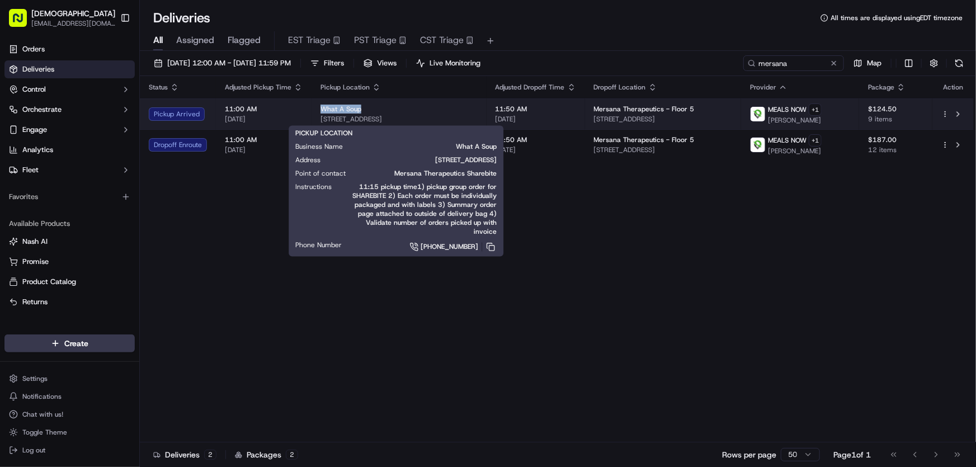
drag, startPoint x: 320, startPoint y: 106, endPoint x: 368, endPoint y: 106, distance: 48.1
click at [368, 106] on div "What A Soup" at bounding box center [398, 109] width 157 height 9
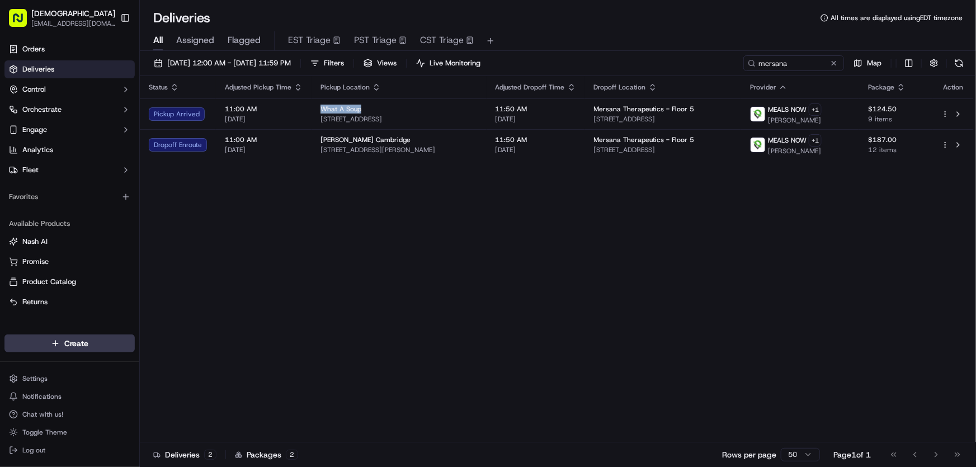
copy span "What A Soup"
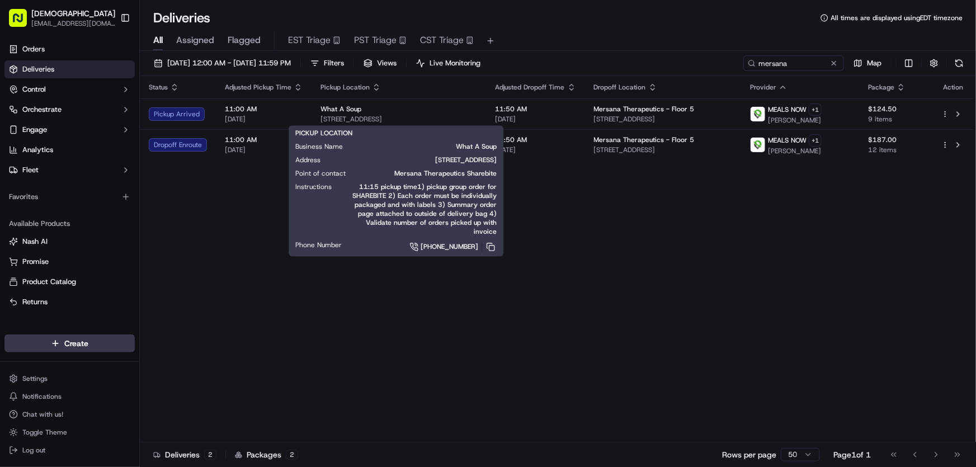
click at [240, 234] on div "Status Adjusted Pickup Time Pickup Location Adjusted Dropoff Time Dropoff Locat…" at bounding box center [557, 259] width 834 height 366
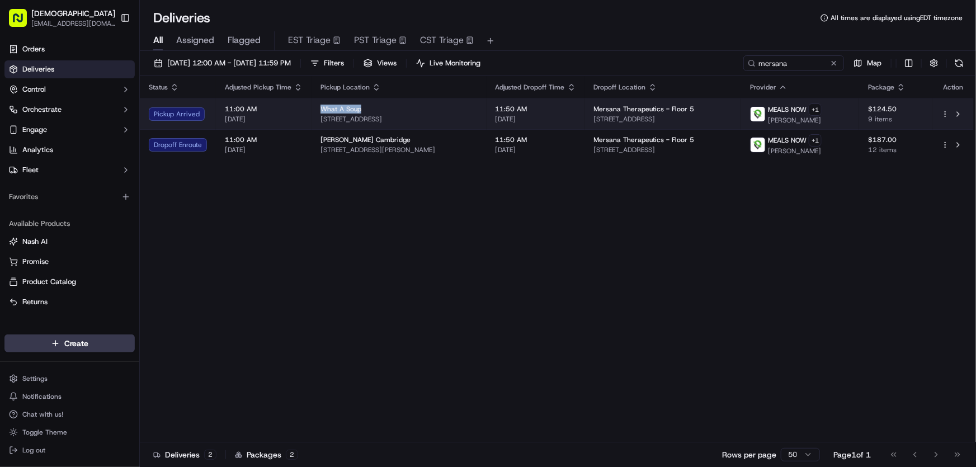
drag, startPoint x: 320, startPoint y: 110, endPoint x: 361, endPoint y: 110, distance: 41.4
click at [361, 110] on div "What A Soup" at bounding box center [398, 109] width 157 height 9
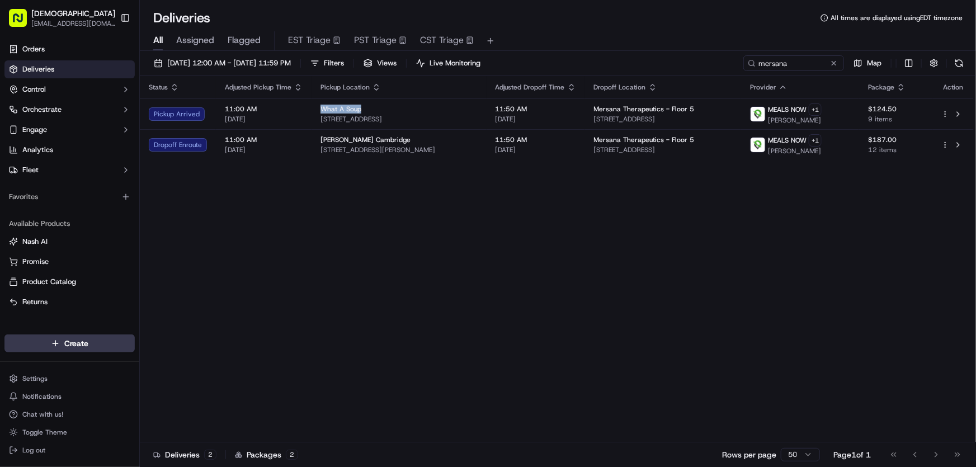
copy span "What A Soup"
drag, startPoint x: 212, startPoint y: 211, endPoint x: 394, endPoint y: 160, distance: 188.2
click at [213, 210] on div "Status Adjusted Pickup Time Pickup Location Adjusted Dropoff Time Dropoff Locat…" at bounding box center [557, 259] width 834 height 366
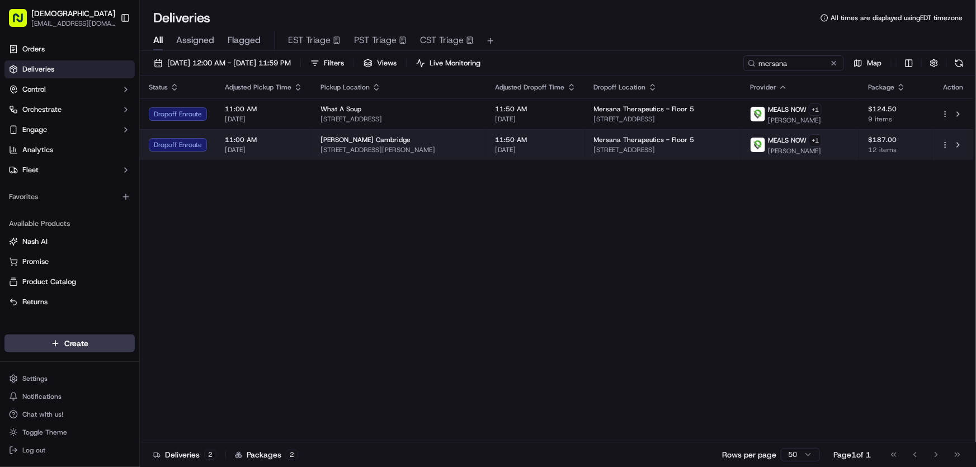
drag, startPoint x: 448, startPoint y: 148, endPoint x: 321, endPoint y: 149, distance: 126.9
click at [321, 149] on span "[STREET_ADDRESS][PERSON_NAME]" at bounding box center [398, 149] width 157 height 9
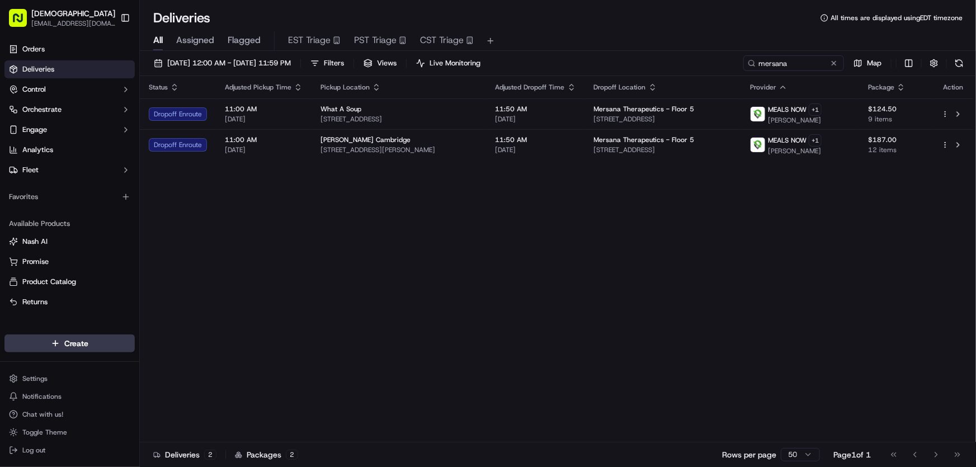
copy span "[STREET_ADDRESS][PERSON_NAME]"
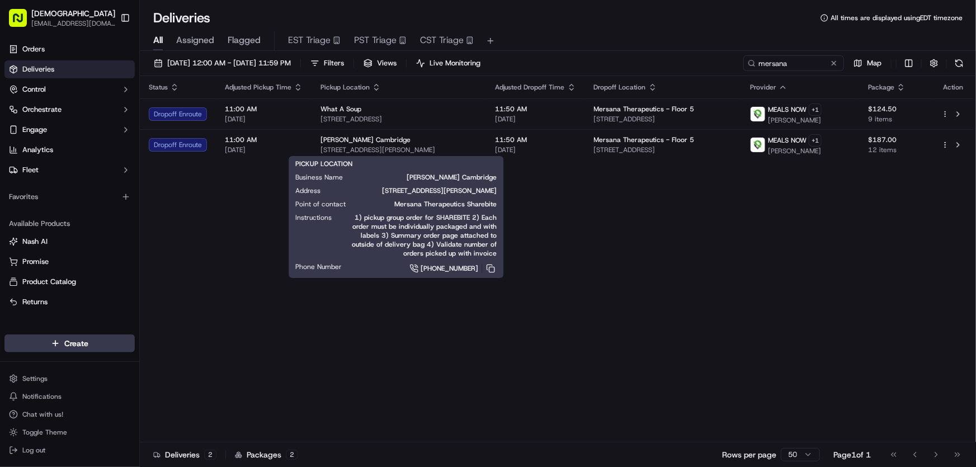
click at [259, 216] on div "Status Adjusted Pickup Time Pickup Location Adjusted Dropoff Time Dropoff Locat…" at bounding box center [557, 259] width 834 height 366
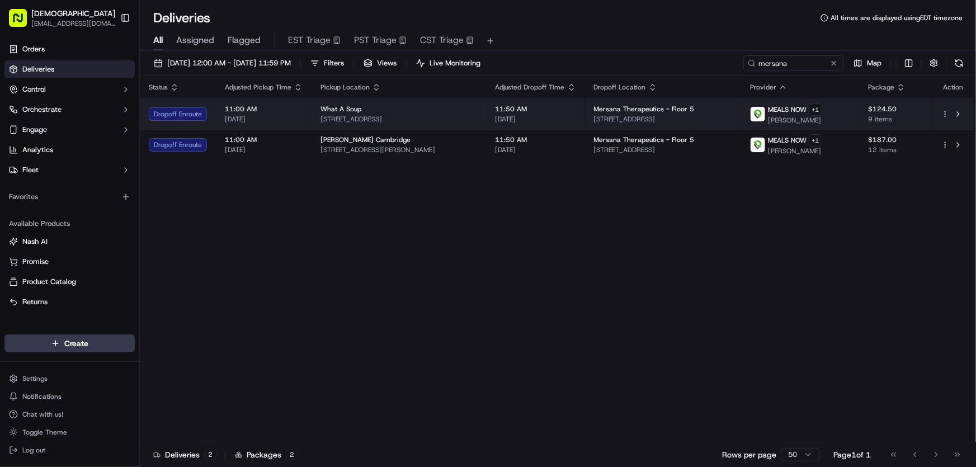
click at [333, 115] on span "[STREET_ADDRESS]" at bounding box center [398, 119] width 157 height 9
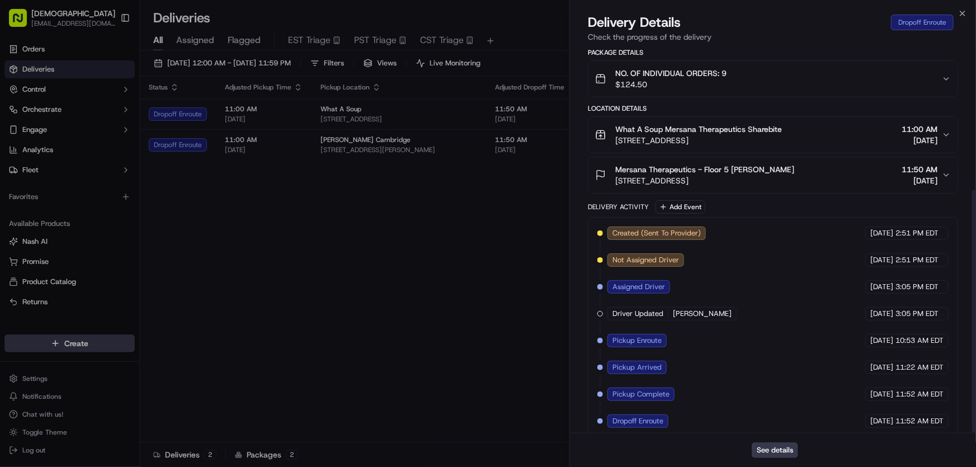
scroll to position [228, 0]
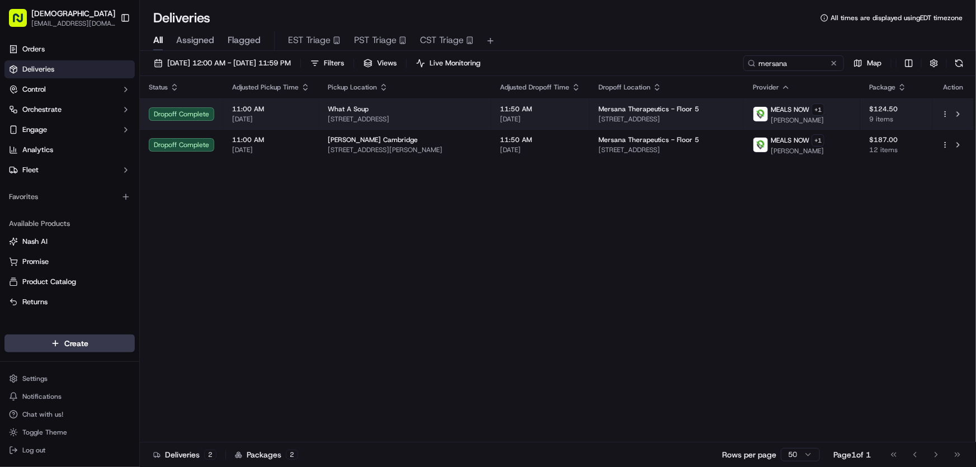
click at [364, 112] on span "What A Soup" at bounding box center [348, 109] width 41 height 9
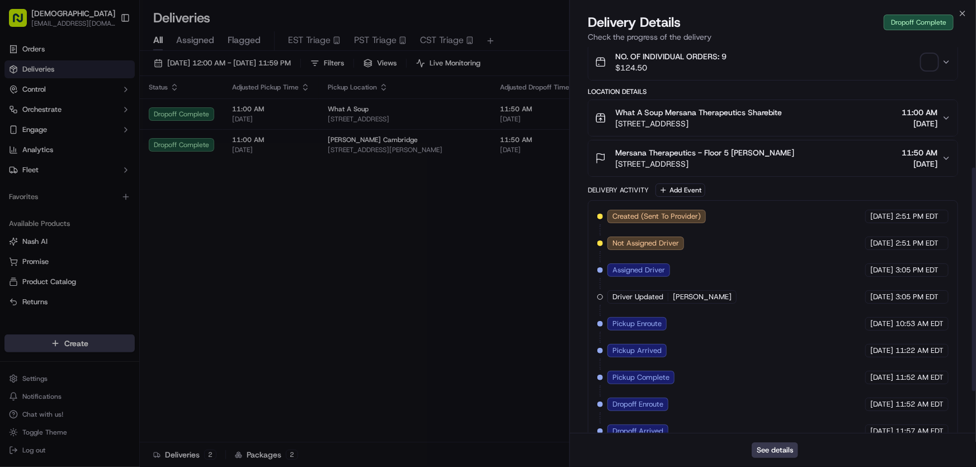
scroll to position [281, 0]
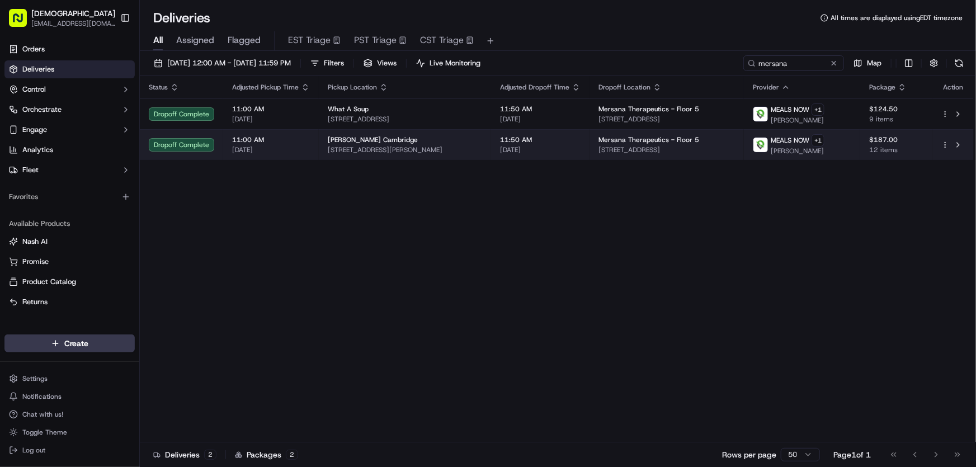
click at [353, 145] on span "[STREET_ADDRESS][PERSON_NAME]" at bounding box center [405, 149] width 154 height 9
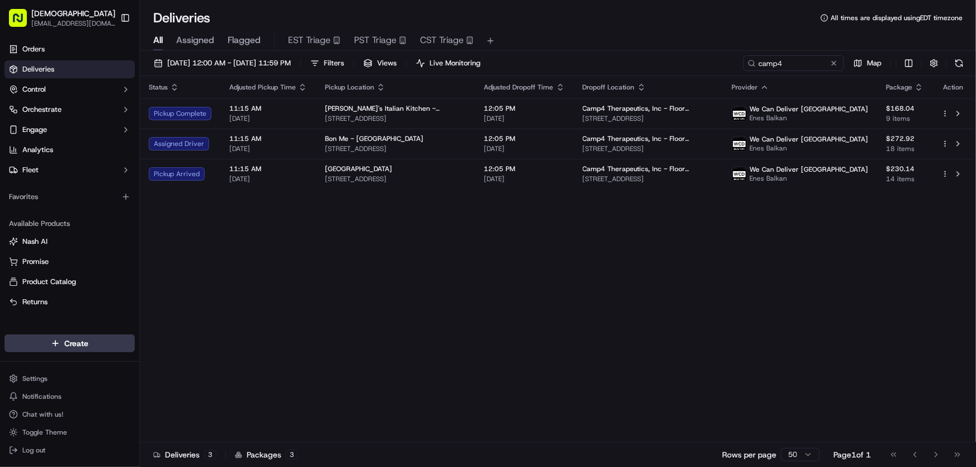
click at [271, 249] on div "Status Adjusted Pickup Time Pickup Location Adjusted Dropoff Time Dropoff Locat…" at bounding box center [557, 259] width 834 height 366
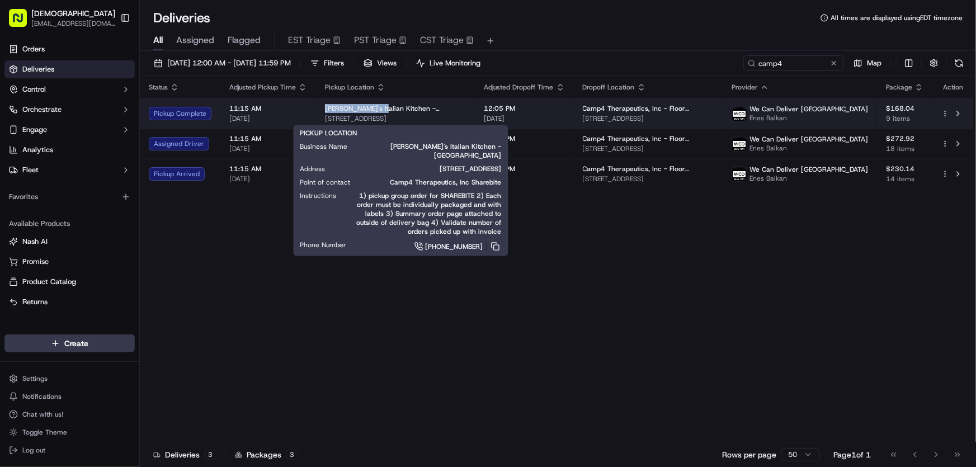
drag, startPoint x: 319, startPoint y: 108, endPoint x: 372, endPoint y: 107, distance: 52.6
click at [372, 107] on td "[PERSON_NAME]'s Italian Kitchen - [GEOGRAPHIC_DATA] [STREET_ADDRESS]" at bounding box center [395, 113] width 159 height 30
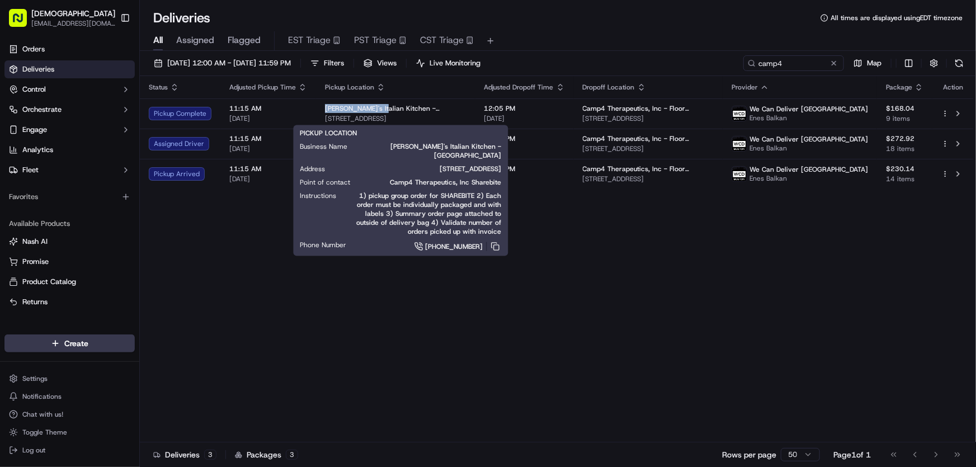
copy span "[PERSON_NAME]'s Italian"
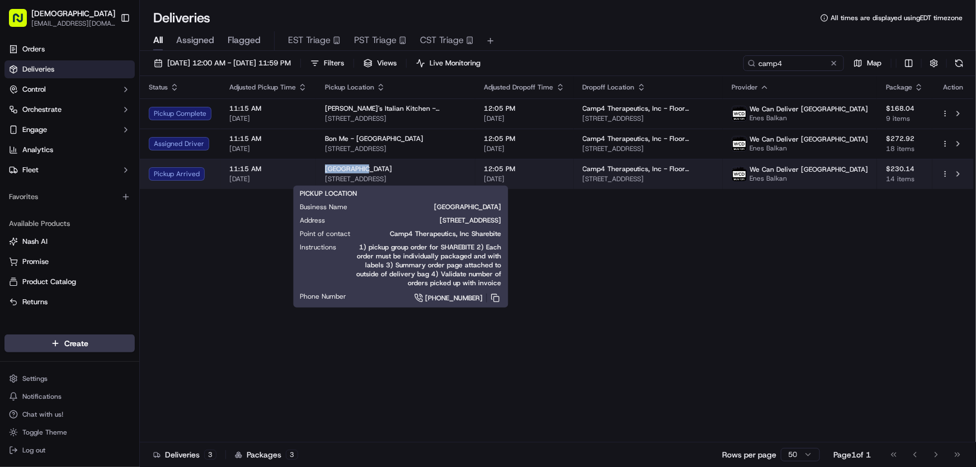
drag, startPoint x: 321, startPoint y: 167, endPoint x: 357, endPoint y: 172, distance: 36.6
click at [357, 172] on td "[GEOGRAPHIC_DATA] [STREET_ADDRESS]" at bounding box center [395, 174] width 159 height 30
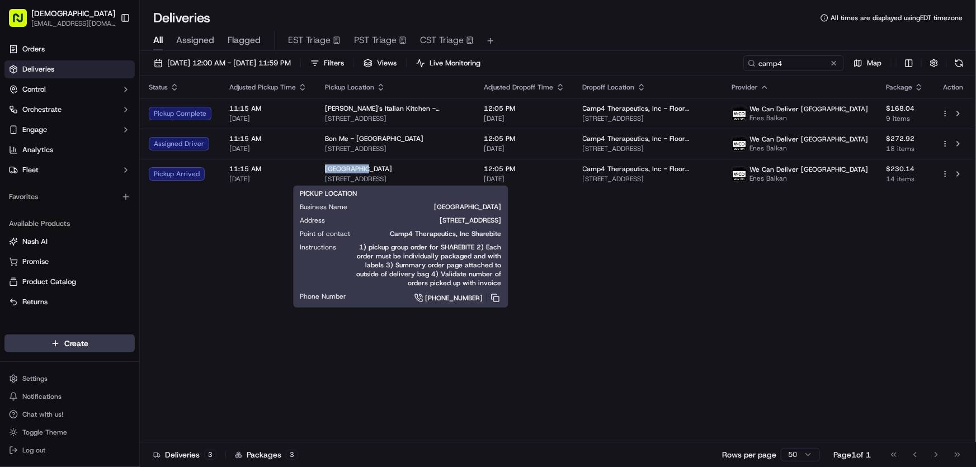
copy span "[GEOGRAPHIC_DATA]"
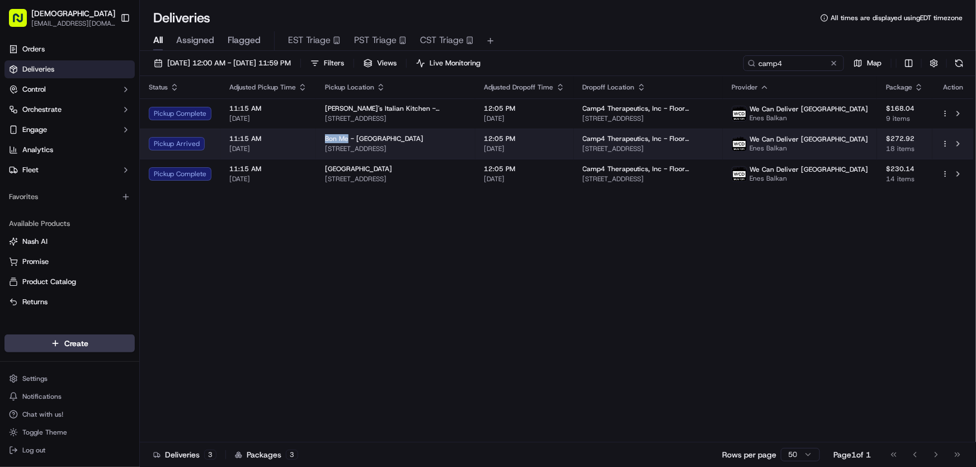
drag, startPoint x: 324, startPoint y: 136, endPoint x: 347, endPoint y: 138, distance: 23.0
click at [347, 138] on span "Bon Me - [GEOGRAPHIC_DATA]" at bounding box center [374, 138] width 98 height 9
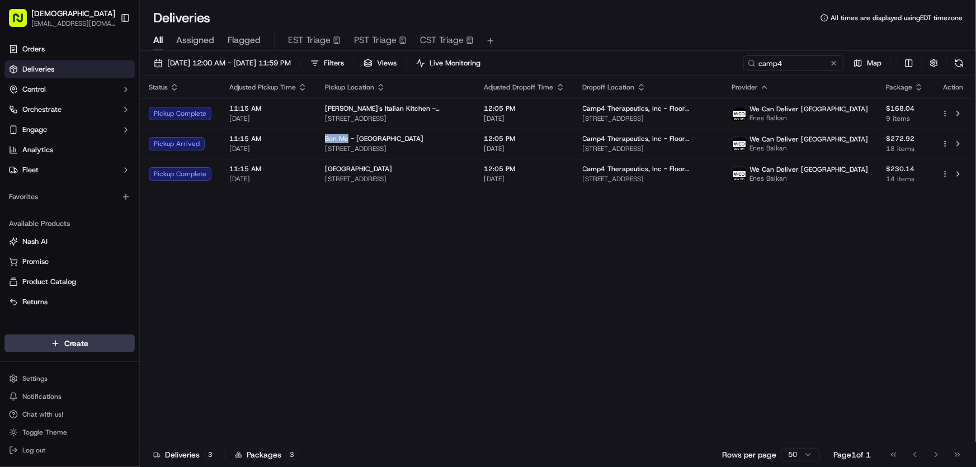
copy span "Bon Me"
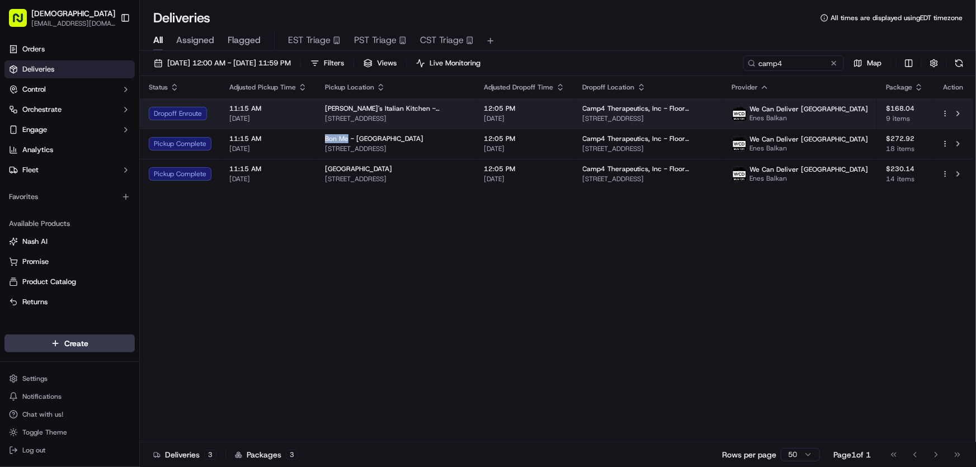
drag, startPoint x: 472, startPoint y: 117, endPoint x: 324, endPoint y: 122, distance: 148.2
click at [325, 122] on span "[STREET_ADDRESS]" at bounding box center [395, 118] width 141 height 9
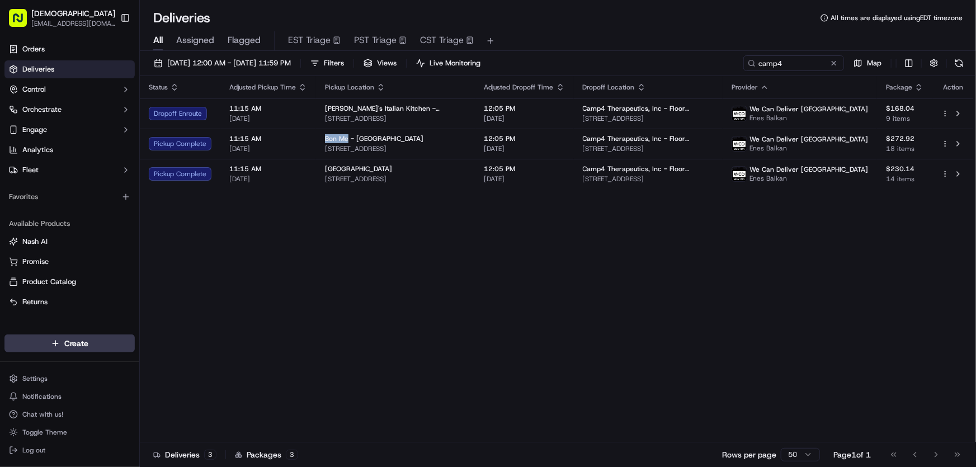
copy span "[STREET_ADDRESS]"
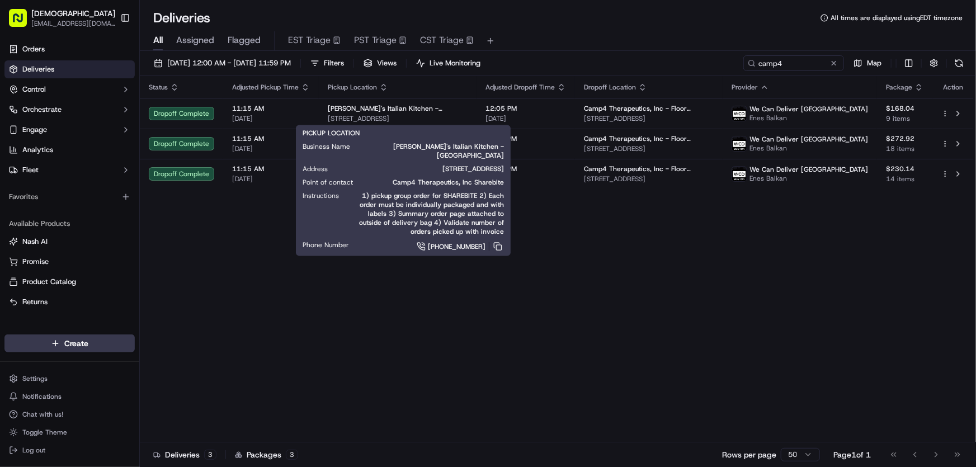
click at [422, 262] on div "Status Adjusted Pickup Time Pickup Location Adjusted Dropoff Time Dropoff Locat…" at bounding box center [557, 259] width 834 height 366
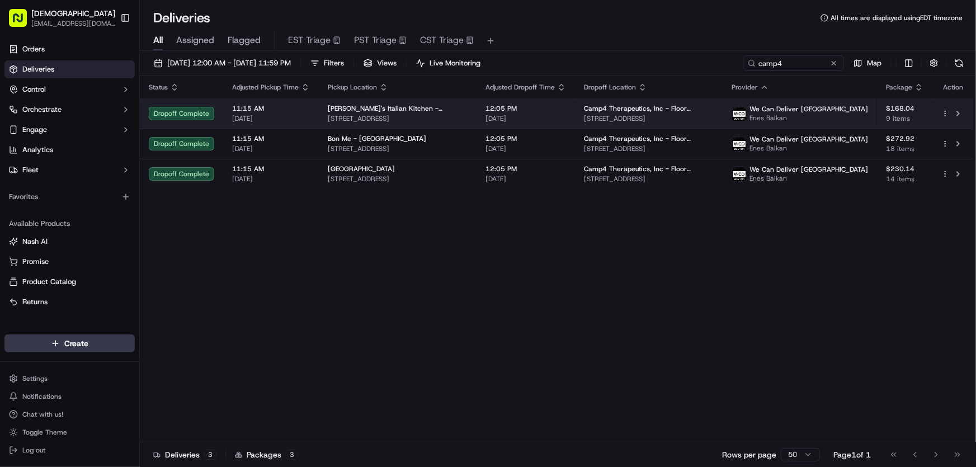
click at [388, 115] on span "[STREET_ADDRESS]" at bounding box center [398, 118] width 140 height 9
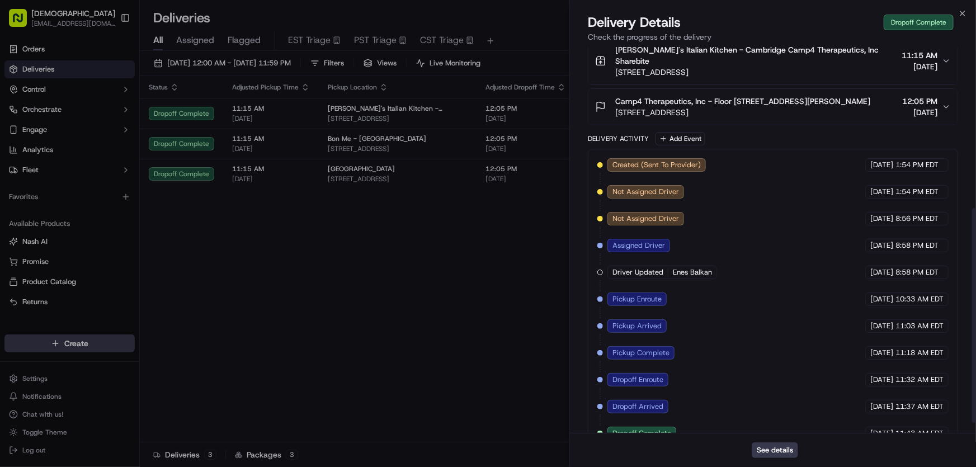
scroll to position [308, 0]
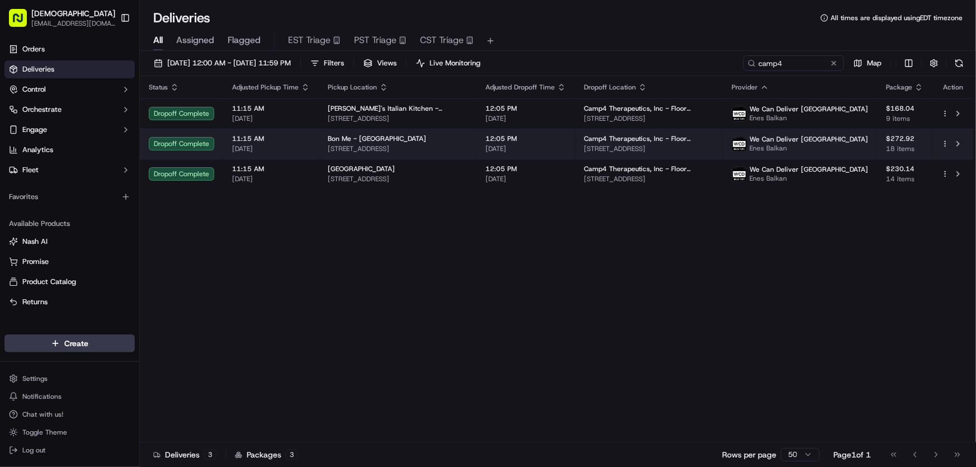
click at [404, 144] on span "[STREET_ADDRESS]" at bounding box center [398, 148] width 140 height 9
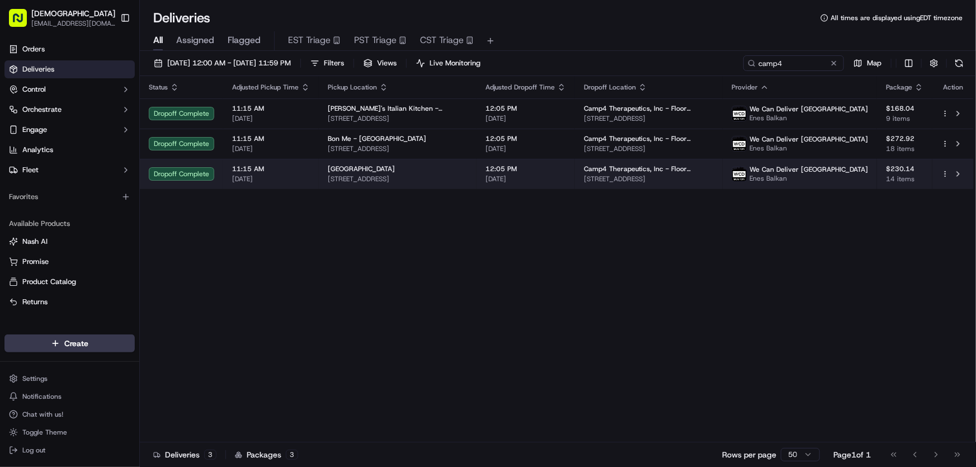
click at [404, 168] on div "[GEOGRAPHIC_DATA]" at bounding box center [398, 168] width 140 height 9
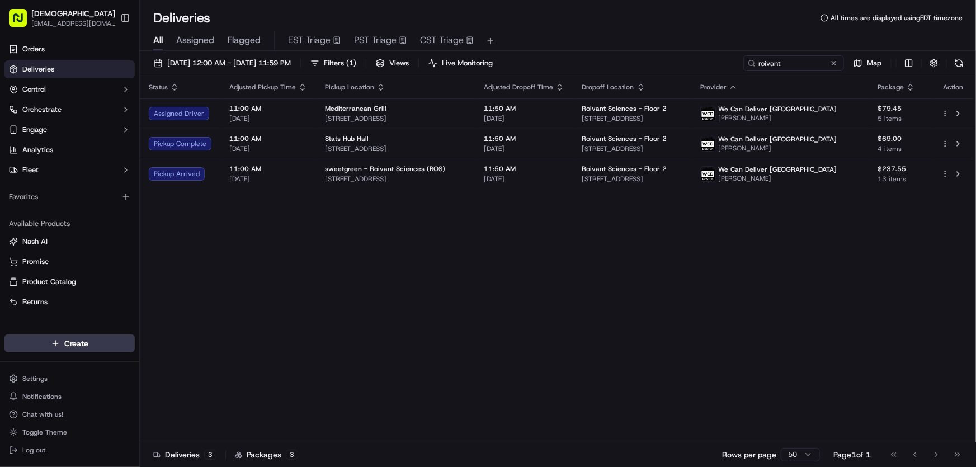
click at [341, 247] on div "Status Adjusted Pickup Time Pickup Location Adjusted Dropoff Time Dropoff Locat…" at bounding box center [557, 259] width 834 height 366
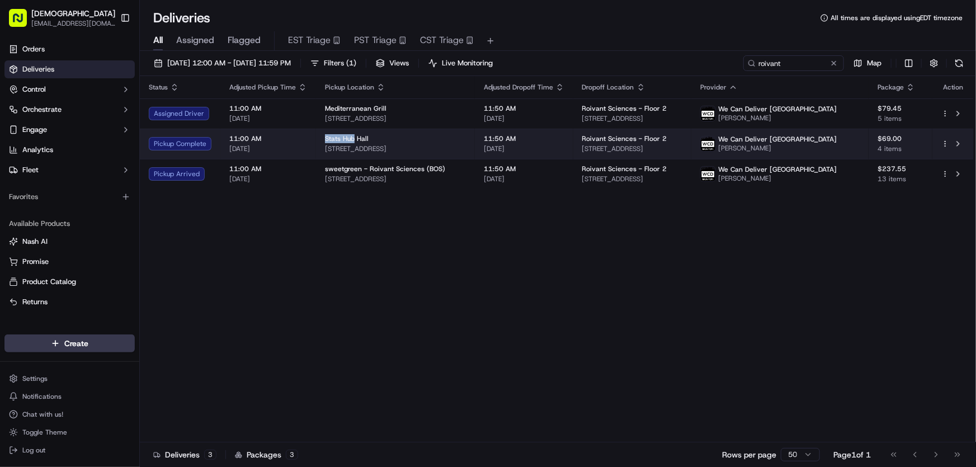
drag, startPoint x: 321, startPoint y: 138, endPoint x: 353, endPoint y: 139, distance: 31.9
click at [353, 139] on td "Stats [GEOGRAPHIC_DATA] [STREET_ADDRESS]" at bounding box center [395, 144] width 159 height 30
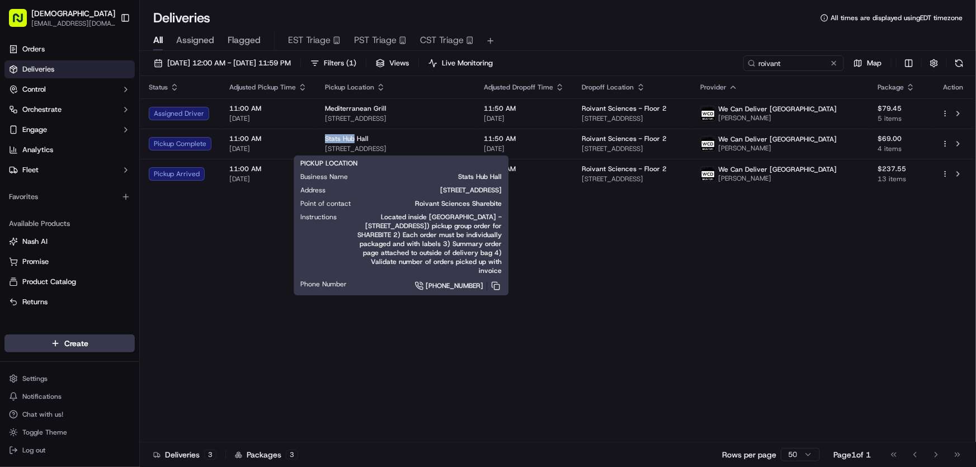
copy span "Stats Hub"
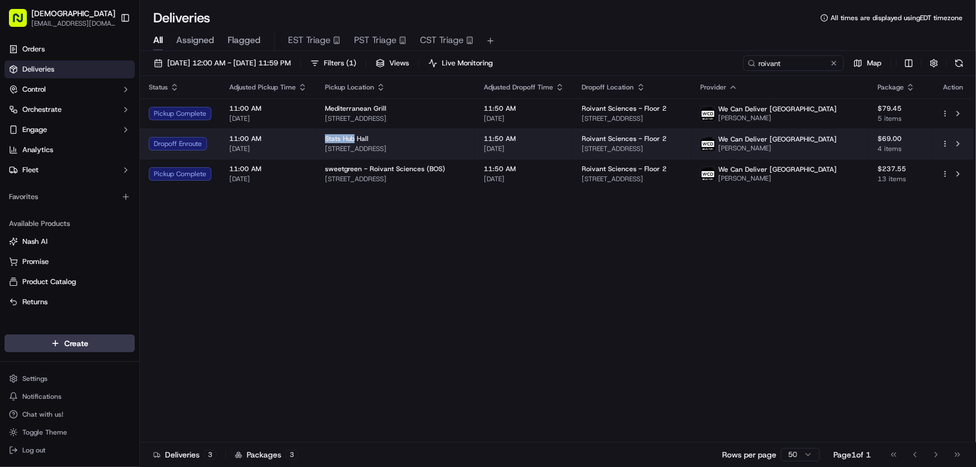
drag, startPoint x: 453, startPoint y: 149, endPoint x: 323, endPoint y: 153, distance: 130.3
click at [323, 153] on td "Stats [GEOGRAPHIC_DATA] [STREET_ADDRESS]" at bounding box center [395, 144] width 159 height 30
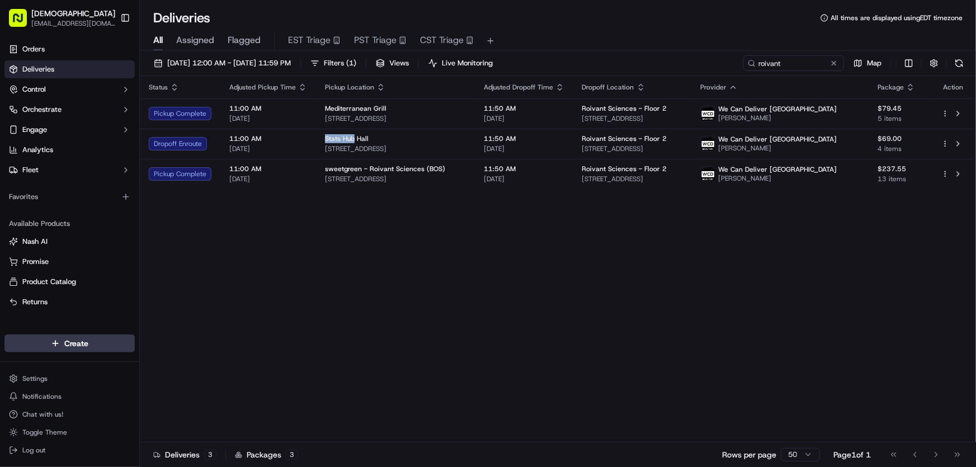
copy span "[STREET_ADDRESS]"
click at [547, 262] on div "Status Adjusted Pickup Time Pickup Location Adjusted Dropoff Time Dropoff Locat…" at bounding box center [557, 259] width 834 height 366
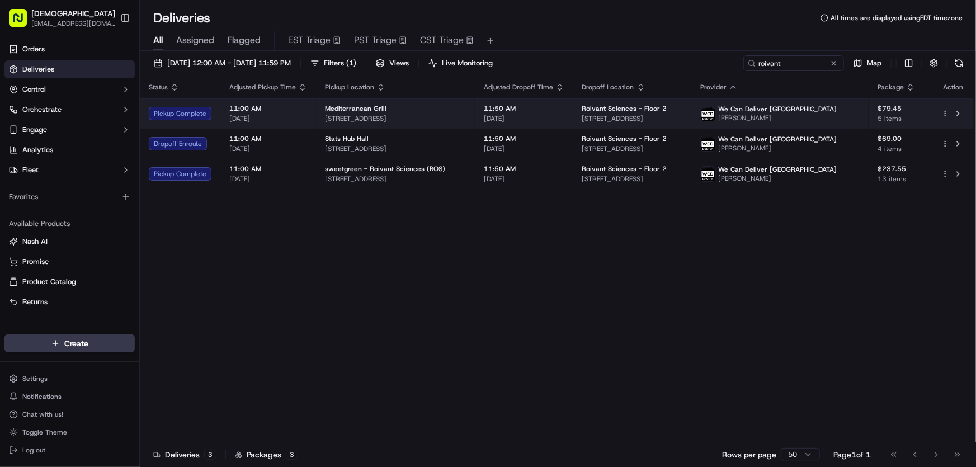
click at [354, 113] on div "Mediterranean Grill [STREET_ADDRESS]" at bounding box center [395, 113] width 141 height 19
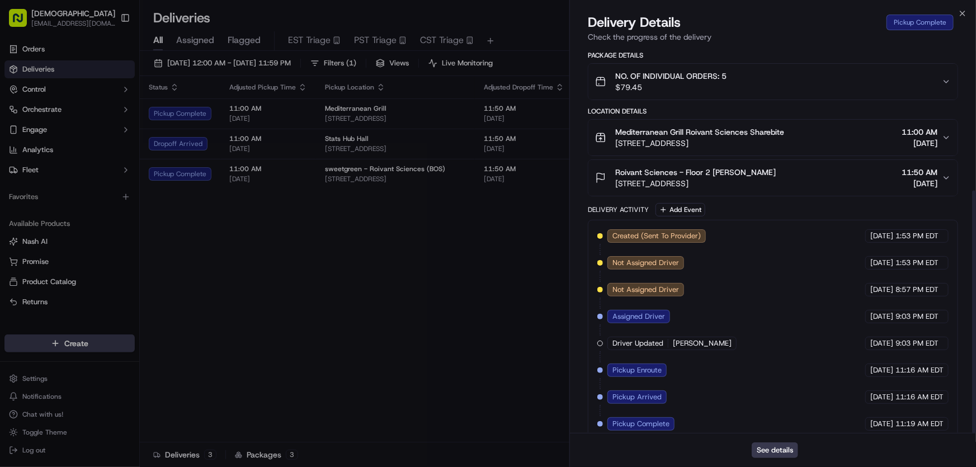
scroll to position [228, 0]
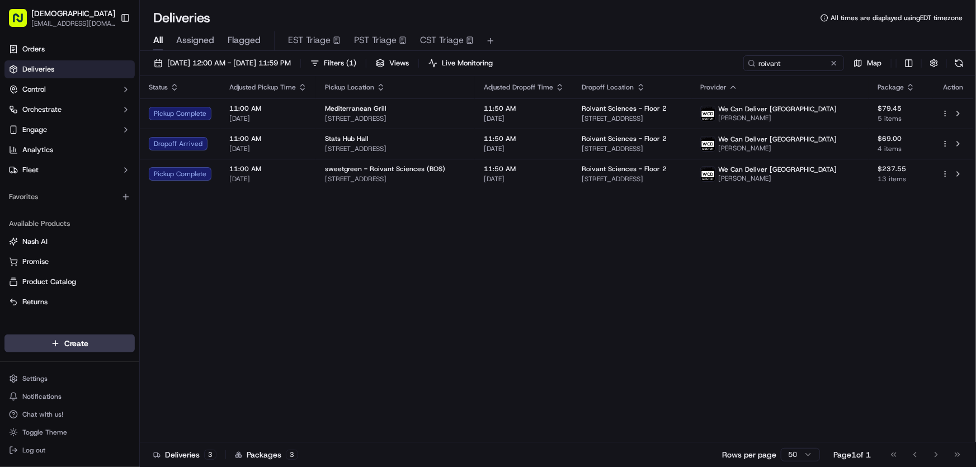
click at [381, 296] on div "Status Adjusted Pickup Time Pickup Location Adjusted Dropoff Time Dropoff Locat…" at bounding box center [557, 259] width 834 height 366
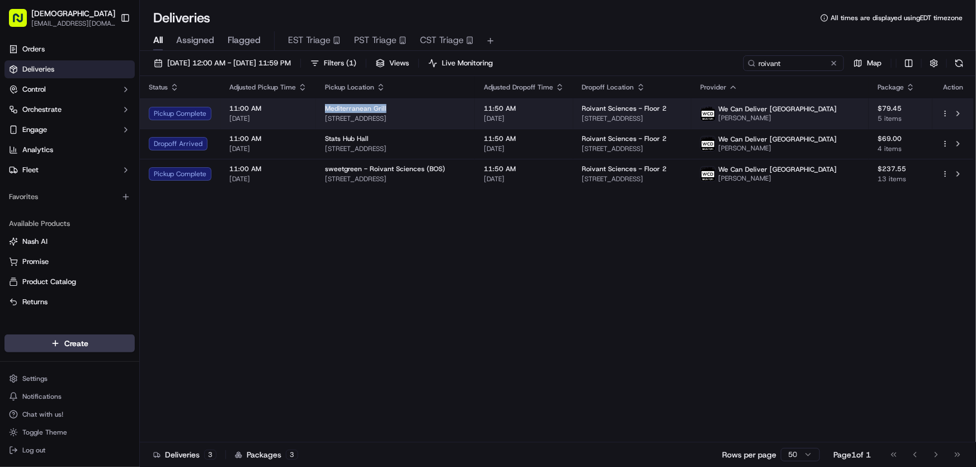
drag, startPoint x: 323, startPoint y: 108, endPoint x: 390, endPoint y: 109, distance: 67.1
click at [390, 109] on td "Mediterranean Grill [STREET_ADDRESS]" at bounding box center [395, 113] width 159 height 30
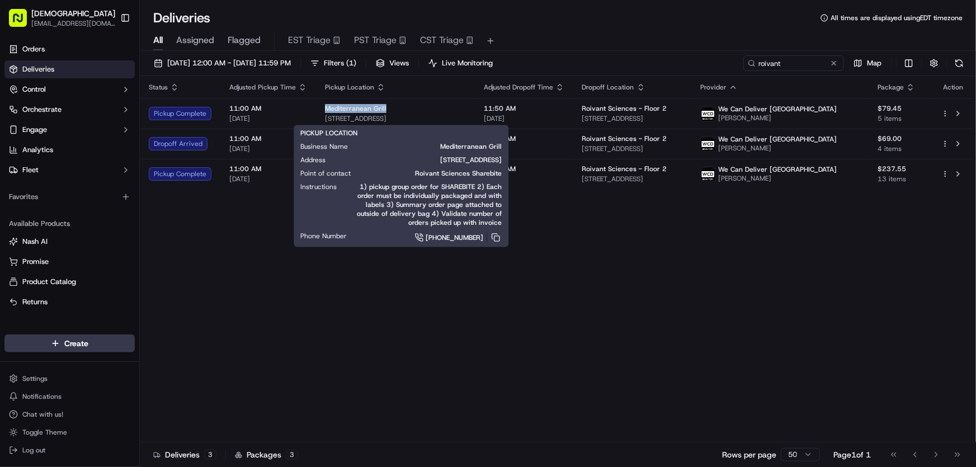
copy span "Mediterranean Grill"
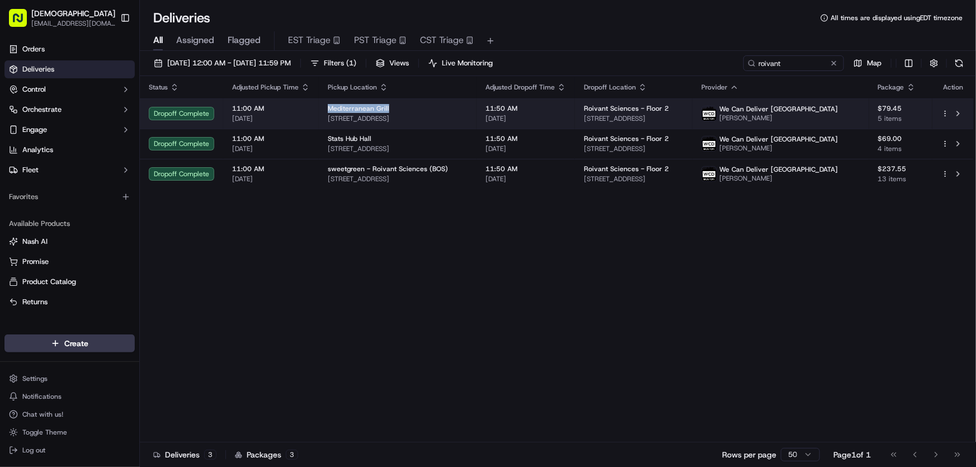
click at [419, 108] on div "Mediterranean Grill" at bounding box center [398, 108] width 140 height 9
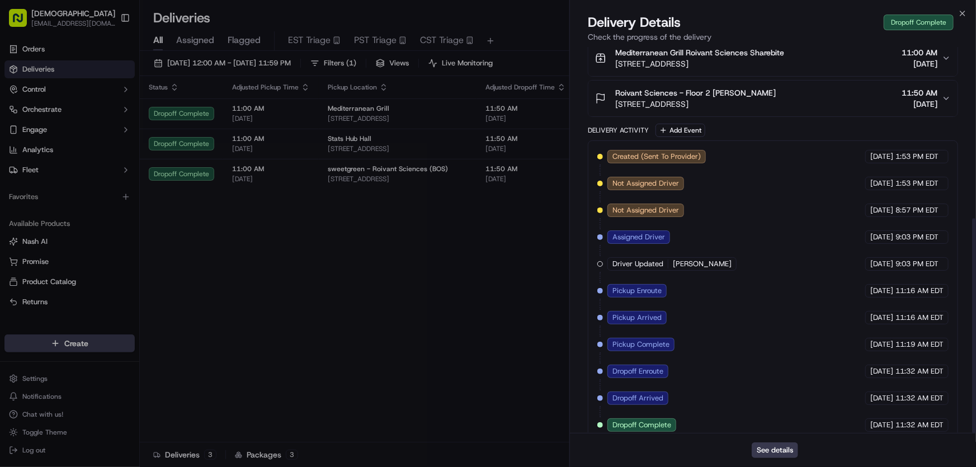
scroll to position [308, 0]
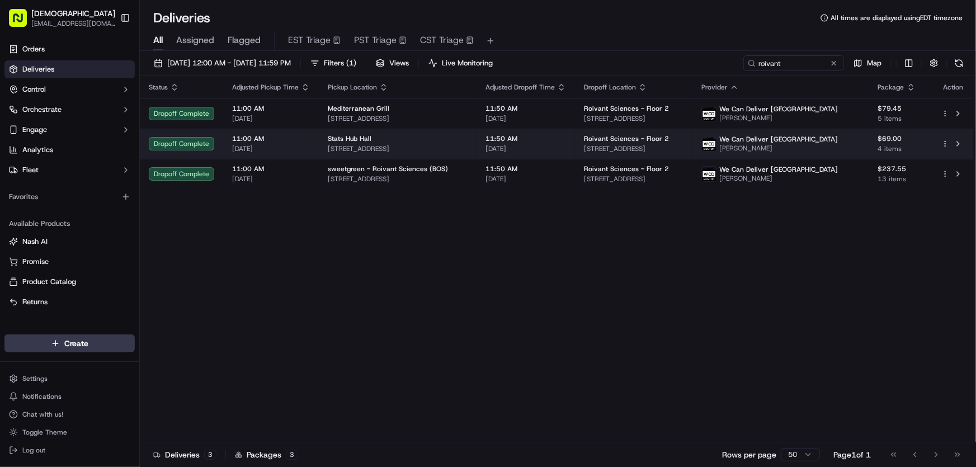
click at [368, 144] on span "[STREET_ADDRESS]" at bounding box center [398, 148] width 140 height 9
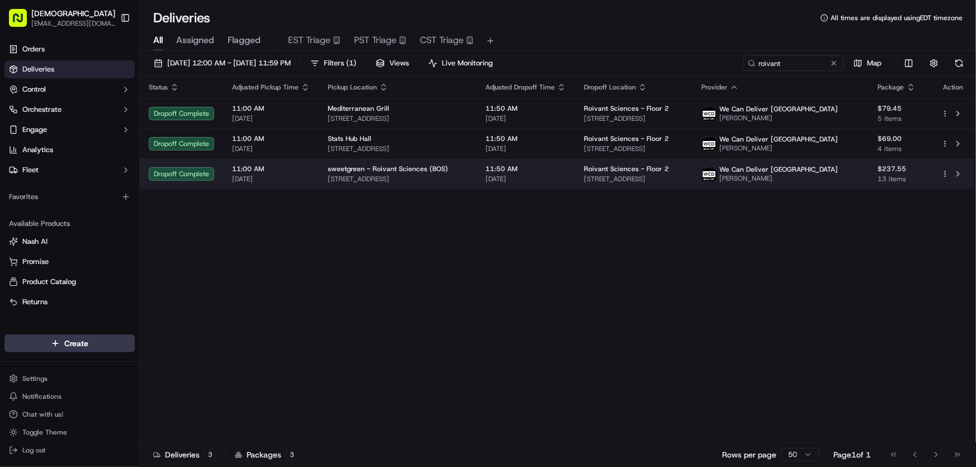
click at [400, 174] on span "[STREET_ADDRESS]" at bounding box center [398, 178] width 140 height 9
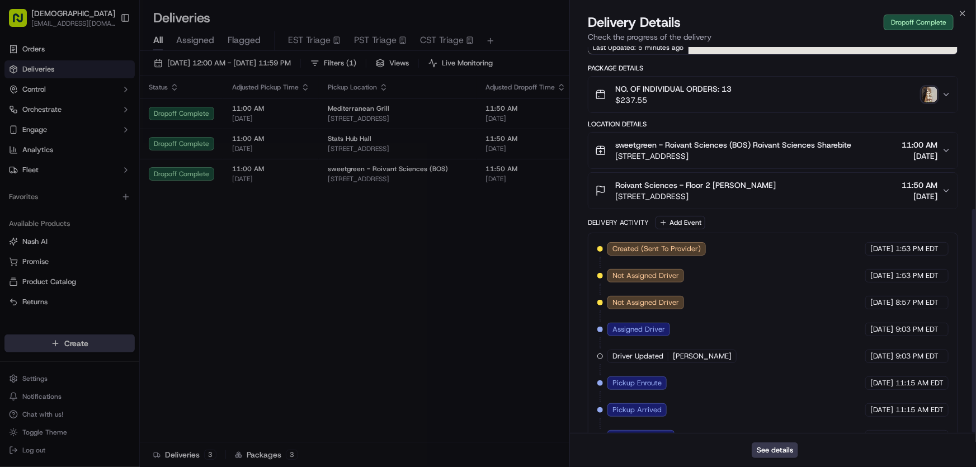
scroll to position [281, 0]
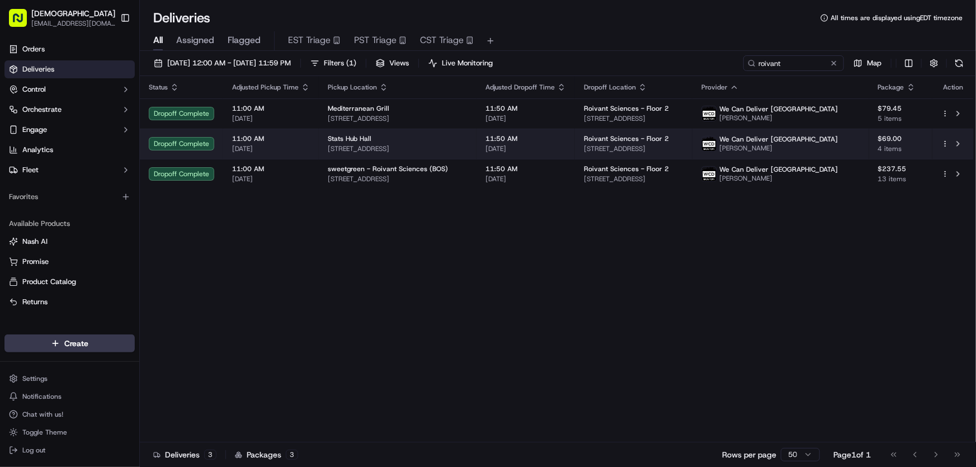
click at [345, 141] on span "Stats Hub Hall" at bounding box center [350, 138] width 44 height 9
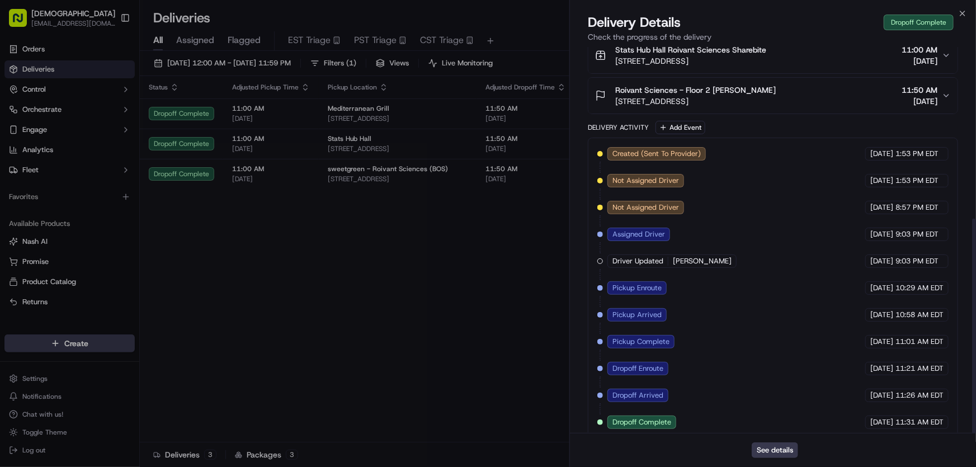
scroll to position [308, 0]
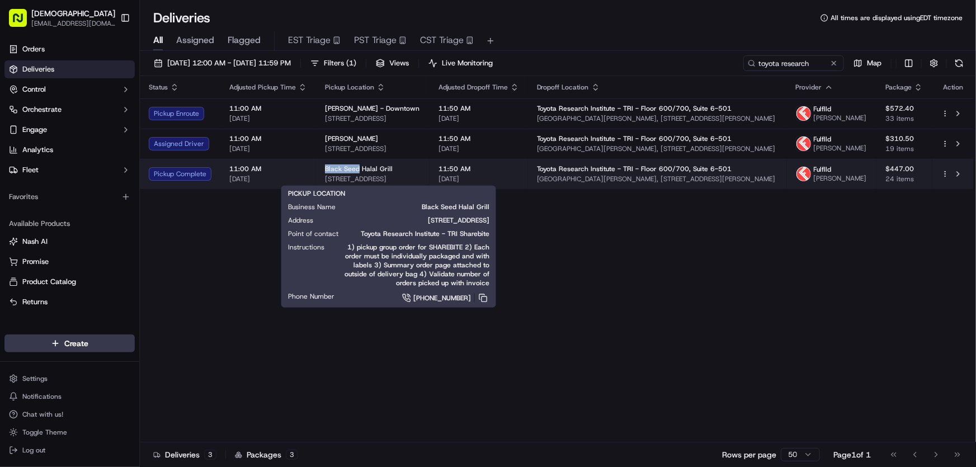
drag, startPoint x: 321, startPoint y: 168, endPoint x: 358, endPoint y: 172, distance: 37.1
click at [358, 172] on td "Black Seed Halal Grill [STREET_ADDRESS]" at bounding box center [373, 174] width 114 height 30
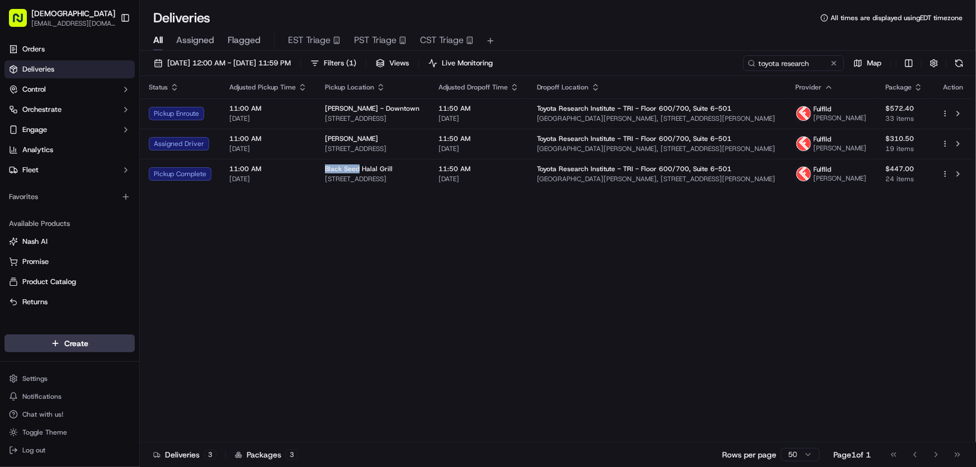
copy span "Black Seed"
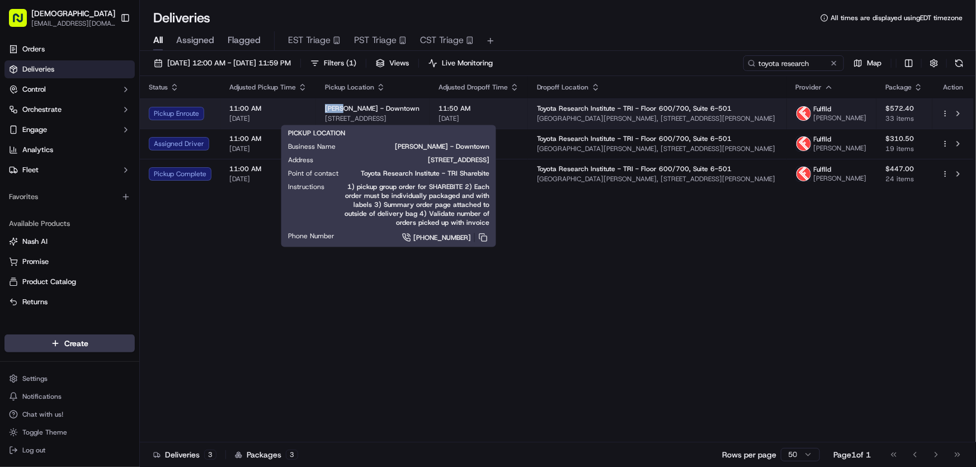
drag, startPoint x: 325, startPoint y: 106, endPoint x: 341, endPoint y: 111, distance: 17.0
click at [341, 111] on span "[PERSON_NAME] - Downtown" at bounding box center [372, 108] width 94 height 9
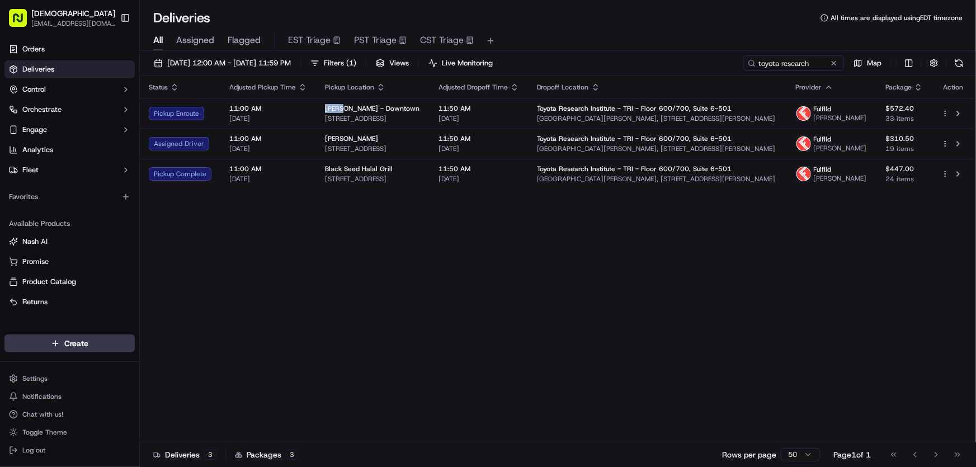
copy span "[PERSON_NAME]"
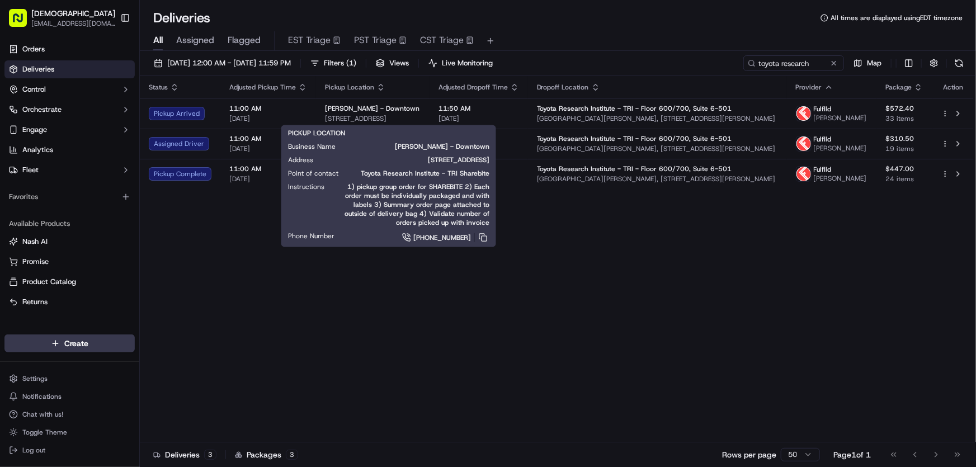
click at [212, 261] on div "Status Adjusted Pickup Time Pickup Location Adjusted Dropoff Time Dropoff Locat…" at bounding box center [557, 259] width 834 height 366
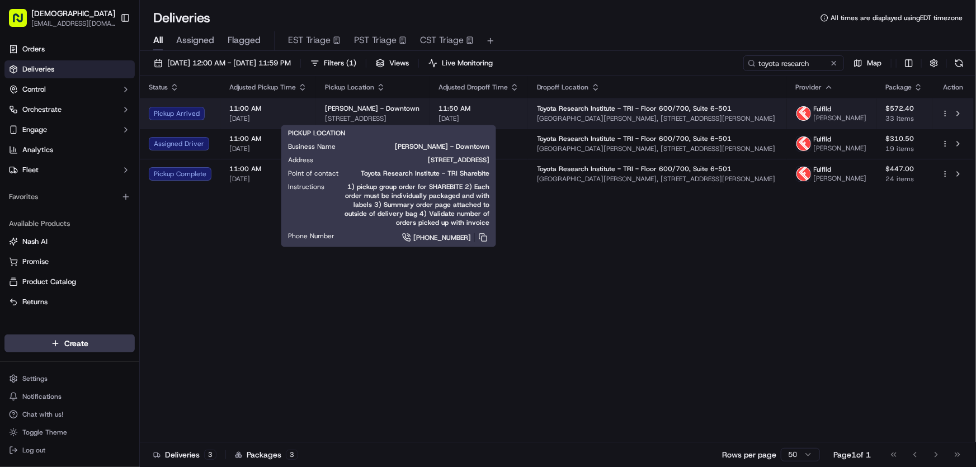
click at [363, 116] on span "[STREET_ADDRESS]" at bounding box center [373, 118] width 96 height 9
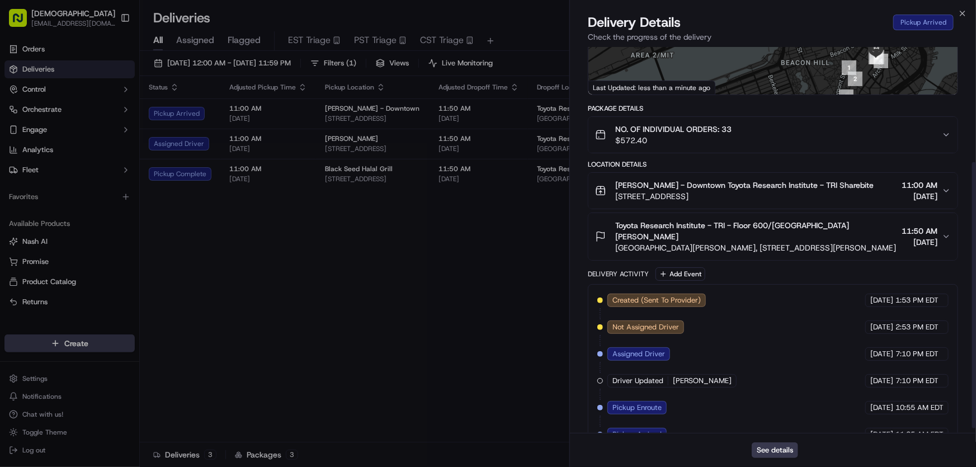
scroll to position [174, 0]
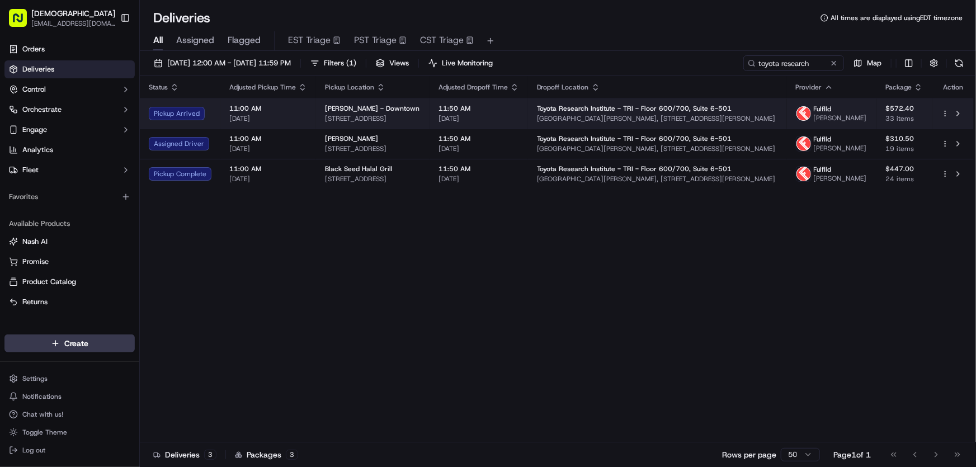
click at [376, 114] on span "[STREET_ADDRESS]" at bounding box center [373, 118] width 96 height 9
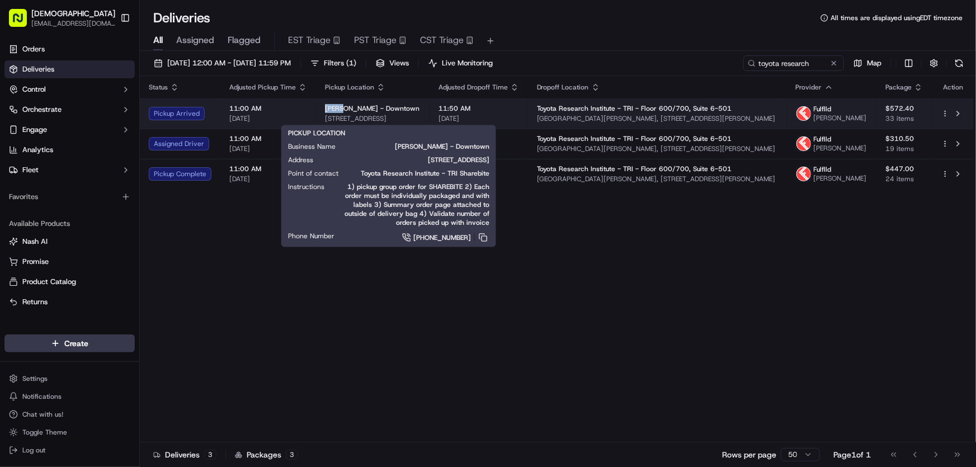
drag, startPoint x: 322, startPoint y: 109, endPoint x: 341, endPoint y: 111, distance: 19.1
click at [341, 111] on td "[PERSON_NAME] - [GEOGRAPHIC_DATA][STREET_ADDRESS][GEOGRAPHIC_DATA]" at bounding box center [373, 113] width 114 height 30
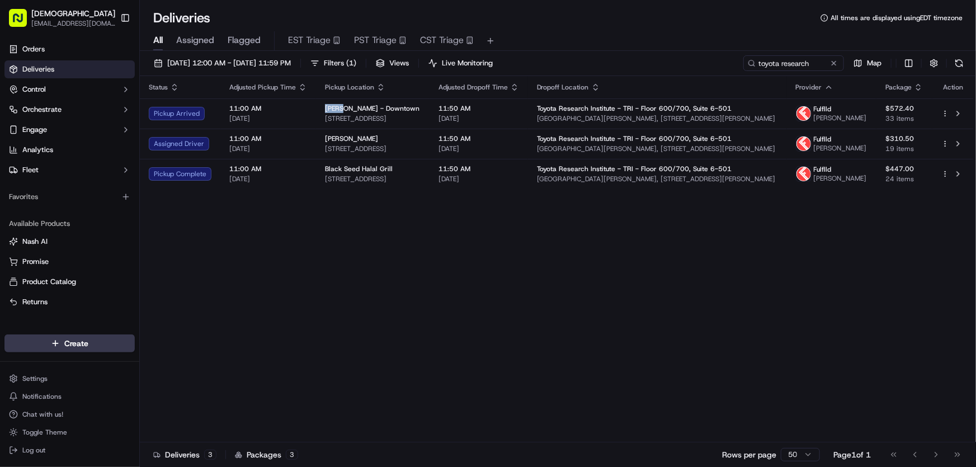
copy span "[PERSON_NAME]"
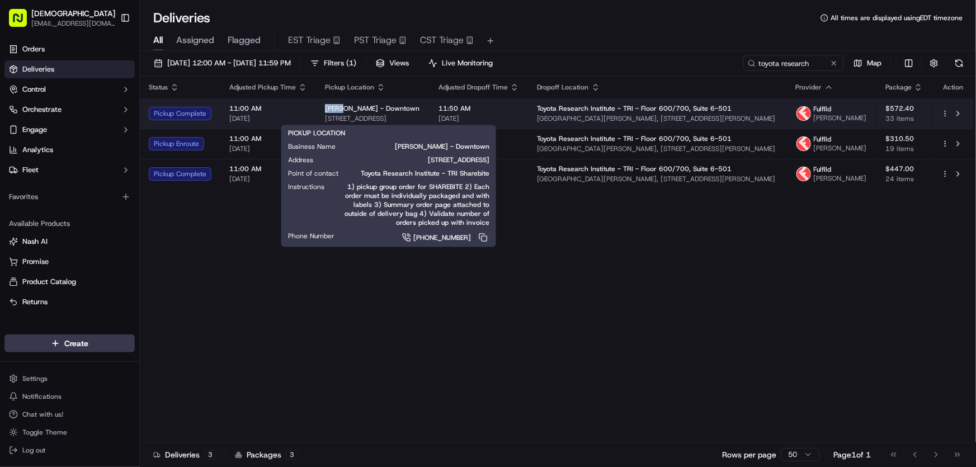
drag, startPoint x: 323, startPoint y: 106, endPoint x: 342, endPoint y: 110, distance: 19.9
click at [342, 110] on td "[PERSON_NAME] - [GEOGRAPHIC_DATA][STREET_ADDRESS][GEOGRAPHIC_DATA]" at bounding box center [373, 113] width 114 height 30
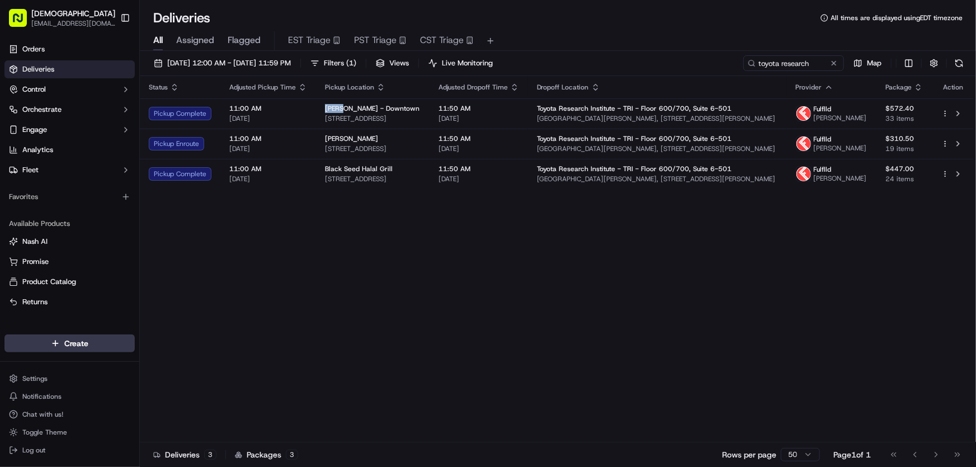
copy span "[PERSON_NAME]"
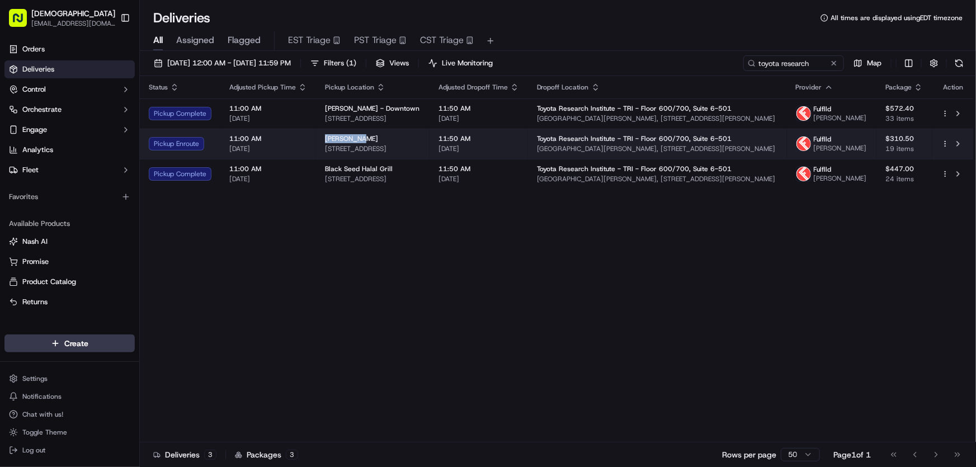
drag, startPoint x: 324, startPoint y: 136, endPoint x: 361, endPoint y: 136, distance: 36.9
click at [361, 136] on div "[PERSON_NAME]" at bounding box center [373, 138] width 96 height 9
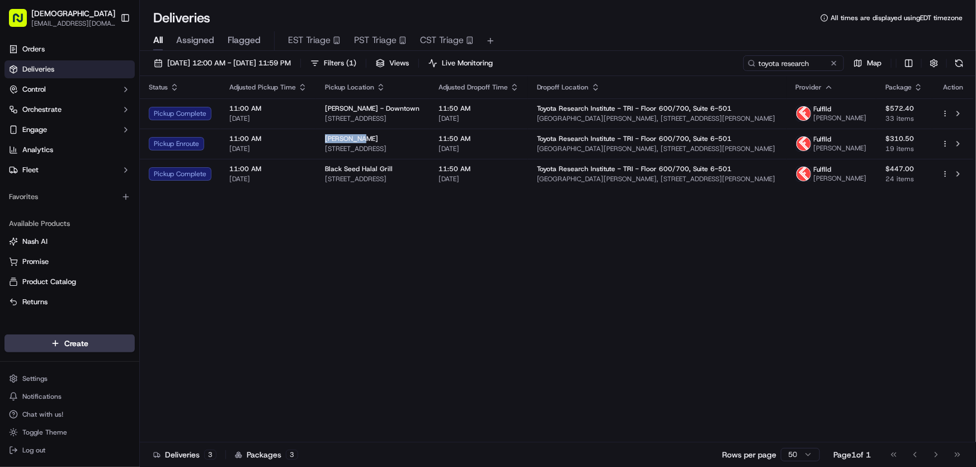
copy span "[PERSON_NAME]"
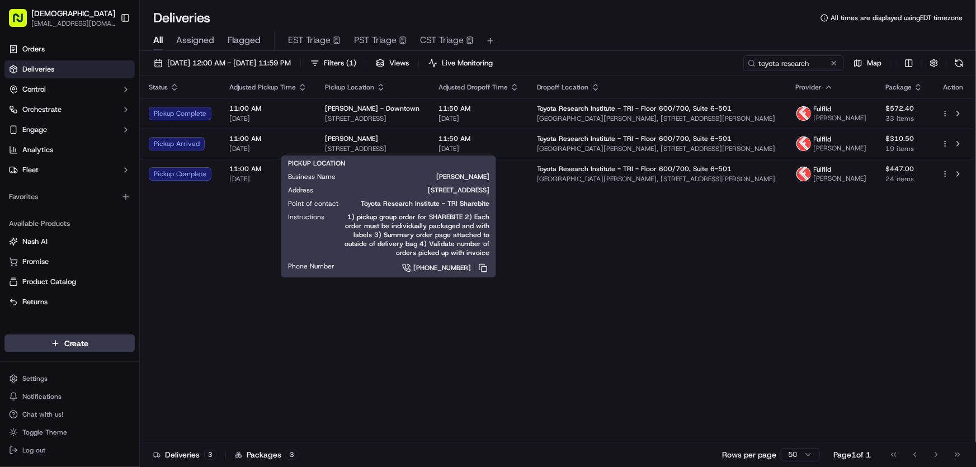
click at [235, 273] on div "Status Adjusted Pickup Time Pickup Location Adjusted Dropoff Time Dropoff Locat…" at bounding box center [557, 259] width 834 height 366
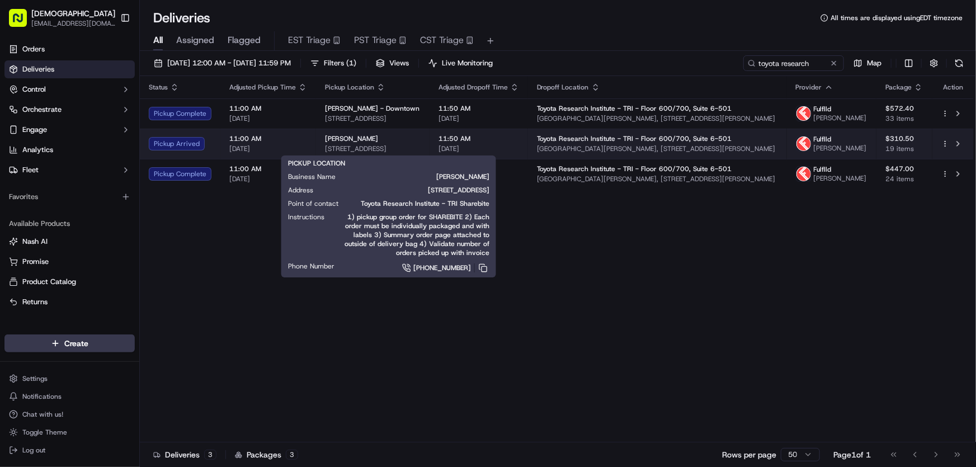
click at [338, 144] on span "[STREET_ADDRESS]" at bounding box center [373, 148] width 96 height 9
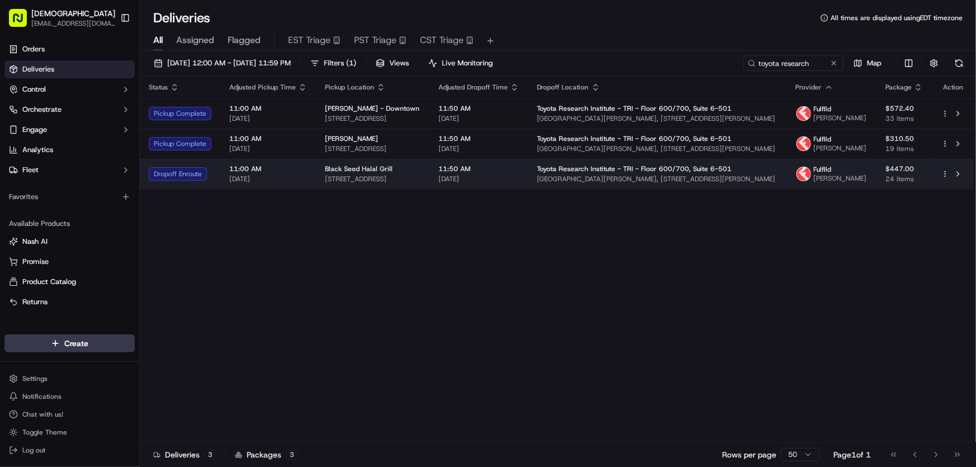
drag, startPoint x: 452, startPoint y: 176, endPoint x: 322, endPoint y: 182, distance: 130.5
click at [322, 182] on td "Black Seed Halal Grill [STREET_ADDRESS]" at bounding box center [373, 174] width 114 height 30
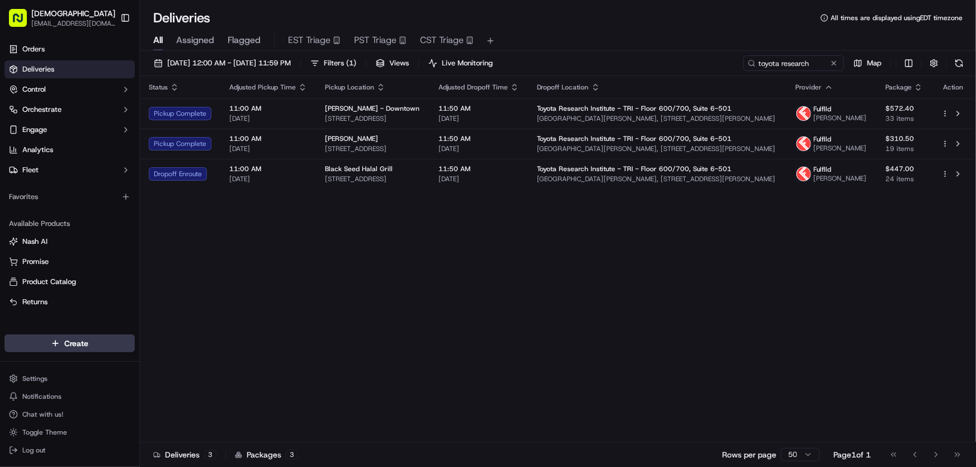
copy span "[STREET_ADDRESS]"
click at [501, 246] on div "Status Adjusted Pickup Time Pickup Location Adjusted Dropoff Time Dropoff Locat…" at bounding box center [557, 259] width 834 height 366
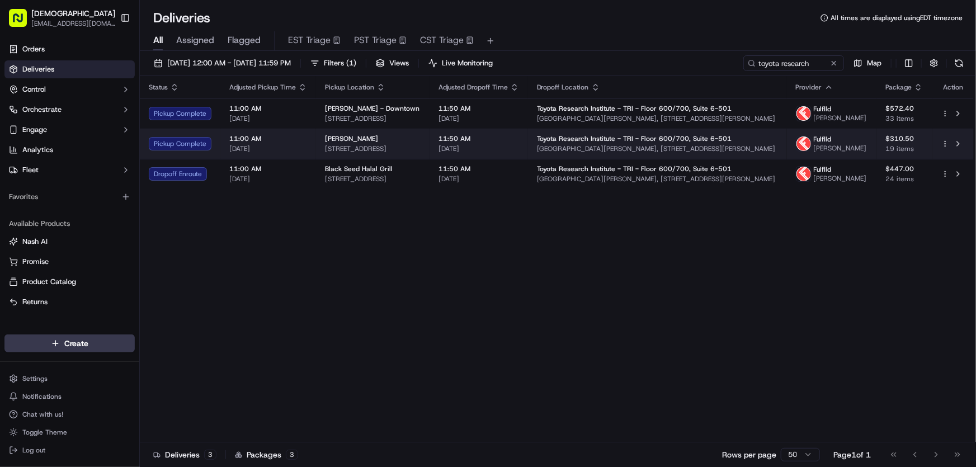
click at [374, 147] on span "[STREET_ADDRESS]" at bounding box center [373, 148] width 96 height 9
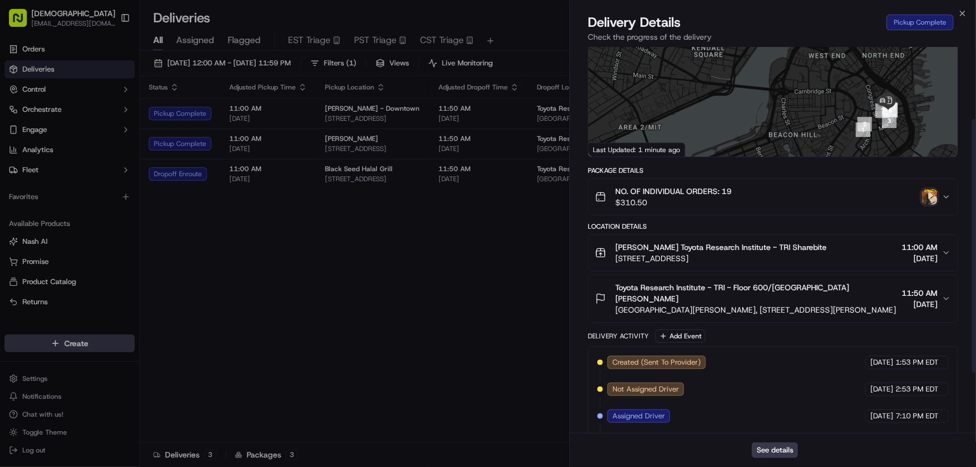
scroll to position [201, 0]
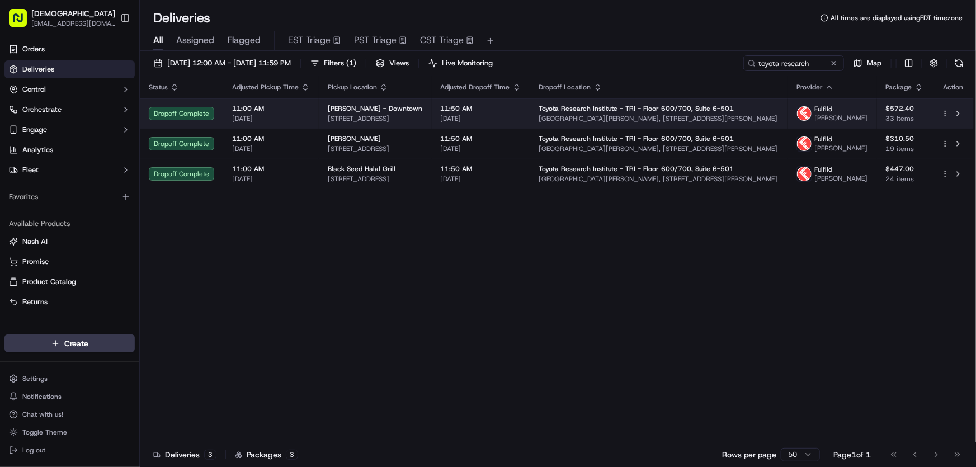
click at [357, 115] on span "[STREET_ADDRESS]" at bounding box center [375, 118] width 95 height 9
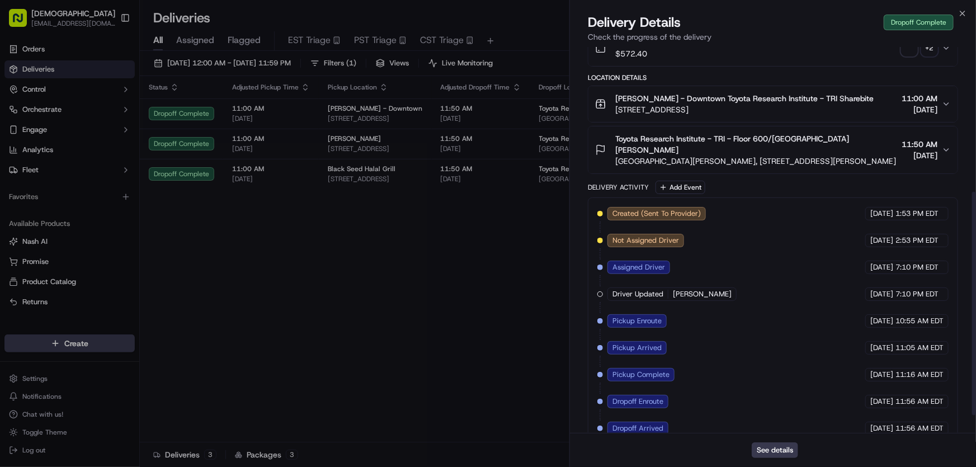
scroll to position [281, 0]
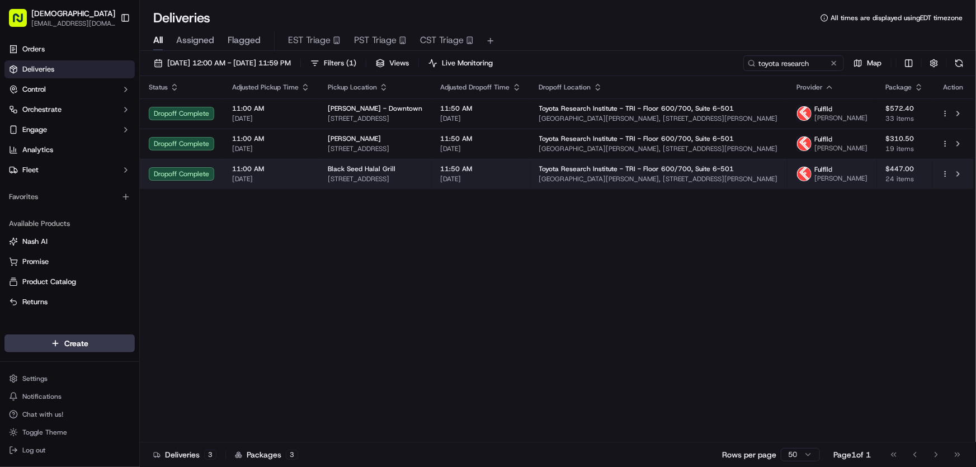
click at [386, 182] on span "[STREET_ADDRESS]" at bounding box center [375, 178] width 95 height 9
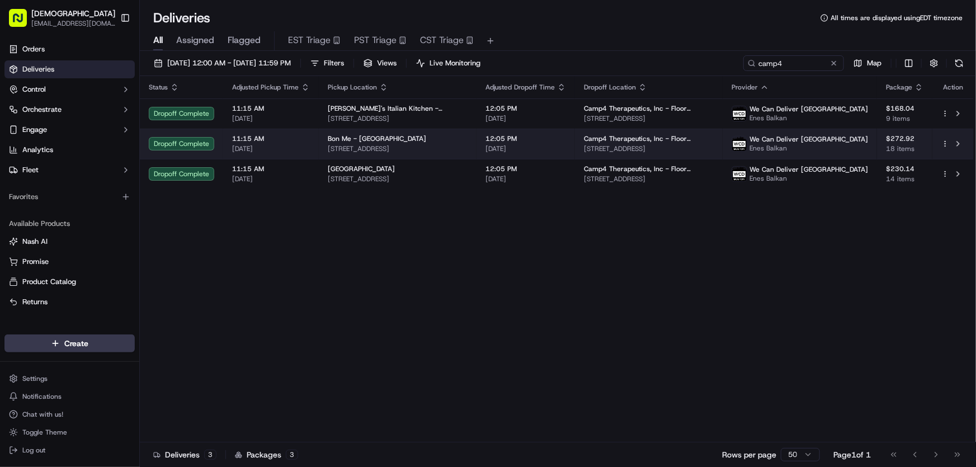
click at [361, 129] on td "Bon Me - Cambridge [STREET_ADDRESS]" at bounding box center [398, 144] width 158 height 30
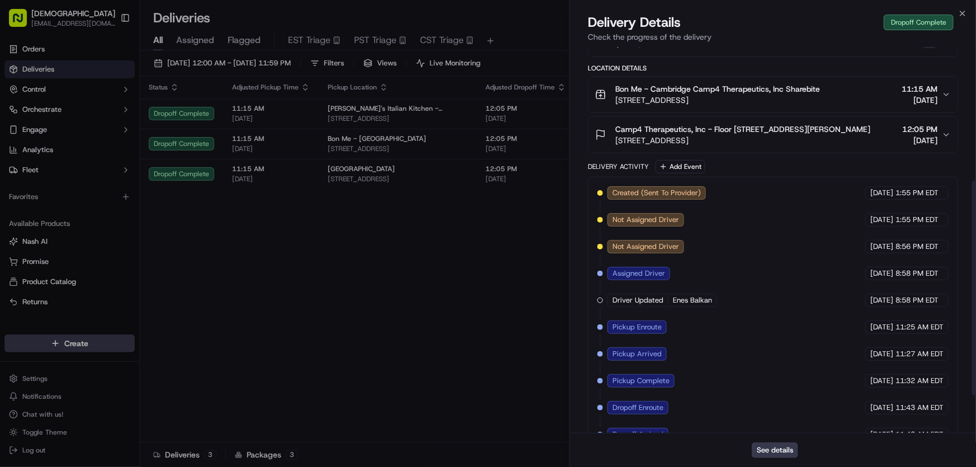
scroll to position [308, 0]
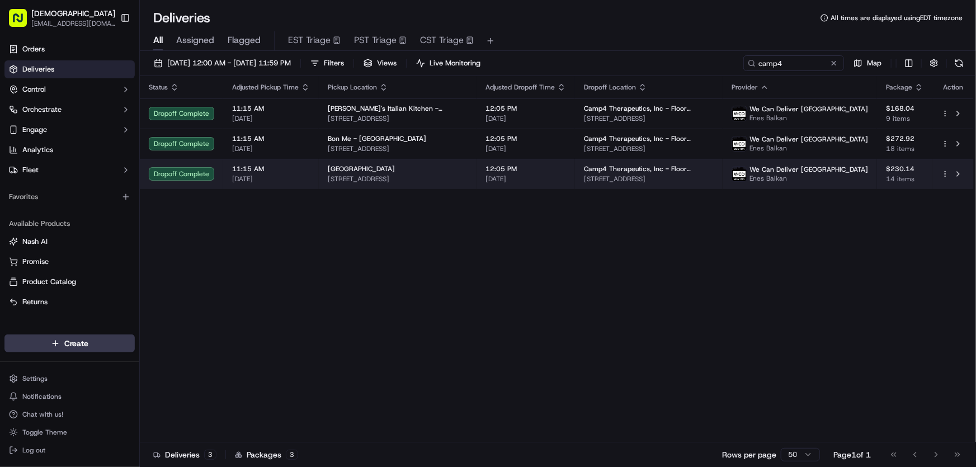
click at [405, 176] on span "[STREET_ADDRESS]" at bounding box center [398, 178] width 140 height 9
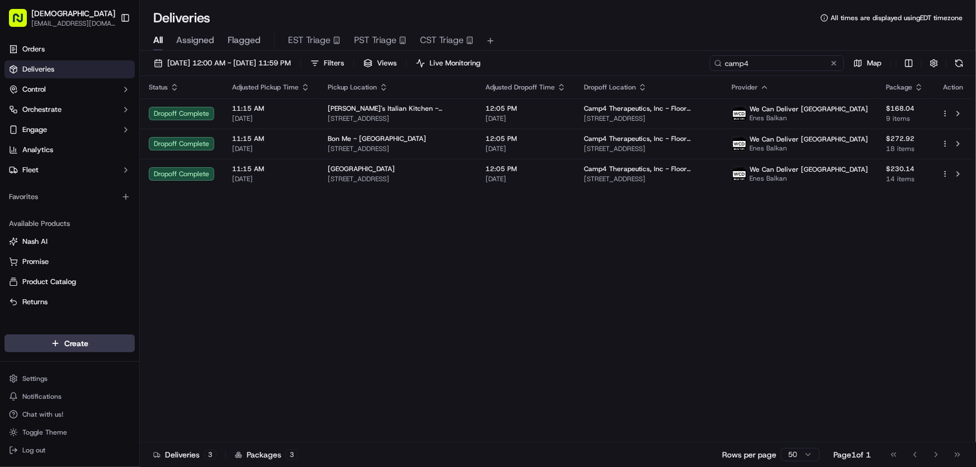
drag, startPoint x: 793, startPoint y: 61, endPoint x: 684, endPoint y: 65, distance: 108.6
click at [684, 65] on div "[DATE] 12:00 AM - [DATE] 11:59 PM Filters Views Live Monitoring camp4 Map" at bounding box center [558, 65] width 836 height 21
type input "treyarch"
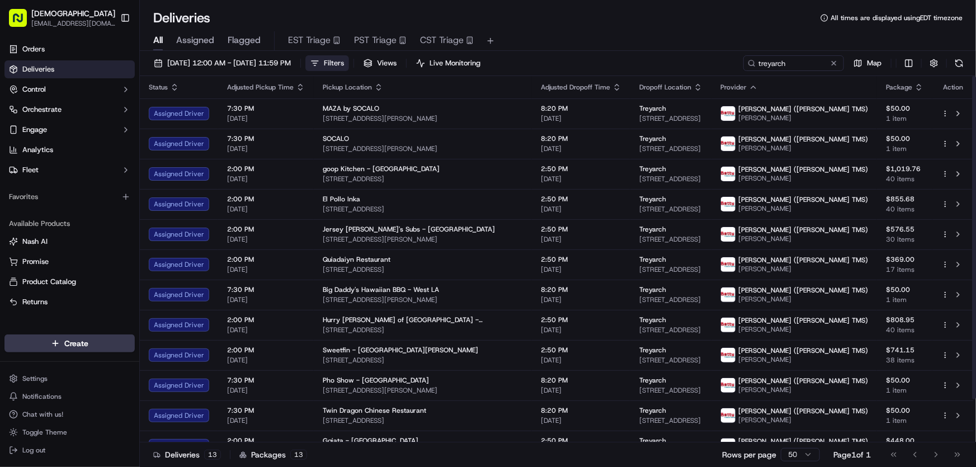
click at [349, 62] on button "Filters" at bounding box center [327, 63] width 44 height 16
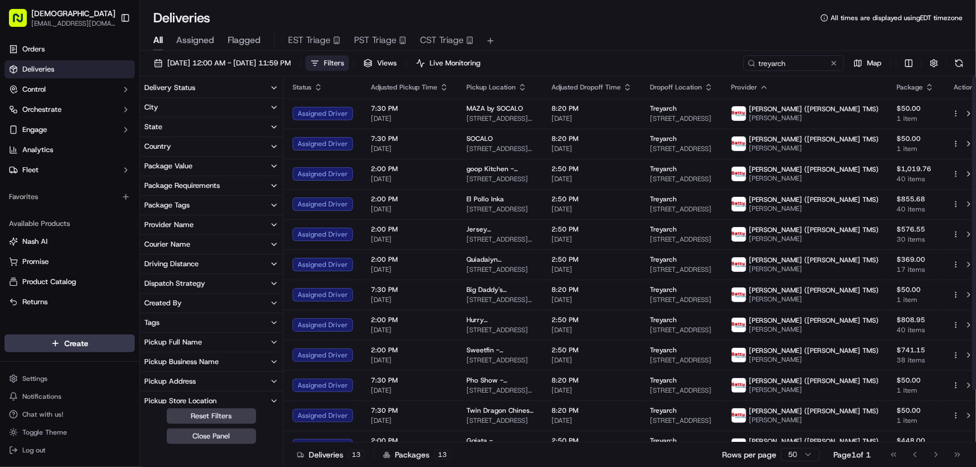
scroll to position [152, 0]
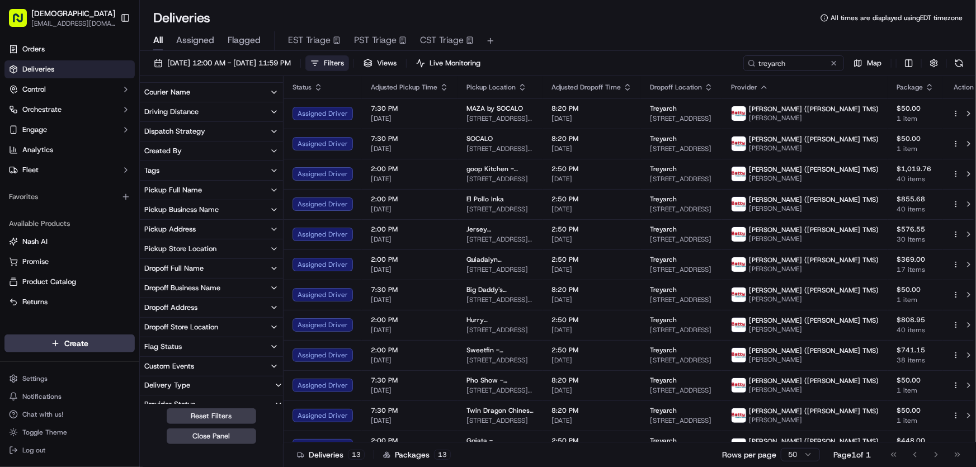
click at [178, 303] on div "Dropoff Address" at bounding box center [170, 308] width 53 height 10
click at [147, 346] on USA "[STREET_ADDRESS]" at bounding box center [148, 347] width 9 height 9
click at [376, 54] on div "[DATE] 12:00 AM - [DATE] 11:59 PM Filters ( 1 ) Views Live Monitoring treyarch …" at bounding box center [558, 260] width 836 height 418
click at [356, 61] on span "Filters ( 1 )" at bounding box center [340, 63] width 32 height 10
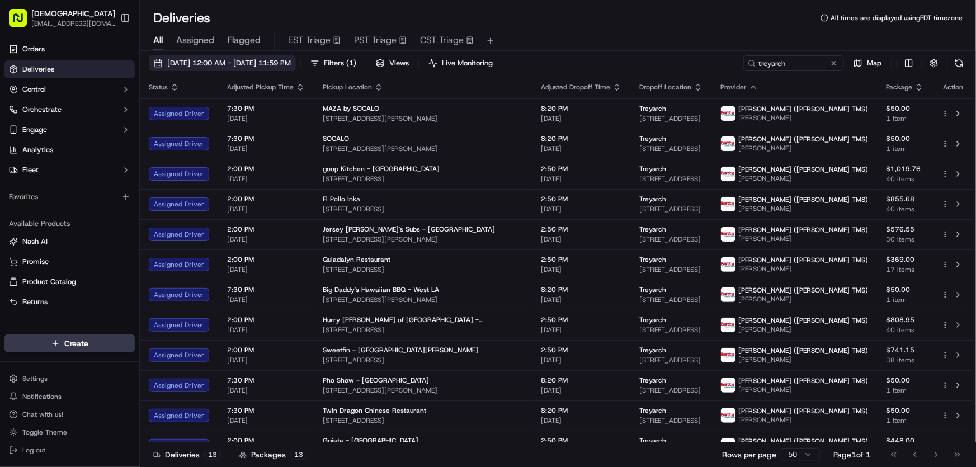
click at [241, 61] on span "[DATE] 12:00 AM - [DATE] 11:59 PM" at bounding box center [229, 63] width 124 height 10
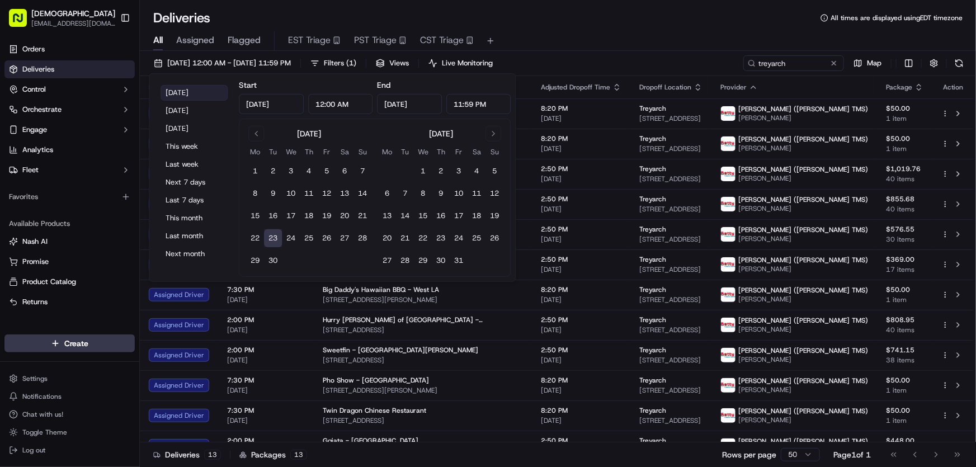
click at [181, 89] on button "Today" at bounding box center [193, 93] width 67 height 16
click at [654, 27] on div "All Assigned Flagged EST Triage PST Triage CST Triage" at bounding box center [558, 39] width 836 height 24
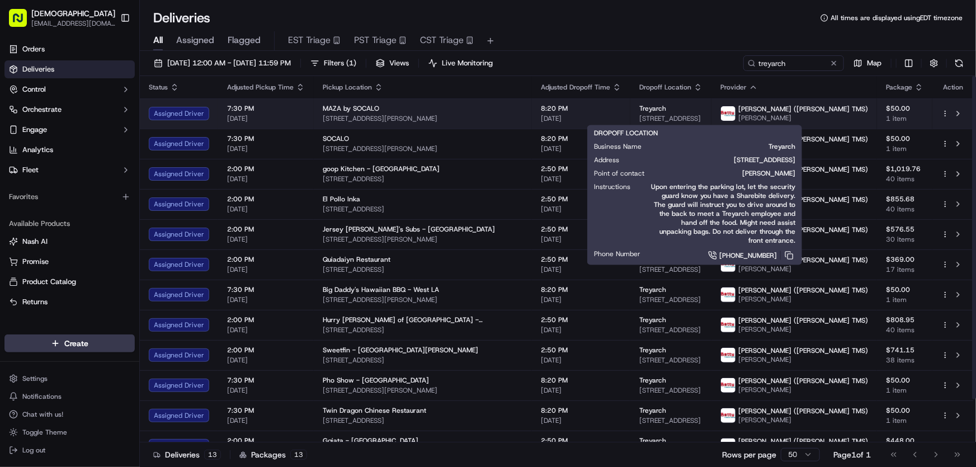
drag, startPoint x: 611, startPoint y: 117, endPoint x: 768, endPoint y: 116, distance: 157.7
click at [711, 116] on td "Treyarch 5454 Beethoven St, Los Angeles, CA 90066, USA" at bounding box center [670, 113] width 81 height 30
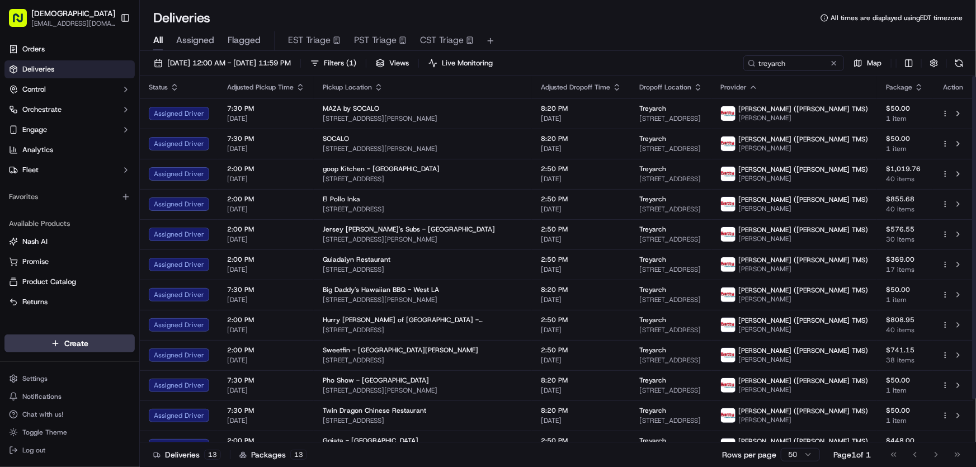
copy span "5454 Beethoven St, Los Angeles, CA 90066, USA"
click at [660, 31] on div "All Assigned Flagged EST Triage PST Triage CST Triage" at bounding box center [558, 41] width 836 height 20
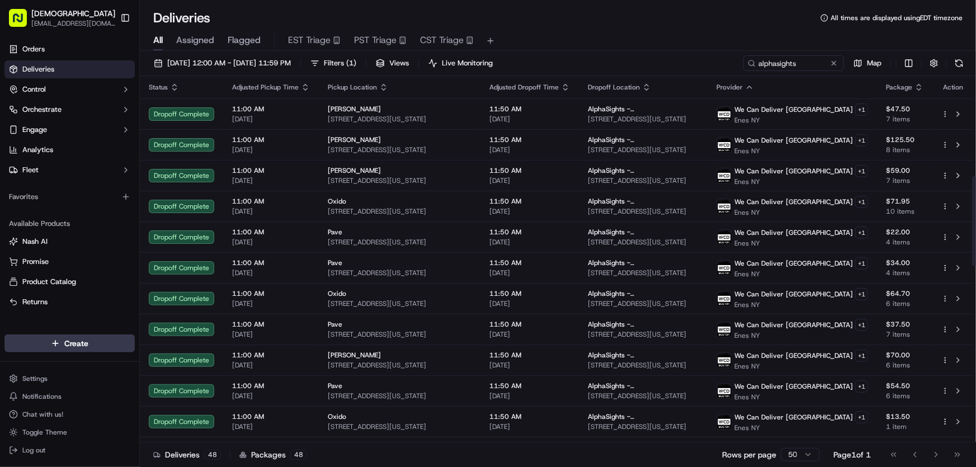
scroll to position [407, 0]
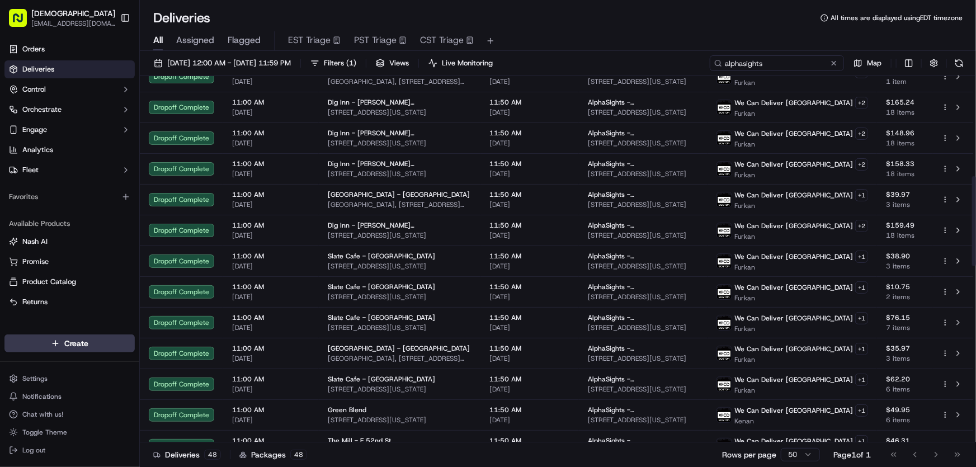
drag, startPoint x: 802, startPoint y: 66, endPoint x: 661, endPoint y: 62, distance: 141.5
click at [661, 62] on div "[DATE] 12:00 AM - [DATE] 11:59 PM Filters ( 1 ) Views Live Monitoring alphasigh…" at bounding box center [558, 65] width 836 height 21
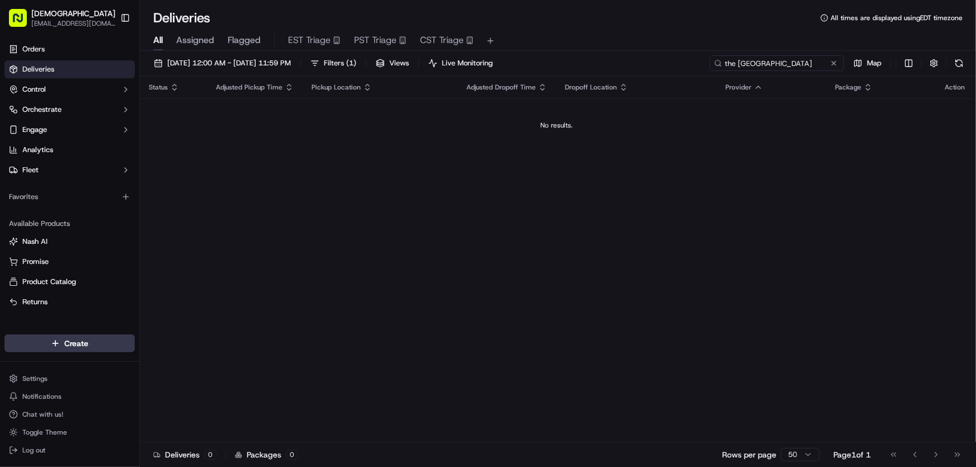
type input "the [GEOGRAPHIC_DATA]"
click at [356, 62] on span "Filters ( 1 )" at bounding box center [340, 63] width 32 height 10
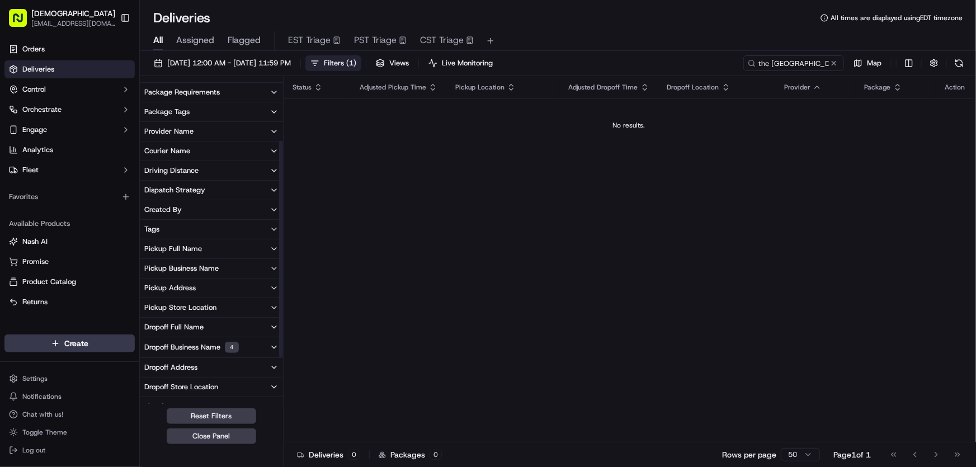
scroll to position [152, 0]
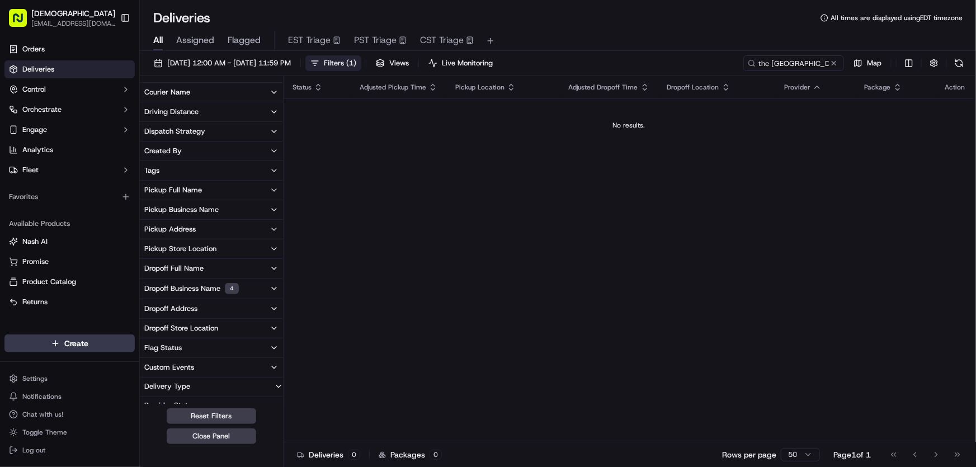
click at [188, 283] on div "Dropoff Business Name 4" at bounding box center [191, 288] width 94 height 11
click at [145, 330] on 11 "AlphaSights - [GEOGRAPHIC_DATA] - Floor 11" at bounding box center [148, 328] width 9 height 9
click at [145, 330] on 12 "AlphaSights - [GEOGRAPHIC_DATA] - Floor 12" at bounding box center [148, 328] width 9 height 9
click at [145, 330] on 13 "AlphaSights - [GEOGRAPHIC_DATA] - Floor 13" at bounding box center [148, 328] width 9 height 9
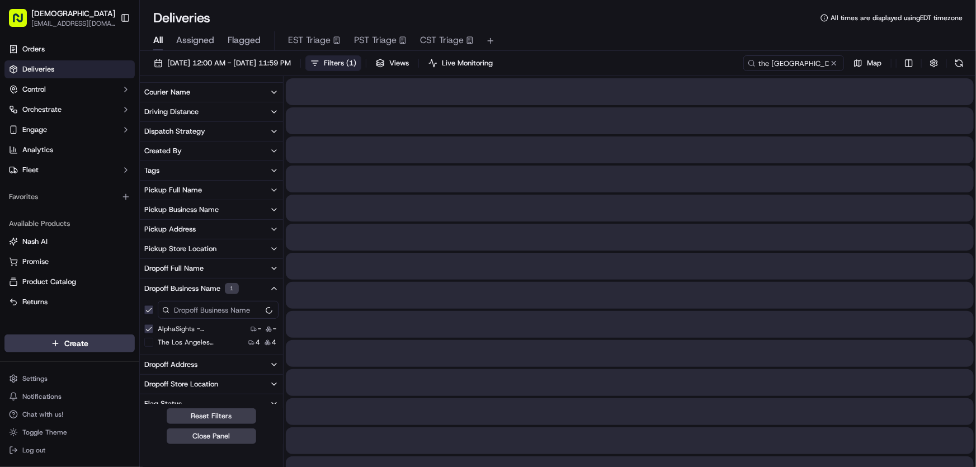
click at [145, 330] on 14 "AlphaSights - [GEOGRAPHIC_DATA] - Floor 14" at bounding box center [148, 328] width 9 height 9
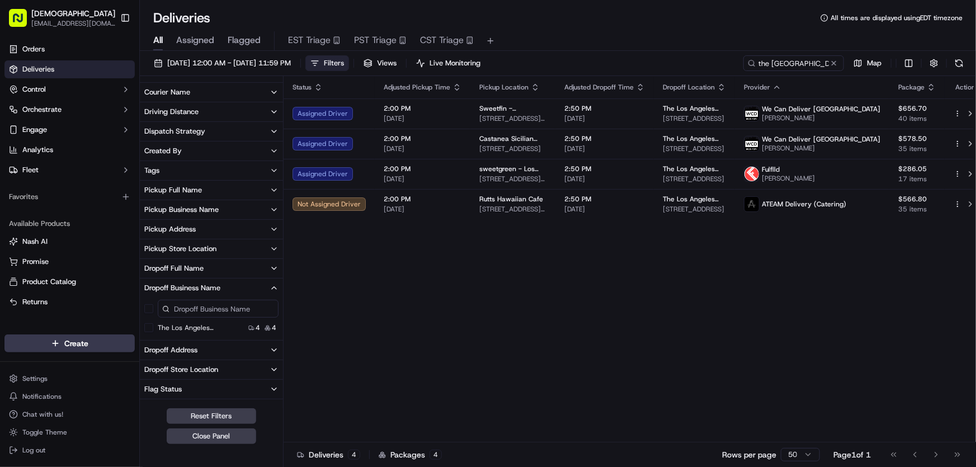
click at [344, 60] on span "Filters" at bounding box center [334, 63] width 20 height 10
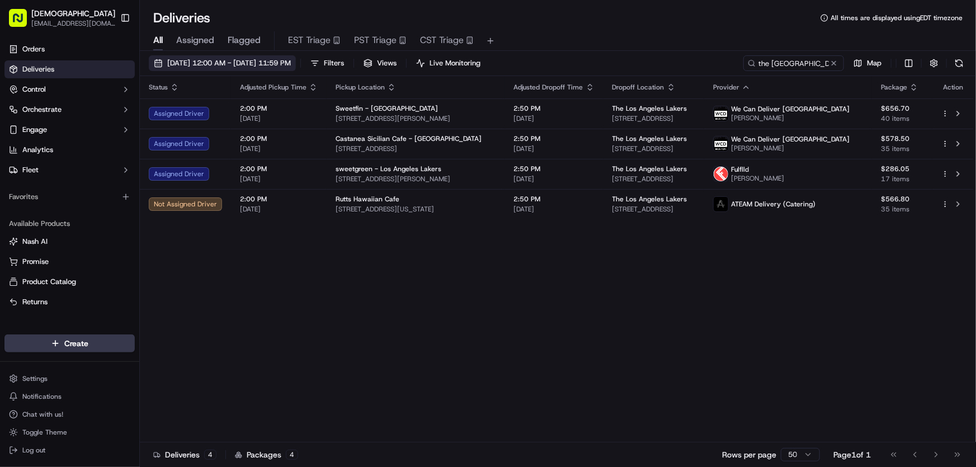
click at [245, 61] on span "[DATE] 12:00 AM - [DATE] 11:59 PM" at bounding box center [229, 63] width 124 height 10
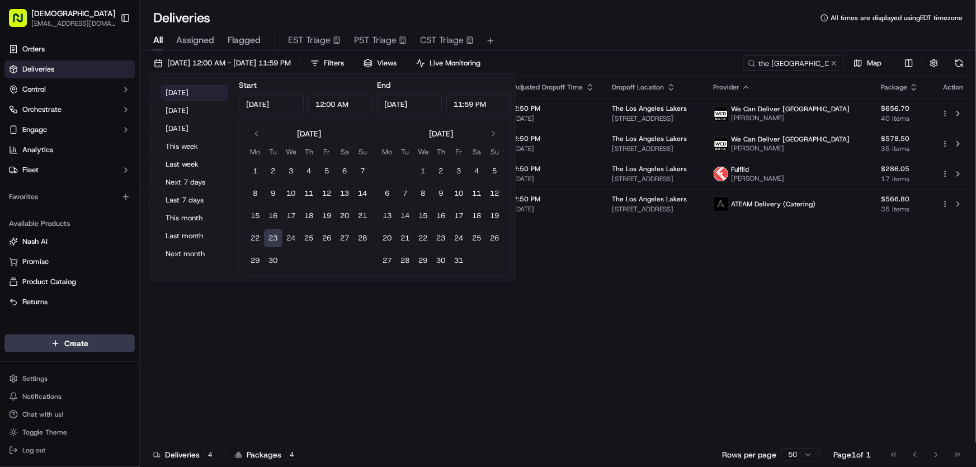
click at [175, 88] on button "[DATE]" at bounding box center [193, 93] width 67 height 16
click at [613, 282] on div "Status Adjusted Pickup Time Pickup Location Adjusted Dropoff Time Dropoff Locat…" at bounding box center [557, 259] width 834 height 366
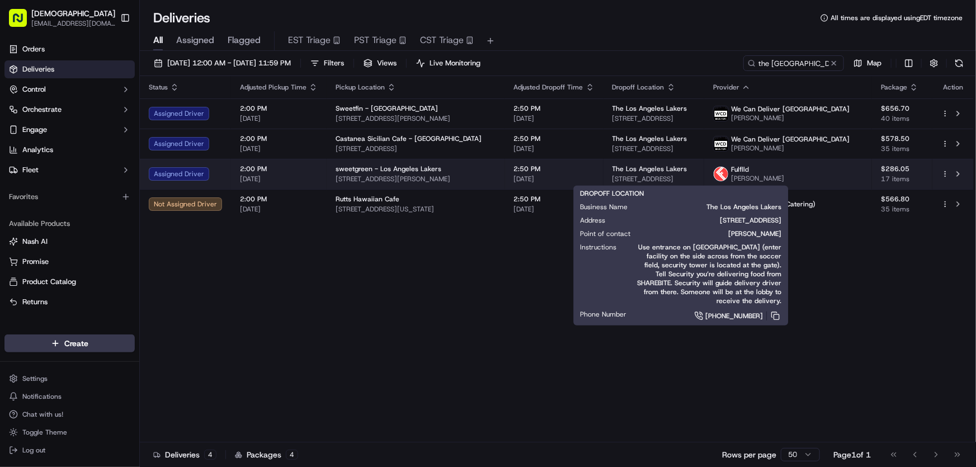
drag, startPoint x: 608, startPoint y: 176, endPoint x: 725, endPoint y: 181, distance: 117.6
click at [705, 181] on td "The Los Angeles Lakers [STREET_ADDRESS]" at bounding box center [653, 174] width 101 height 30
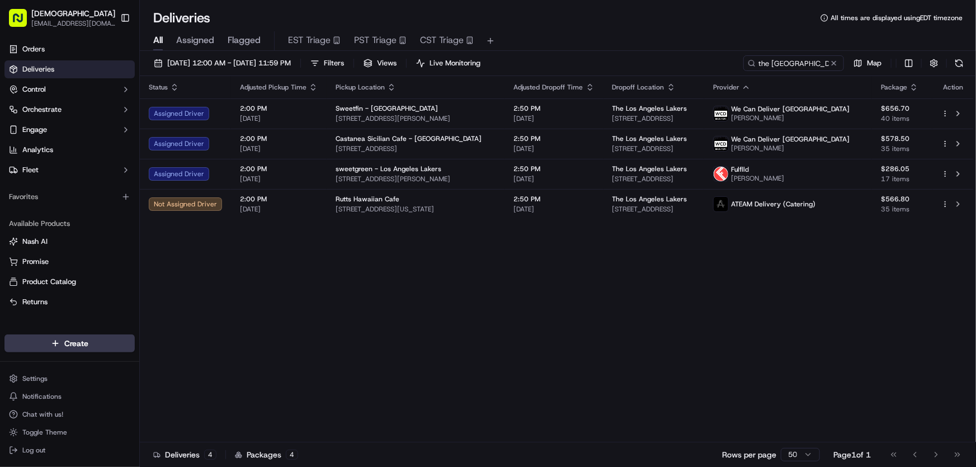
copy span "[STREET_ADDRESS]"
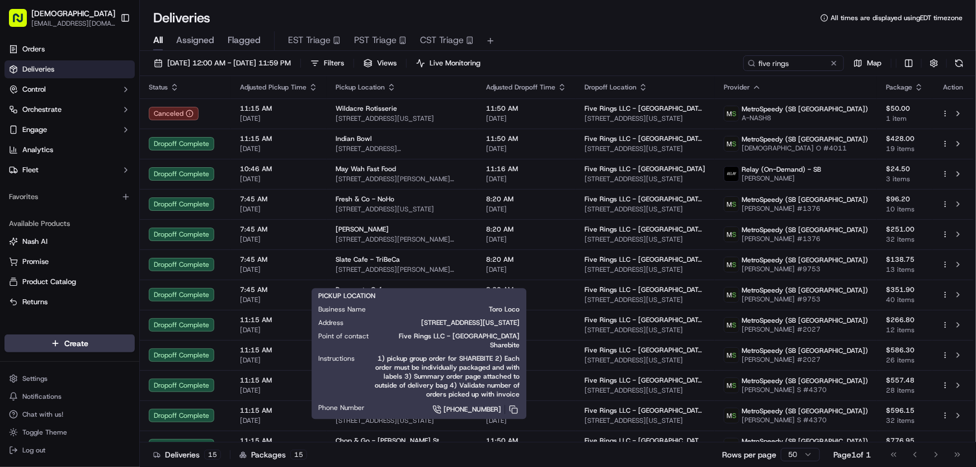
scroll to position [78, 0]
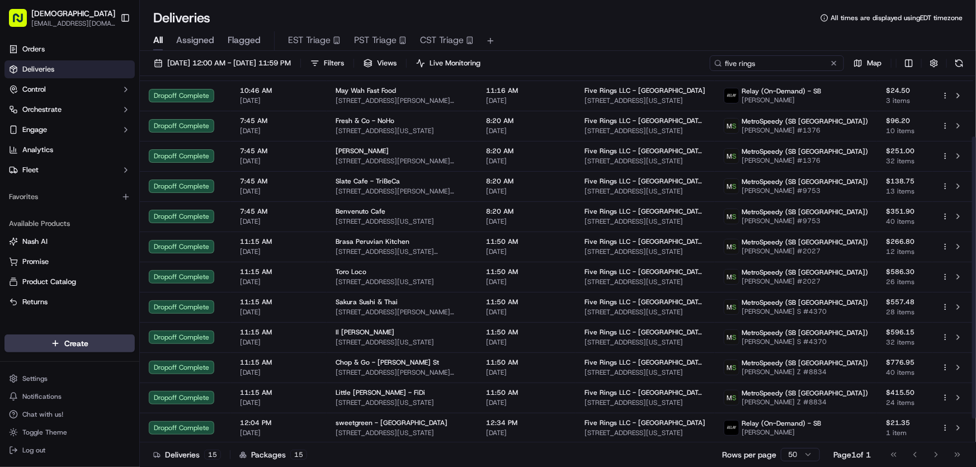
drag, startPoint x: 798, startPoint y: 62, endPoint x: 691, endPoint y: 62, distance: 107.4
click at [691, 62] on div "[DATE] 12:00 AM - [DATE] 11:59 PM Filters Views Live Monitoring five rings Map" at bounding box center [558, 65] width 836 height 21
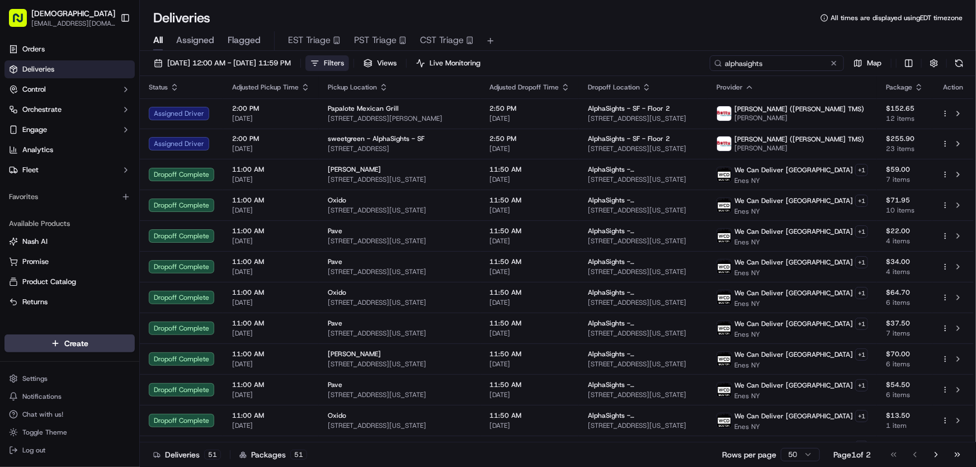
type input "alphasights"
click at [344, 58] on span "Filters" at bounding box center [334, 63] width 20 height 10
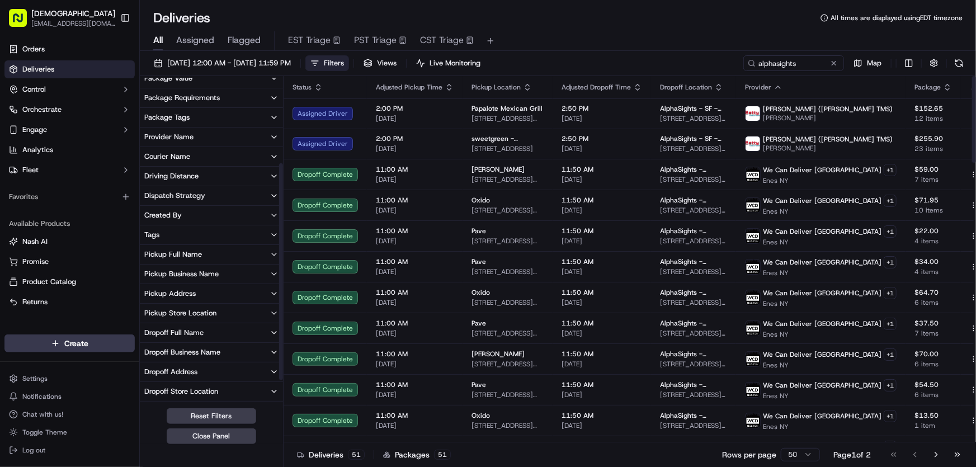
scroll to position [152, 0]
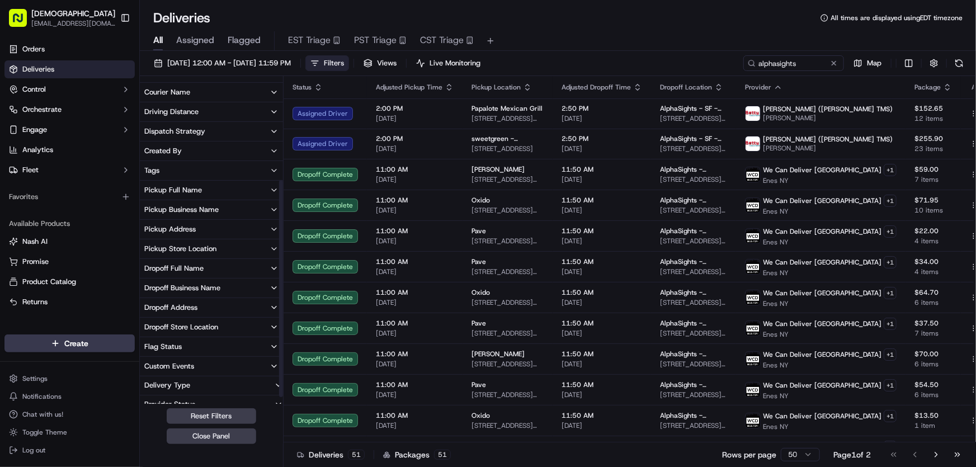
click at [189, 287] on div "Dropoff Business Name" at bounding box center [182, 288] width 76 height 10
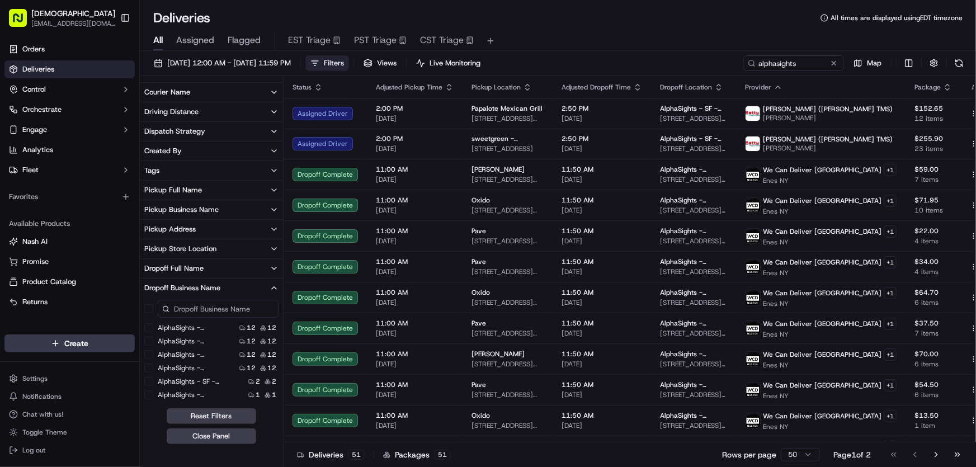
click at [146, 382] on 2 "AlphaSights - SF - Floor 2" at bounding box center [148, 381] width 9 height 9
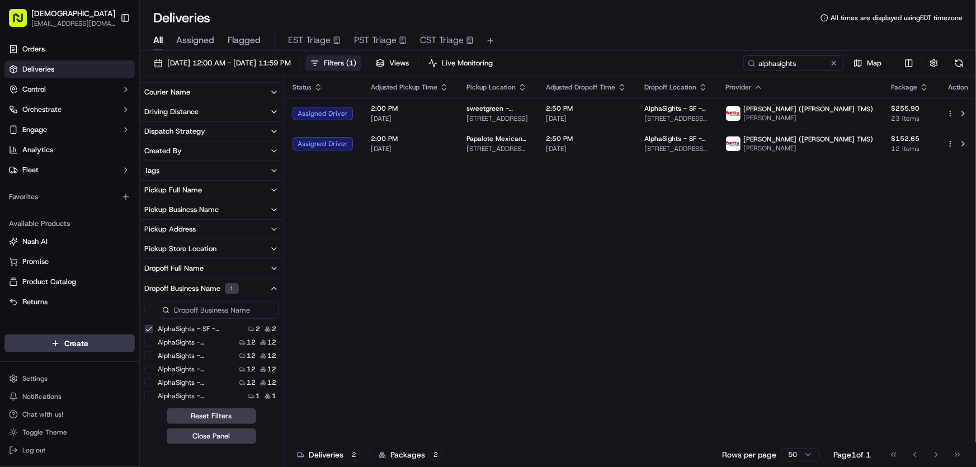
click at [356, 59] on span "( 1 )" at bounding box center [351, 63] width 10 height 10
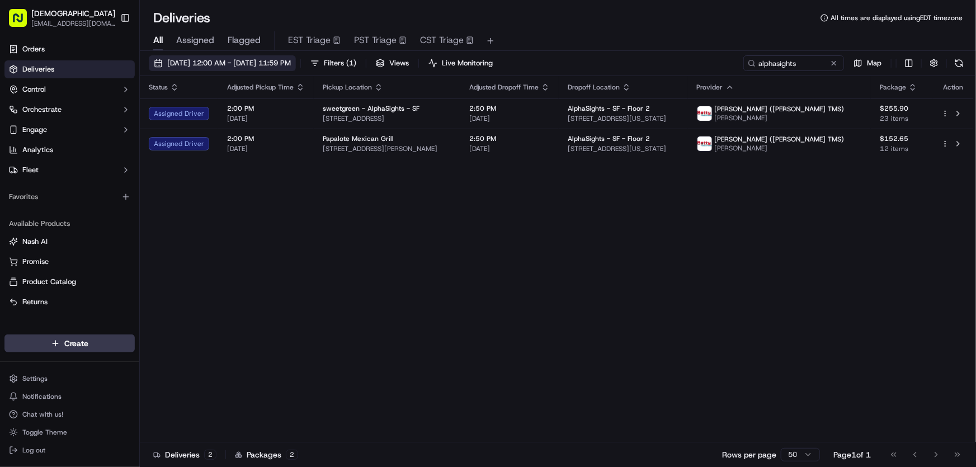
click at [240, 59] on span "[DATE] 12:00 AM - [DATE] 11:59 PM" at bounding box center [229, 63] width 124 height 10
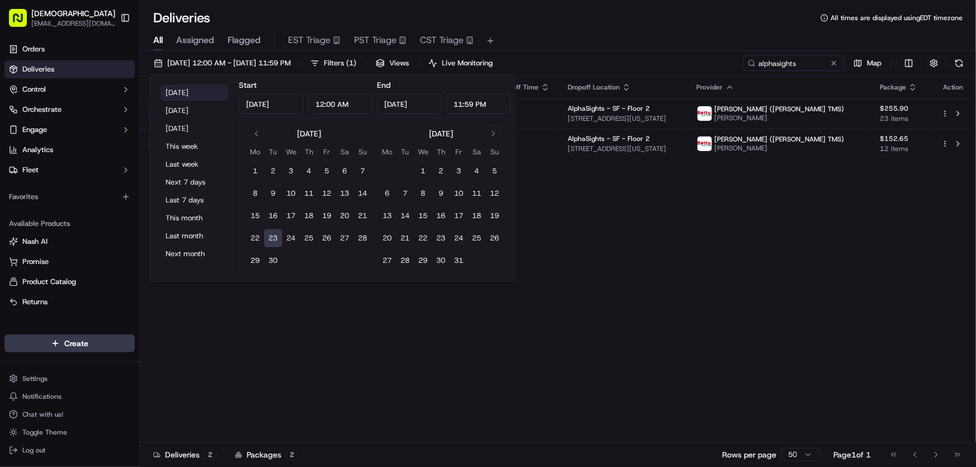
click at [174, 87] on button "[DATE]" at bounding box center [193, 93] width 67 height 16
click at [622, 207] on div "Status Adjusted Pickup Time Pickup Location Adjusted Dropoff Time Dropoff Locat…" at bounding box center [557, 259] width 834 height 366
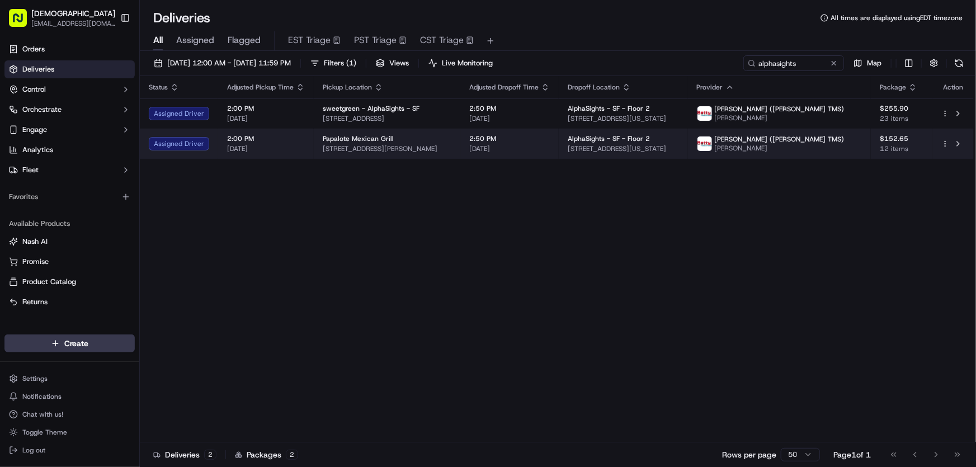
drag, startPoint x: 594, startPoint y: 147, endPoint x: 750, endPoint y: 152, distance: 156.1
click at [687, 152] on td "AlphaSights - SF - Floor 2 [STREET_ADDRESS][US_STATE]" at bounding box center [623, 144] width 129 height 30
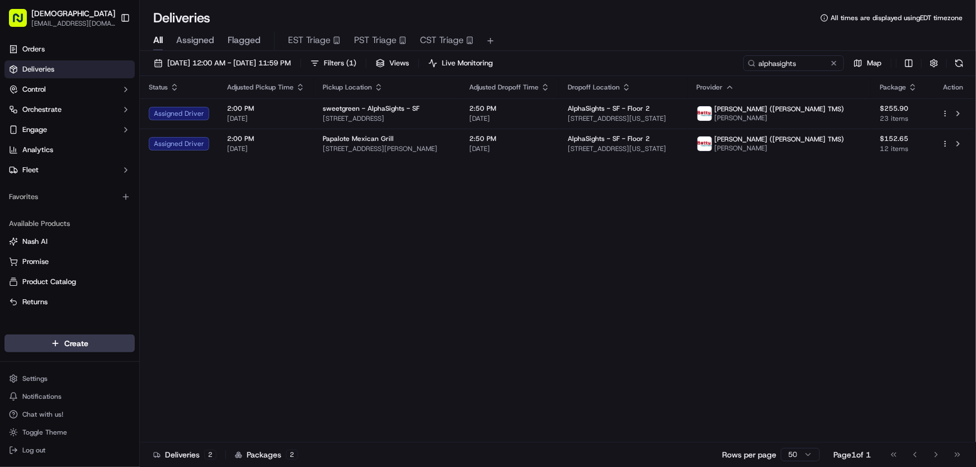
copy span "[STREET_ADDRESS][US_STATE]"
